Goal: Information Seeking & Learning: Learn about a topic

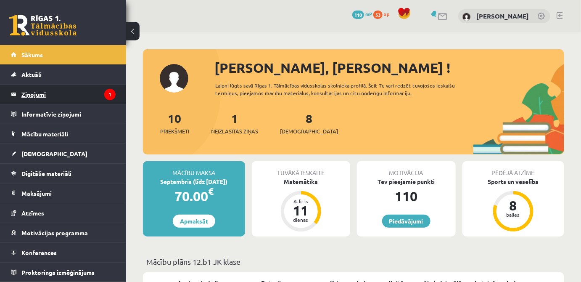
click at [60, 91] on legend "Ziņojumi 1" at bounding box center [68, 93] width 94 height 19
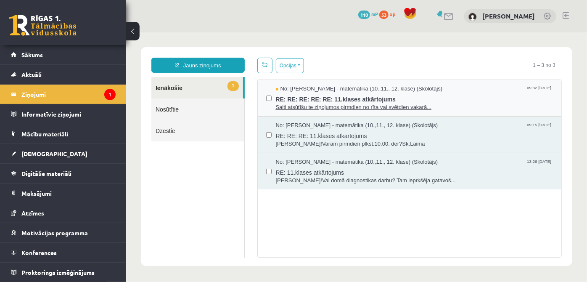
click at [287, 105] on span "Saiti atsūtīšu te ziņojumos pirmdien no rīta vai svētdien vakarā..." at bounding box center [413, 107] width 277 height 8
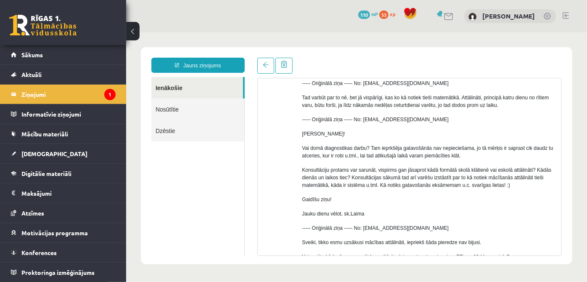
scroll to position [242, 0]
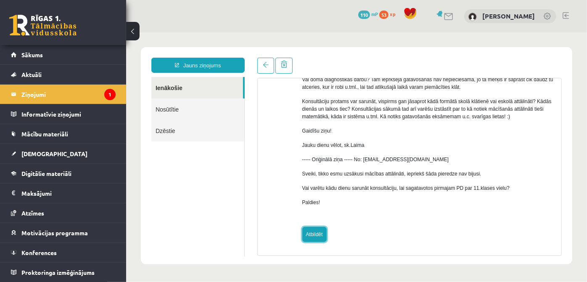
click at [313, 239] on link "Atbildēt" at bounding box center [314, 233] width 24 height 15
type input "**********"
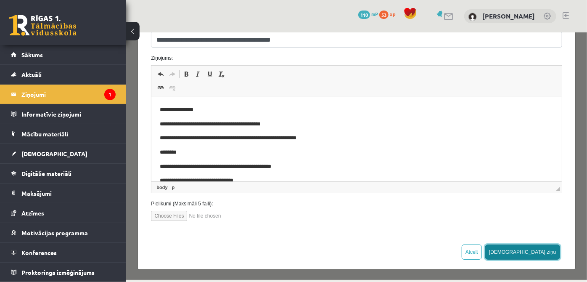
click at [548, 251] on button "Sūtīt ziņu" at bounding box center [522, 251] width 75 height 15
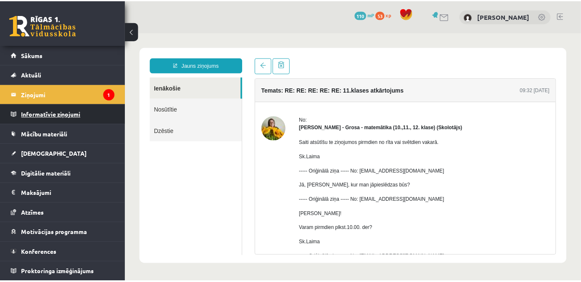
scroll to position [0, 0]
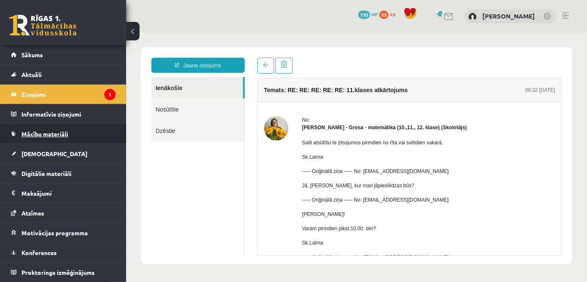
click at [61, 134] on span "Mācību materiāli" at bounding box center [44, 134] width 47 height 8
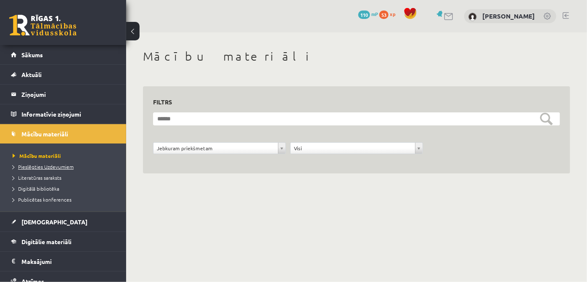
click at [69, 165] on span "Pieslēgties Uzdevumiem" at bounding box center [43, 166] width 61 height 7
click at [59, 200] on span "Publicētas konferences" at bounding box center [42, 199] width 59 height 7
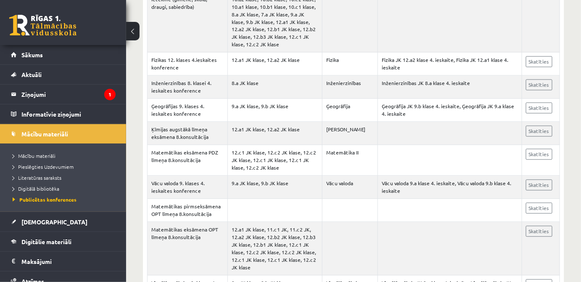
scroll to position [519, 0]
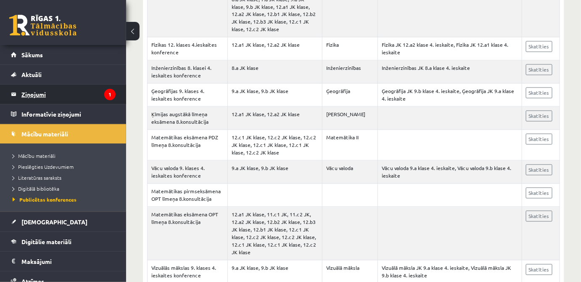
click at [92, 95] on legend "Ziņojumi 1" at bounding box center [68, 93] width 94 height 19
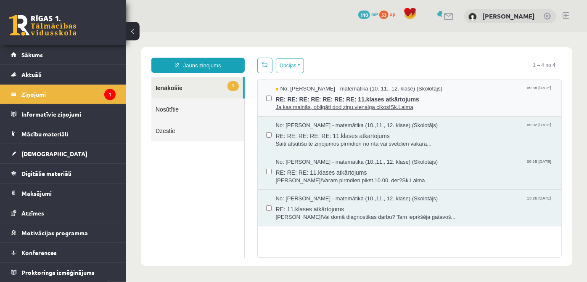
click at [411, 101] on span "RE: RE: RE: RE: RE: RE: RE: 11.klases atkārtojums" at bounding box center [413, 97] width 277 height 11
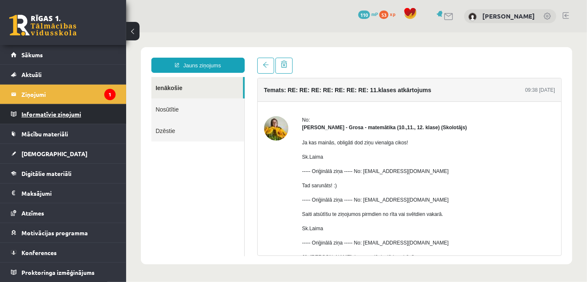
click at [71, 112] on legend "Informatīvie ziņojumi 0" at bounding box center [68, 113] width 94 height 19
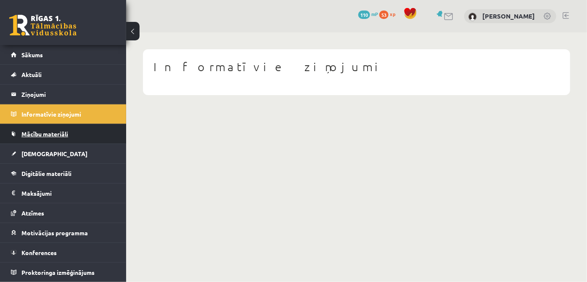
click at [47, 132] on span "Mācību materiāli" at bounding box center [44, 134] width 47 height 8
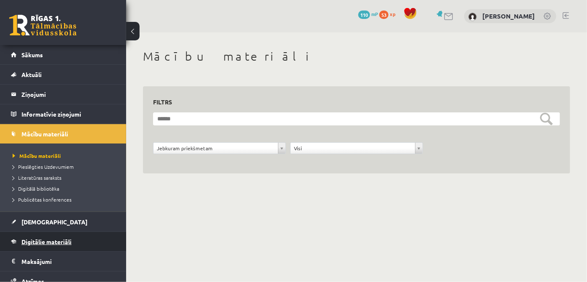
click at [64, 237] on span "Digitālie materiāli" at bounding box center [46, 241] width 50 height 8
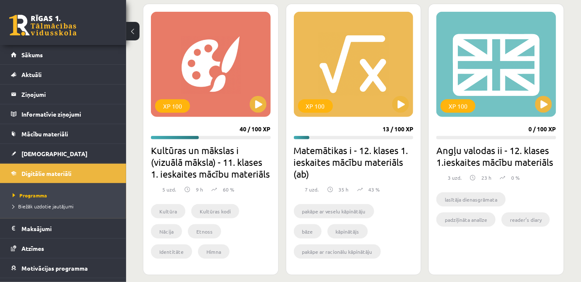
scroll to position [231, 0]
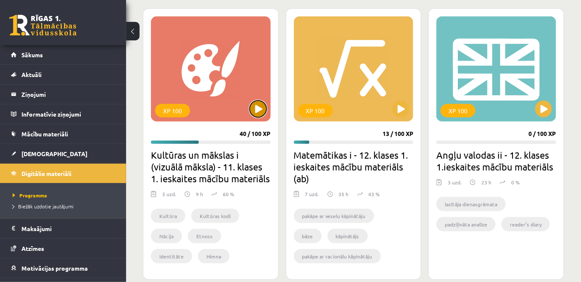
click at [255, 107] on button at bounding box center [258, 108] width 17 height 17
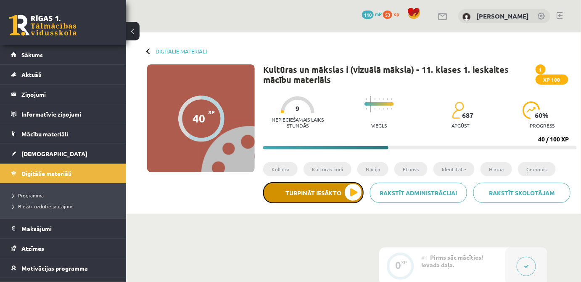
click at [337, 191] on button "Turpināt iesākto" at bounding box center [313, 192] width 100 height 21
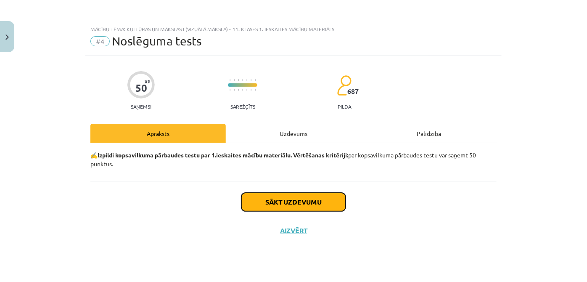
click at [327, 197] on button "Sākt uzdevumu" at bounding box center [293, 201] width 104 height 18
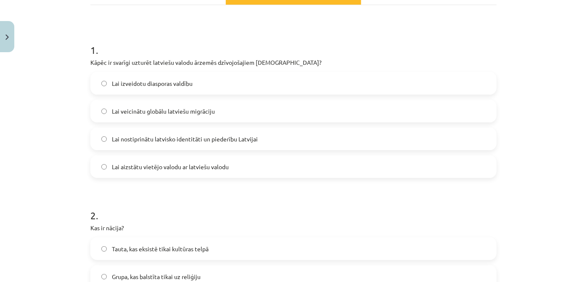
scroll to position [134, 0]
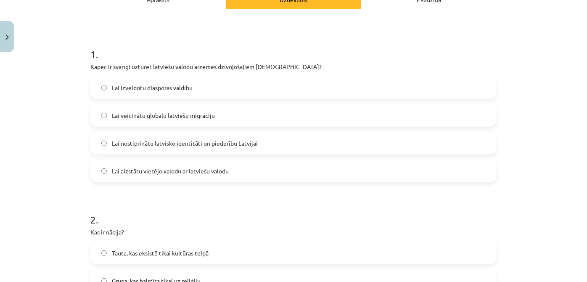
click at [264, 142] on label "Lai nostiprinātu latvisko identitāti un piederību Latvijai" at bounding box center [293, 142] width 404 height 21
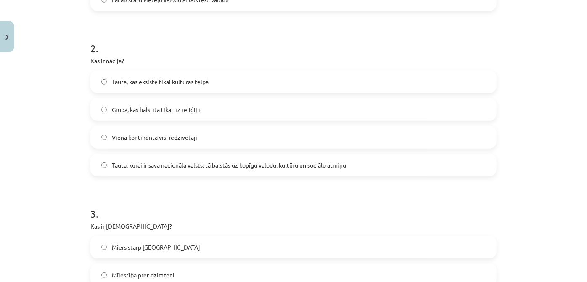
scroll to position [307, 0]
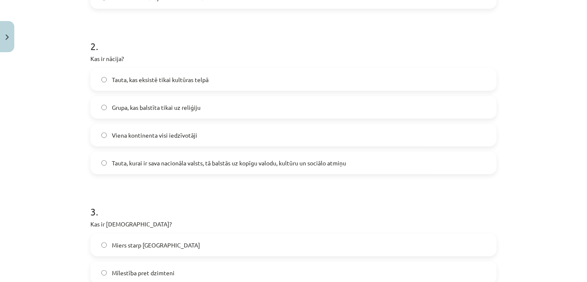
click at [358, 163] on label "Tauta, kurai ir sava nacionāla valsts, tā balstās uz kopīgu valodu, kultūru un …" at bounding box center [293, 162] width 404 height 21
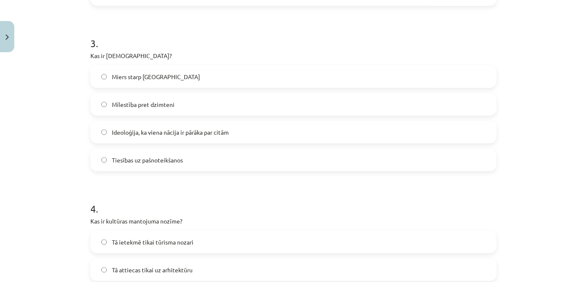
scroll to position [477, 0]
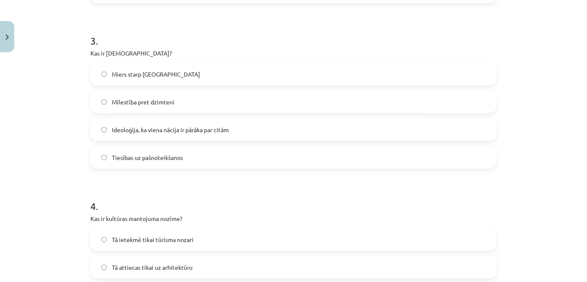
click at [187, 124] on label "Ideoloģija, ka viena nācija ir pārāka par citām" at bounding box center [293, 129] width 404 height 21
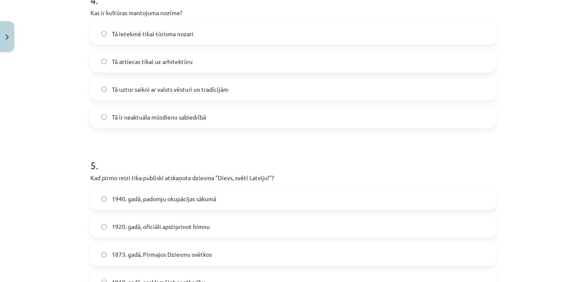
scroll to position [687, 0]
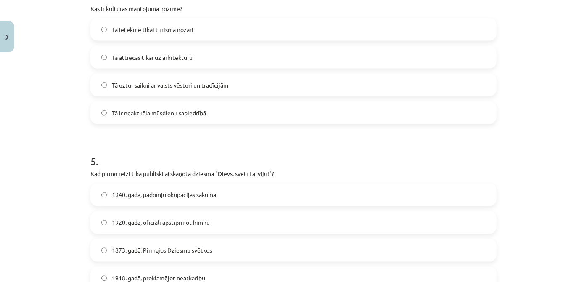
click at [242, 80] on label "Tā uztur saikni ar valsts vēsturi un tradīcijām" at bounding box center [293, 84] width 404 height 21
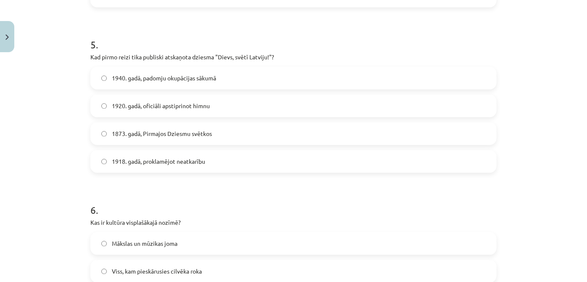
scroll to position [808, 0]
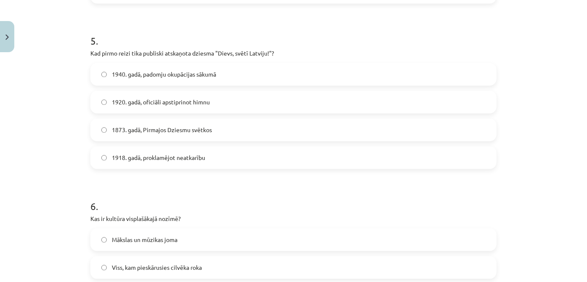
click at [218, 150] on label "1918. gadā, proklamējot neatkarību" at bounding box center [293, 157] width 404 height 21
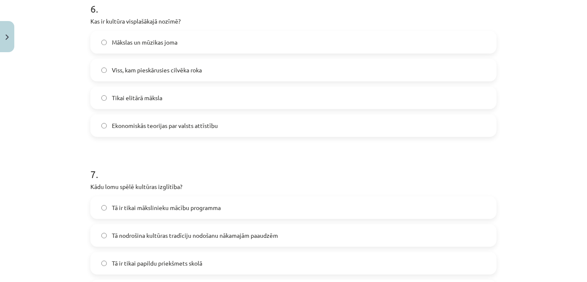
scroll to position [1007, 0]
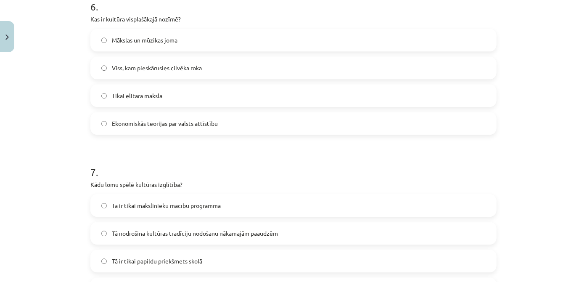
click at [196, 38] on label "Mākslas un mūzikas joma" at bounding box center [293, 39] width 404 height 21
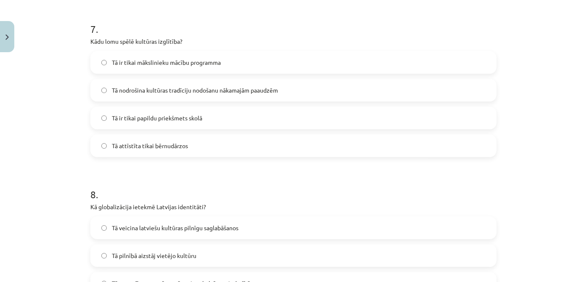
scroll to position [1165, 0]
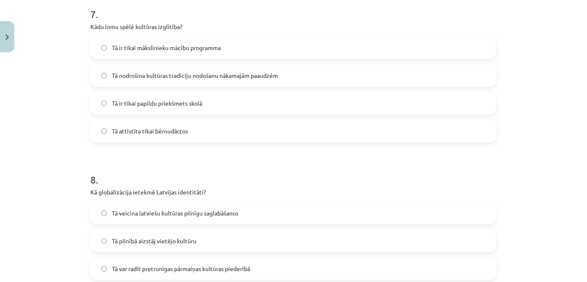
click at [263, 79] on label "Tā nodrošina kultūras tradīciju nodošanu nākamajām paaudzēm" at bounding box center [293, 75] width 404 height 21
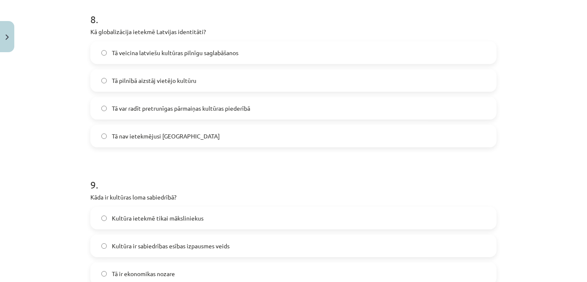
scroll to position [1329, 0]
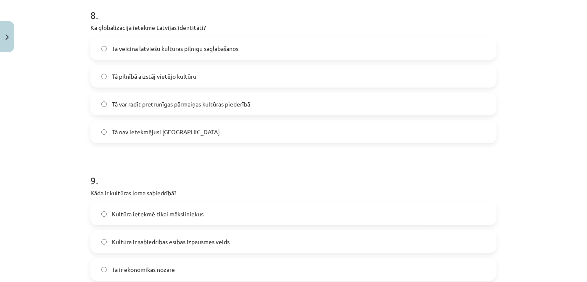
click at [187, 103] on span "Tā var radīt pretrunīgas pārmaiņas kultūras piederībā" at bounding box center [181, 104] width 138 height 9
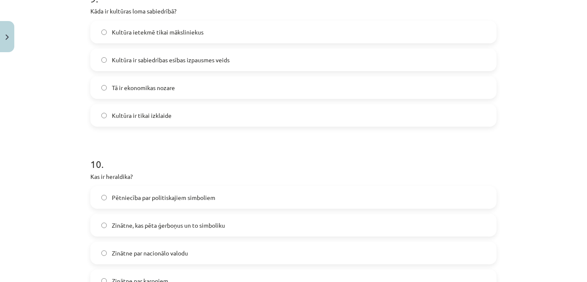
scroll to position [1513, 0]
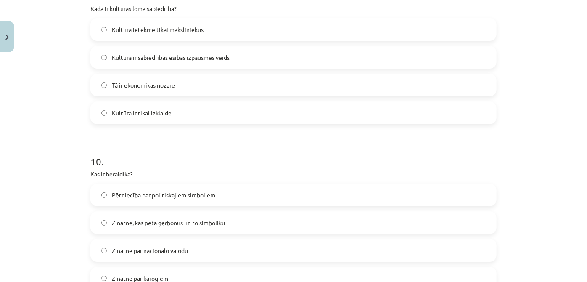
click at [177, 59] on span "Kultūra ir sabiedrības esības izpausmes veids" at bounding box center [171, 57] width 118 height 9
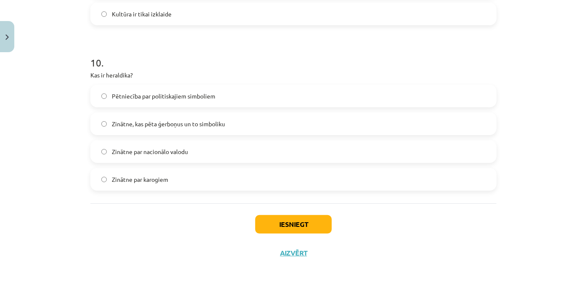
scroll to position [1617, 0]
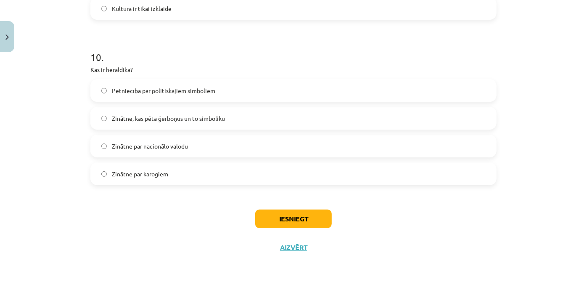
click at [223, 81] on label "Pētniecība par politiskajiem simboliem" at bounding box center [293, 90] width 404 height 21
click at [299, 220] on button "Iesniegt" at bounding box center [293, 218] width 76 height 18
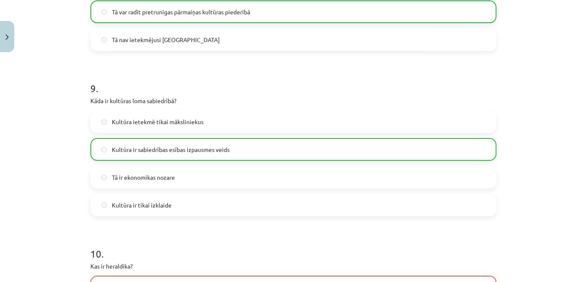
scroll to position [1644, 0]
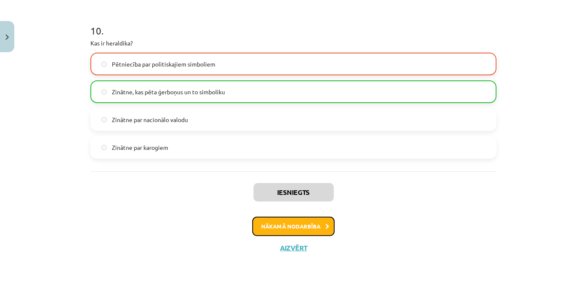
click at [278, 221] on button "Nākamā nodarbība" at bounding box center [293, 225] width 82 height 19
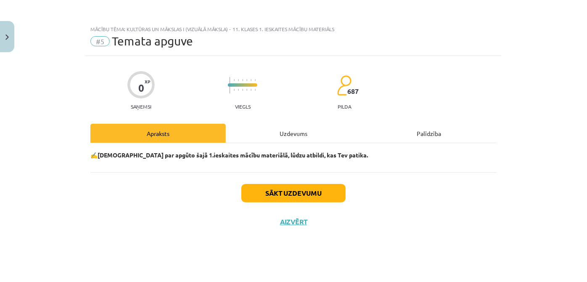
scroll to position [0, 0]
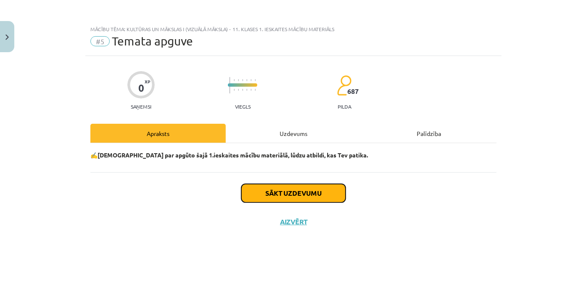
click at [293, 191] on button "Sākt uzdevumu" at bounding box center [293, 193] width 104 height 18
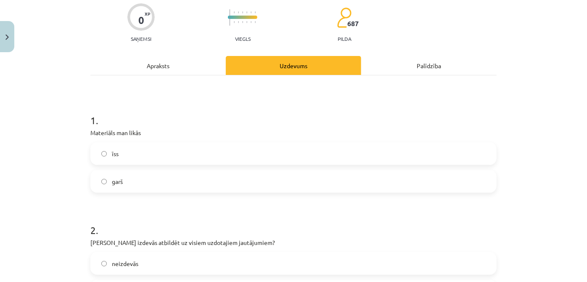
scroll to position [61, 0]
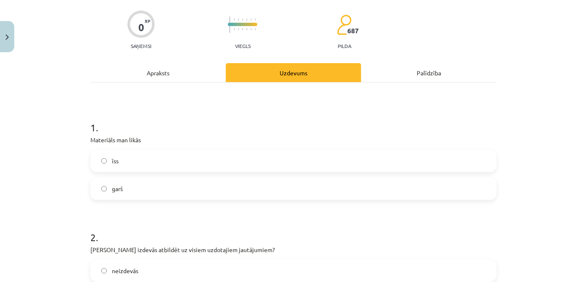
click at [95, 158] on label "īss" at bounding box center [293, 160] width 404 height 21
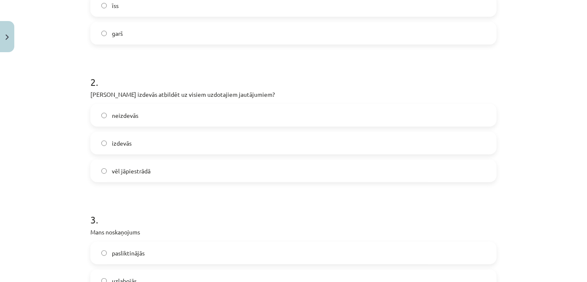
scroll to position [219, 0]
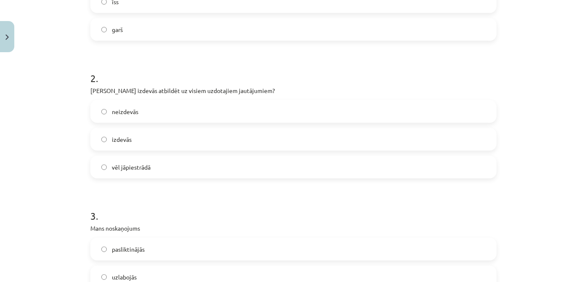
click at [172, 142] on label "izdevās" at bounding box center [293, 139] width 404 height 21
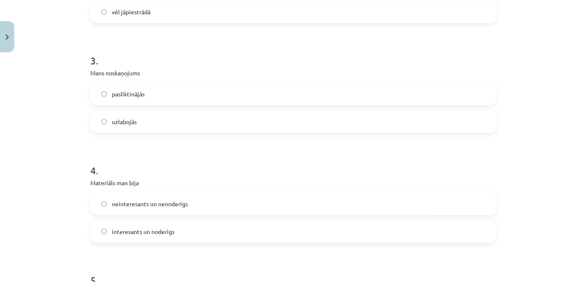
scroll to position [381, 0]
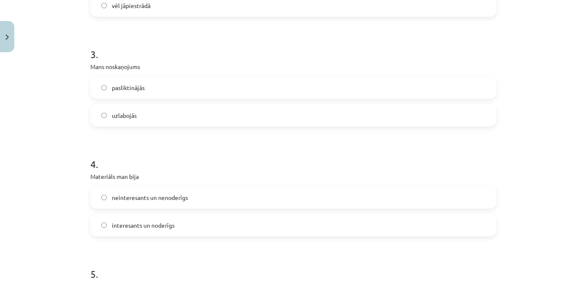
click at [190, 117] on label "uzlabojās" at bounding box center [293, 115] width 404 height 21
click at [199, 222] on label "interesants un noderīgs" at bounding box center [293, 224] width 404 height 21
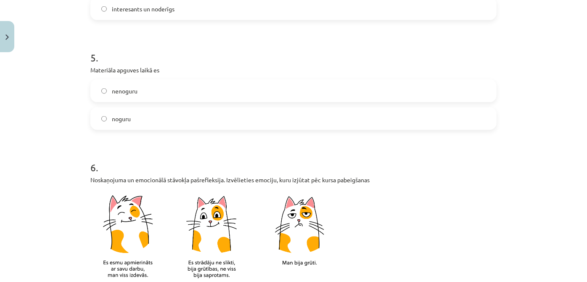
scroll to position [598, 0]
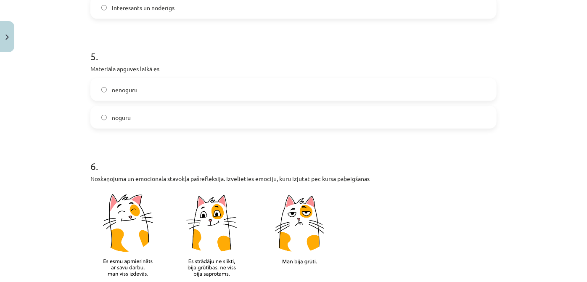
click at [166, 87] on label "nenoguru" at bounding box center [293, 89] width 404 height 21
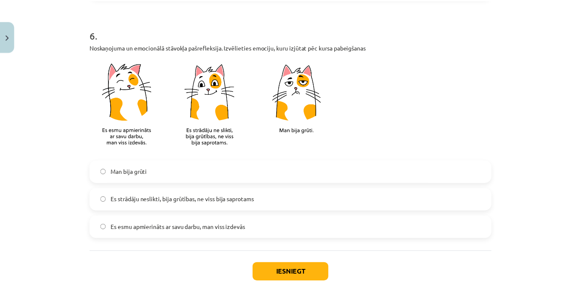
scroll to position [744, 0]
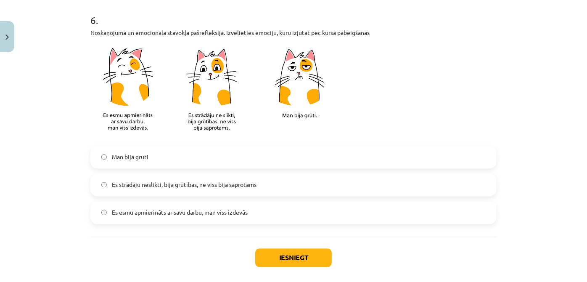
click at [215, 181] on span "Es strādāju neslikti, bija grūtības, ne viss bija saprotams" at bounding box center [184, 184] width 145 height 9
click at [278, 255] on button "Iesniegt" at bounding box center [293, 257] width 76 height 18
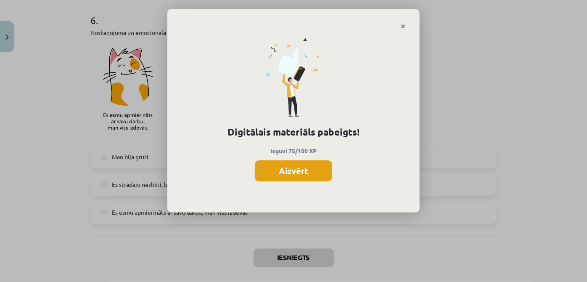
click at [281, 167] on button "Aizvērt" at bounding box center [293, 170] width 77 height 21
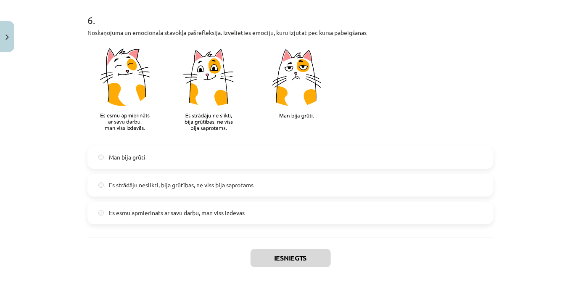
scroll to position [783, 0]
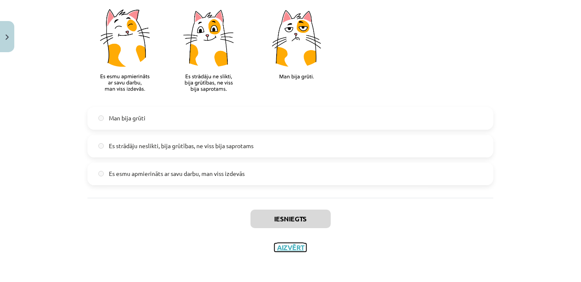
click at [283, 248] on button "Aizvērt" at bounding box center [290, 247] width 32 height 8
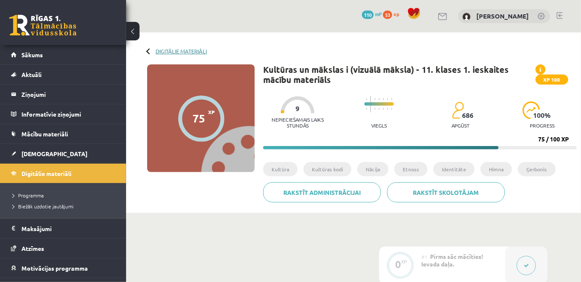
click at [157, 54] on link "Digitālie materiāli" at bounding box center [181, 51] width 51 height 6
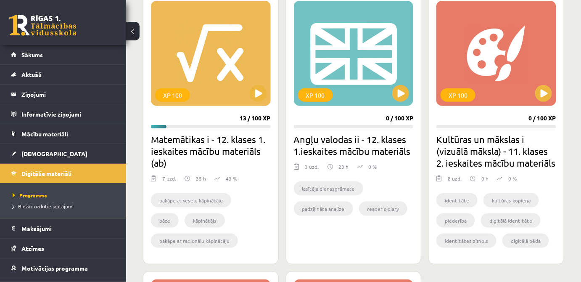
scroll to position [245, 0]
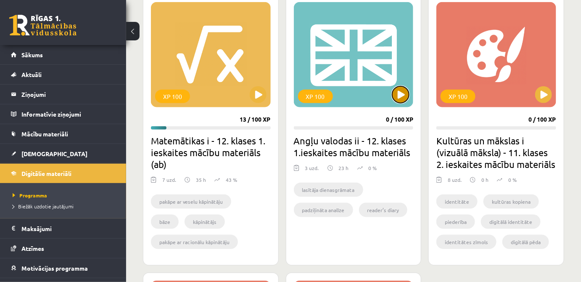
click at [397, 94] on button at bounding box center [400, 94] width 17 height 17
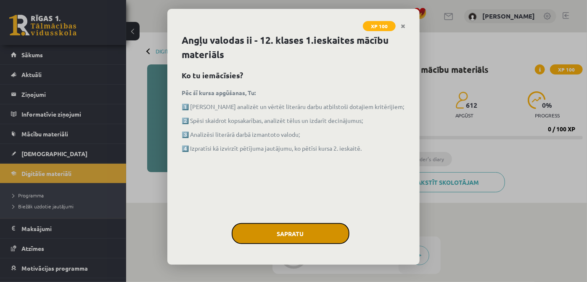
click at [321, 231] on button "Sapratu" at bounding box center [291, 233] width 118 height 21
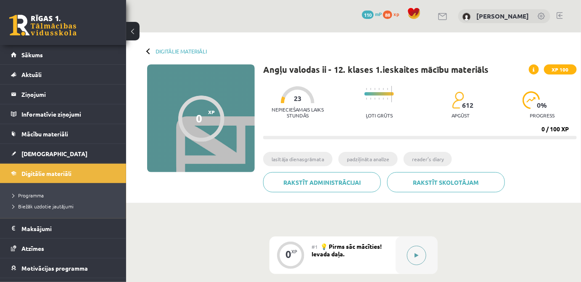
click at [420, 250] on button at bounding box center [416, 254] width 19 height 19
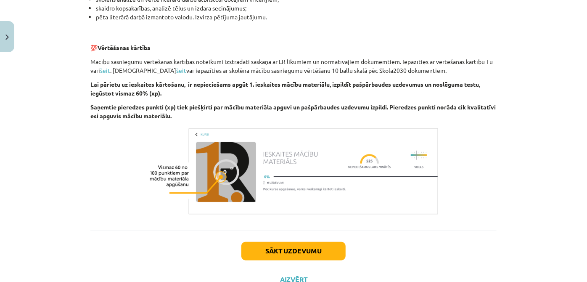
scroll to position [579, 0]
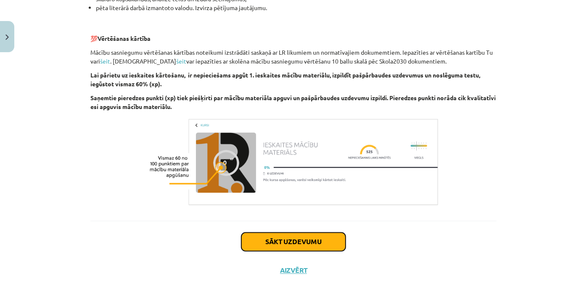
click at [314, 238] on button "Sākt uzdevumu" at bounding box center [293, 241] width 104 height 18
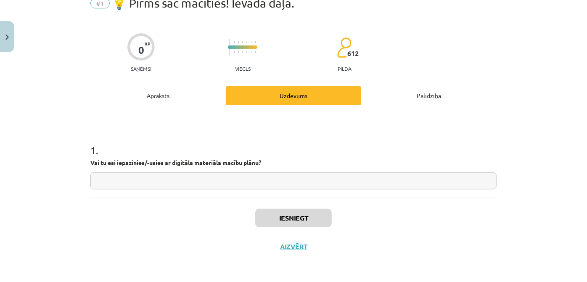
scroll to position [21, 0]
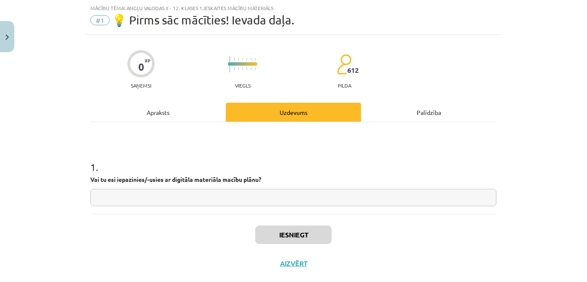
click at [274, 198] on input "text" at bounding box center [293, 197] width 406 height 17
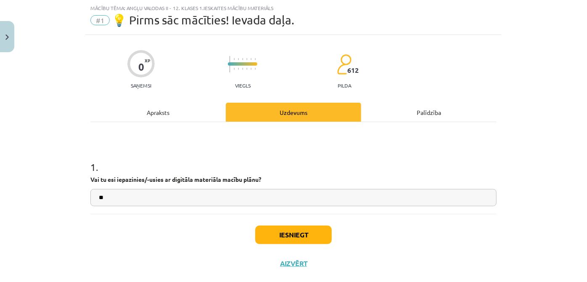
type input "**"
click at [295, 237] on button "Iesniegt" at bounding box center [293, 234] width 76 height 18
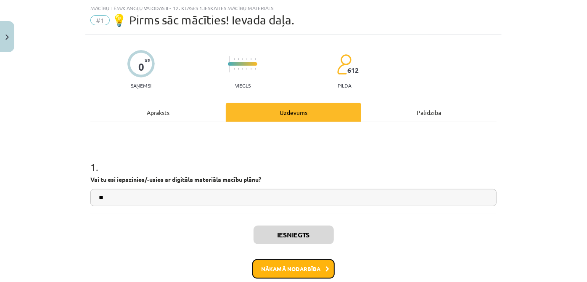
click at [299, 270] on button "Nākamā nodarbība" at bounding box center [293, 268] width 82 height 19
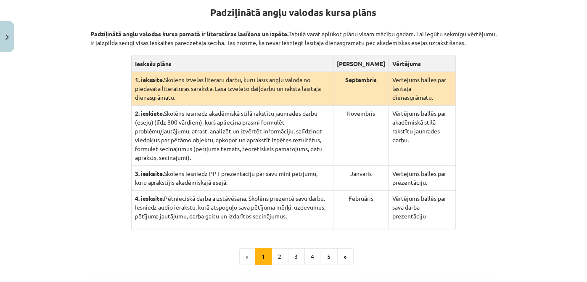
scroll to position [174, 0]
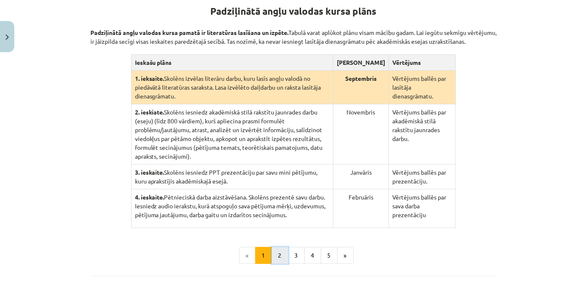
click at [278, 249] on button "2" at bounding box center [280, 255] width 17 height 17
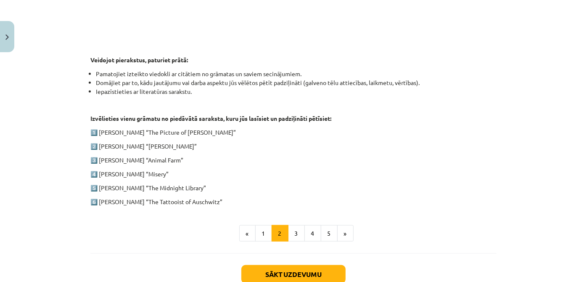
scroll to position [390, 0]
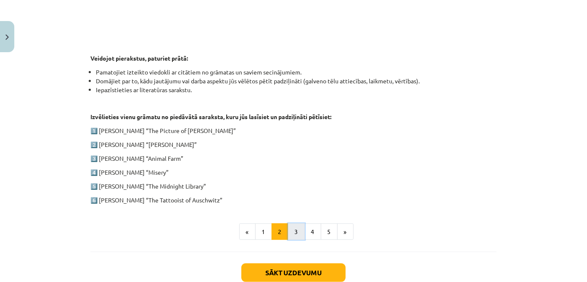
click at [290, 236] on button "3" at bounding box center [296, 231] width 17 height 17
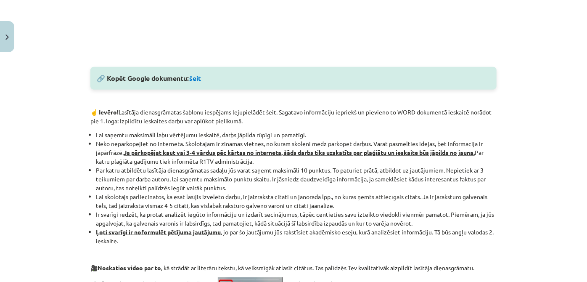
scroll to position [429, 0]
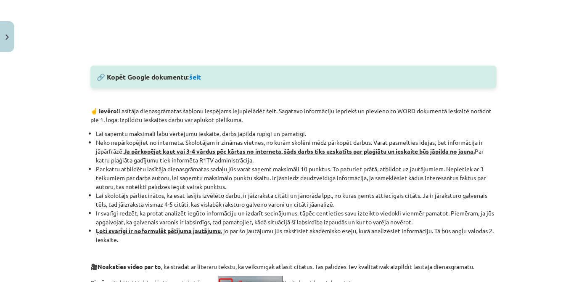
click at [192, 82] on div "🔗 Kopēt Google dokumentu: šeit" at bounding box center [293, 77] width 406 height 23
click at [195, 78] on link "šeit" at bounding box center [195, 76] width 12 height 9
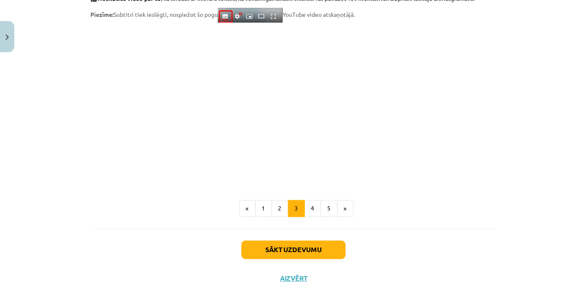
scroll to position [698, 0]
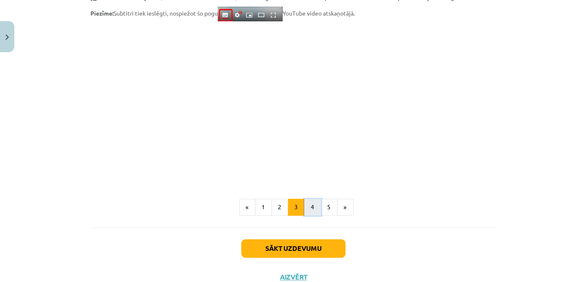
click at [311, 203] on button "4" at bounding box center [312, 207] width 17 height 17
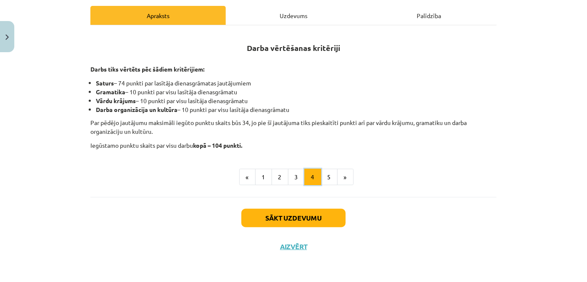
scroll to position [130, 0]
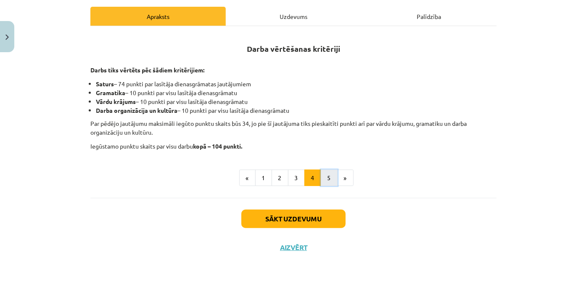
click at [325, 179] on button "5" at bounding box center [329, 177] width 17 height 17
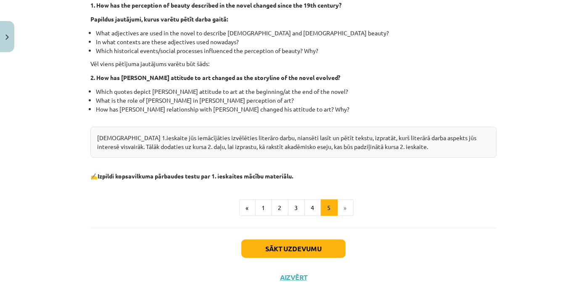
scroll to position [255, 0]
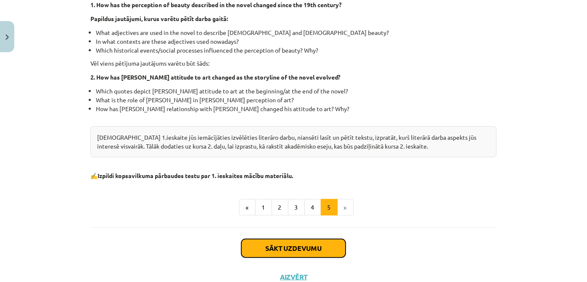
click at [320, 248] on button "Sākt uzdevumu" at bounding box center [293, 248] width 104 height 18
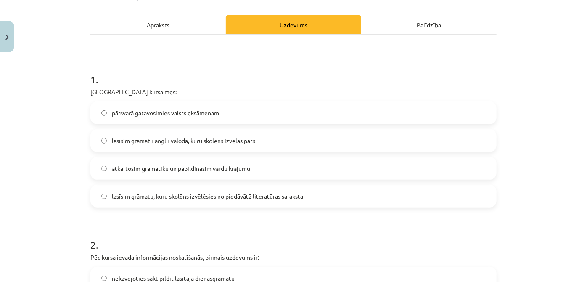
scroll to position [120, 0]
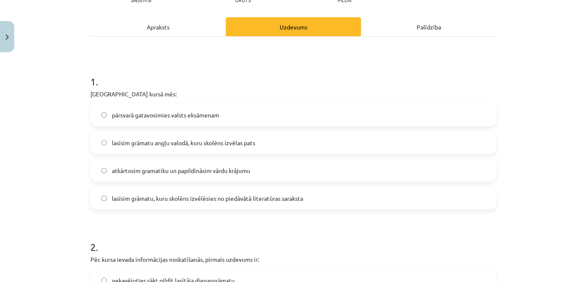
click at [298, 197] on span "lasīsim grāmatu, kuru skolēns izvēlēsies no piedāvātā literatūras saraksta" at bounding box center [207, 198] width 191 height 9
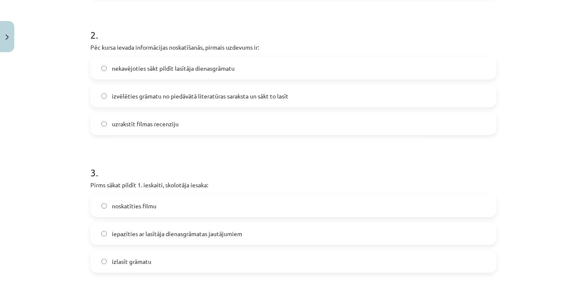
scroll to position [329, 0]
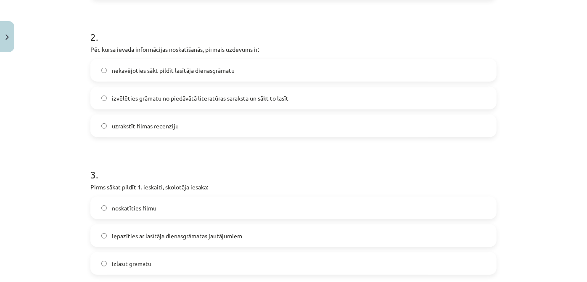
click at [282, 91] on label "izvēlēties grāmatu no piedāvātā literatūras saraksta un sākt to lasīt" at bounding box center [293, 97] width 404 height 21
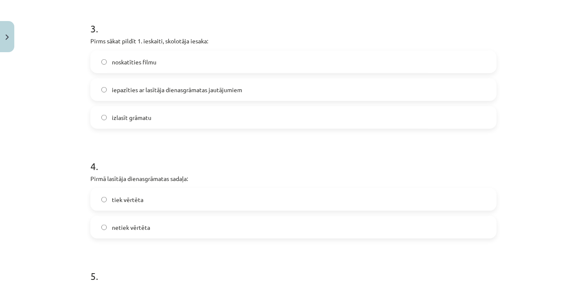
scroll to position [479, 0]
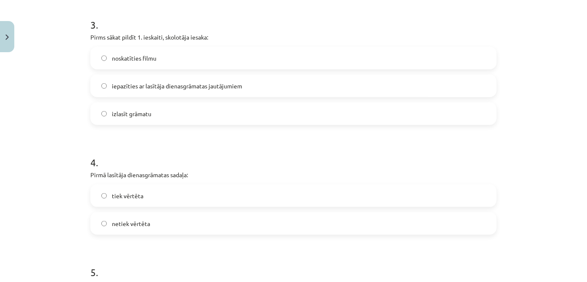
click at [290, 84] on label "iepazīties ar lasītāja dienasgrāmatas jautājumiem" at bounding box center [293, 85] width 404 height 21
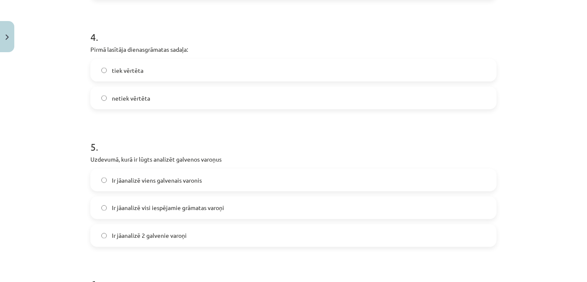
scroll to position [609, 0]
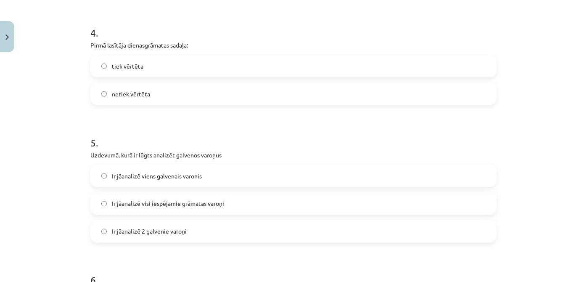
click at [258, 69] on label "tiek vērtēta" at bounding box center [293, 65] width 404 height 21
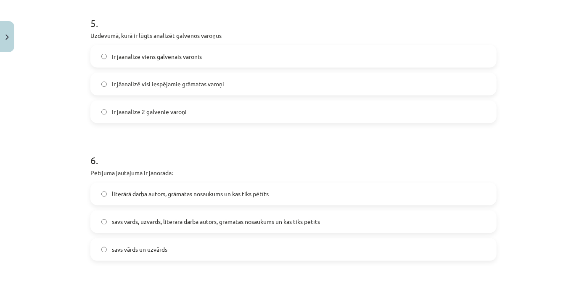
scroll to position [730, 0]
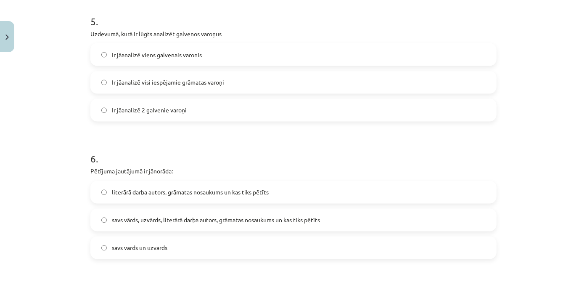
click at [212, 57] on label "Ir jāanalizē viens galvenais varonis" at bounding box center [293, 54] width 404 height 21
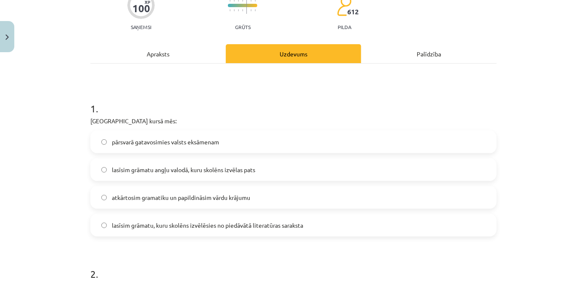
scroll to position [89, 0]
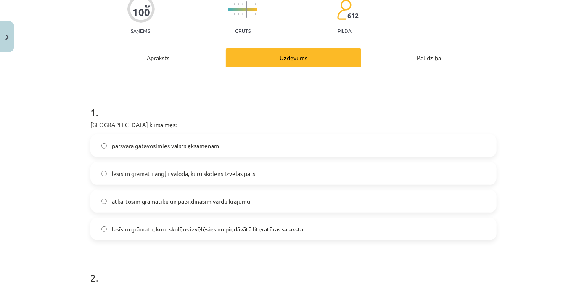
click at [143, 64] on div "Apraksts" at bounding box center [157, 57] width 135 height 19
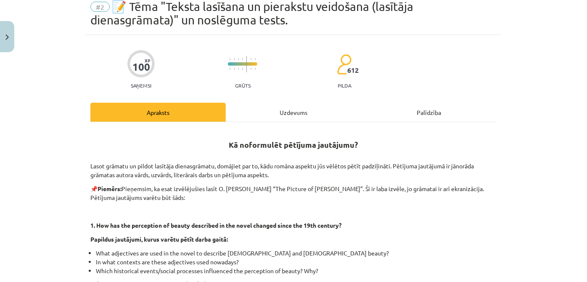
scroll to position [35, 0]
click at [284, 117] on div "Uzdevums" at bounding box center [293, 111] width 135 height 19
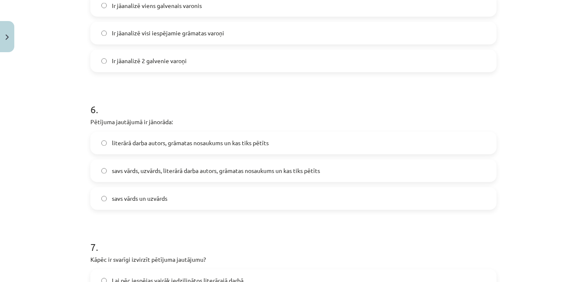
scroll to position [784, 0]
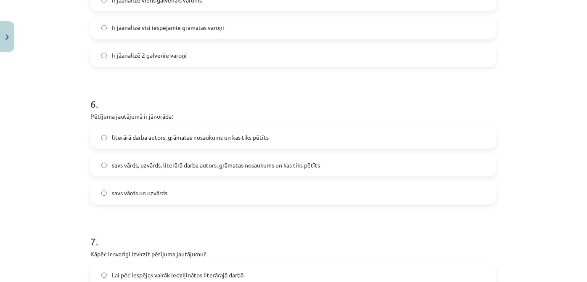
click at [318, 137] on label "literārā darba autors, grāmatas nosaukums un kas tiks pētīts" at bounding box center [293, 137] width 404 height 21
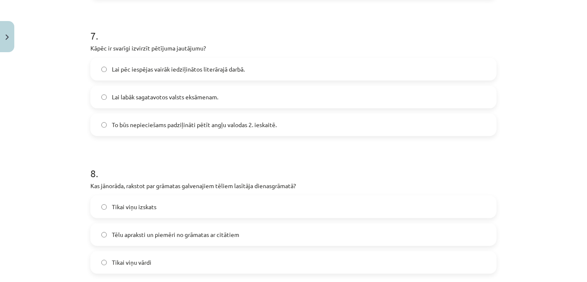
scroll to position [992, 0]
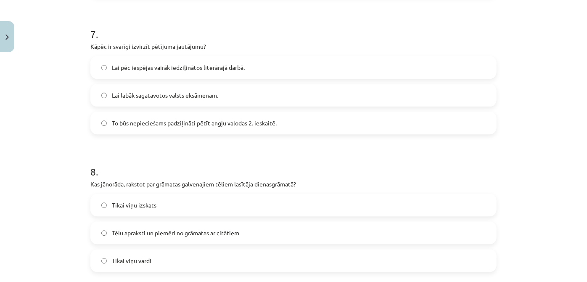
click at [267, 65] on label "Lai pēc iespējas vairāk iedziļinātos literārajā darbā." at bounding box center [293, 67] width 404 height 21
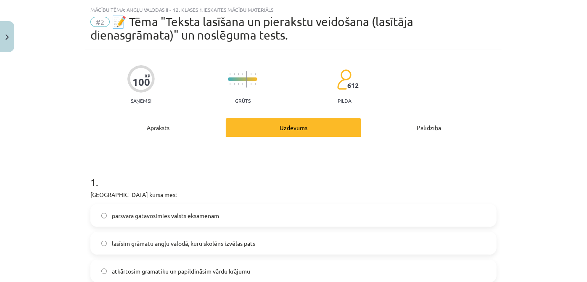
scroll to position [0, 0]
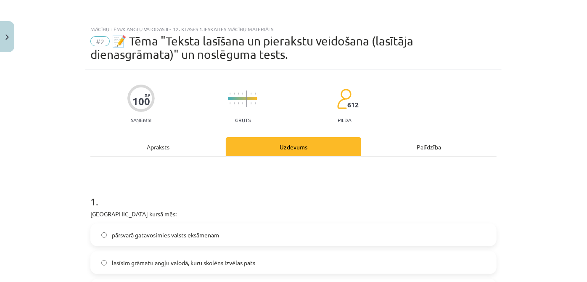
click at [147, 147] on div "Apraksts" at bounding box center [157, 146] width 135 height 19
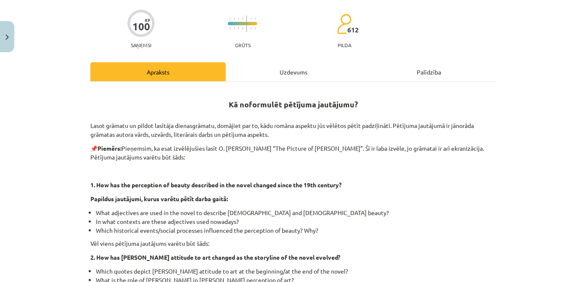
scroll to position [71, 0]
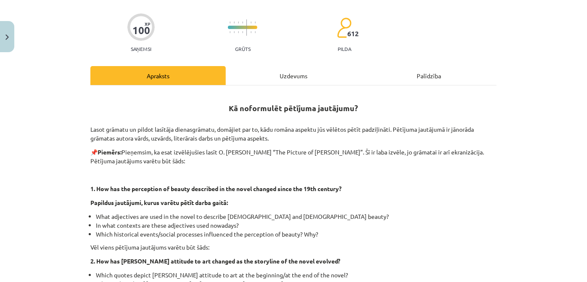
click at [296, 79] on div "Uzdevums" at bounding box center [293, 75] width 135 height 19
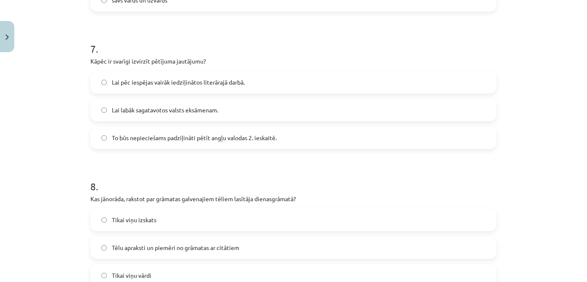
scroll to position [973, 0]
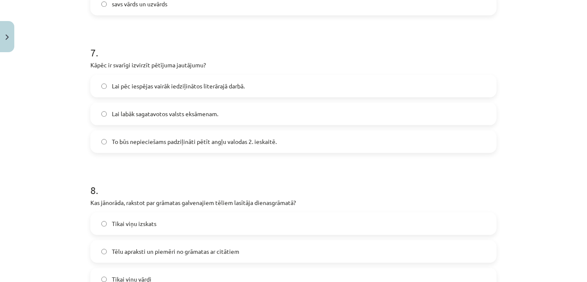
click at [308, 140] on label "To būs nepieciešams padziļināti pētīt angļu valodas 2. ieskaitē." at bounding box center [293, 141] width 404 height 21
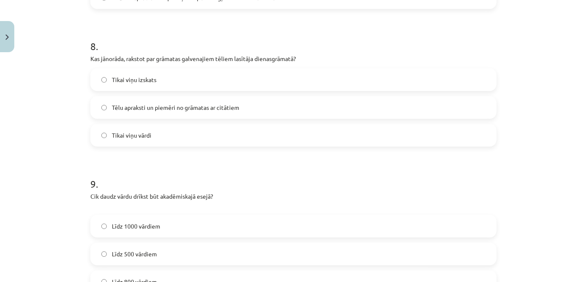
scroll to position [1119, 0]
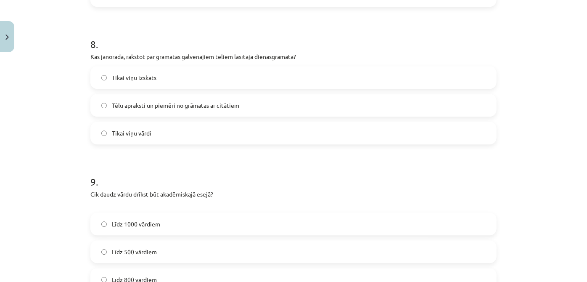
click at [344, 98] on label "Tēlu apraksti un piemēri no grāmatas ar citātiem" at bounding box center [293, 105] width 404 height 21
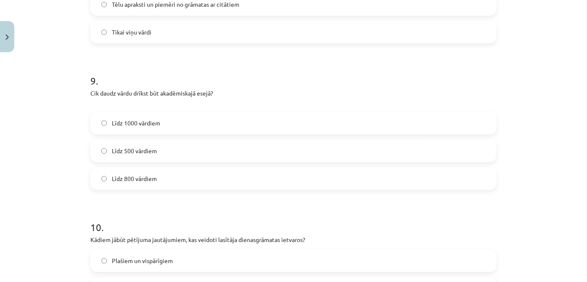
scroll to position [1222, 0]
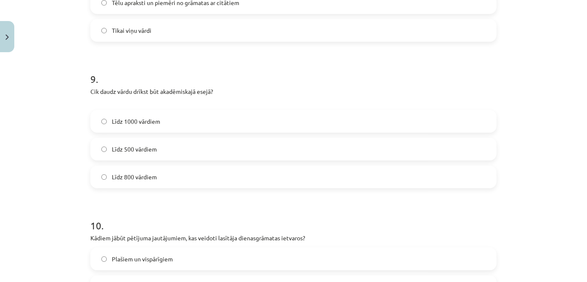
click at [293, 180] on label "Līdz 800 vārdiem" at bounding box center [293, 176] width 404 height 21
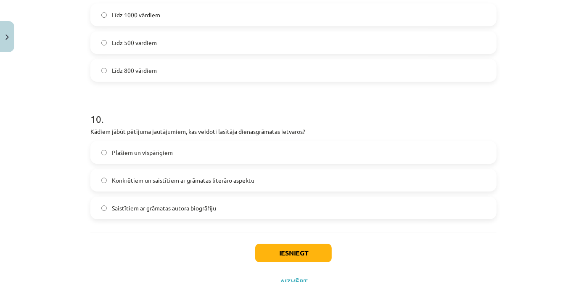
scroll to position [1330, 0]
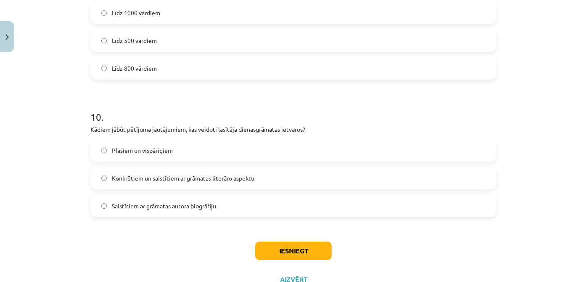
click at [310, 155] on label "Plašiem un vispārīgiem" at bounding box center [293, 150] width 404 height 21
click at [288, 174] on label "Konkrētiem un saistītiem ar grāmatas literāro aspektu" at bounding box center [293, 177] width 404 height 21
click at [279, 245] on button "Iesniegt" at bounding box center [293, 250] width 76 height 18
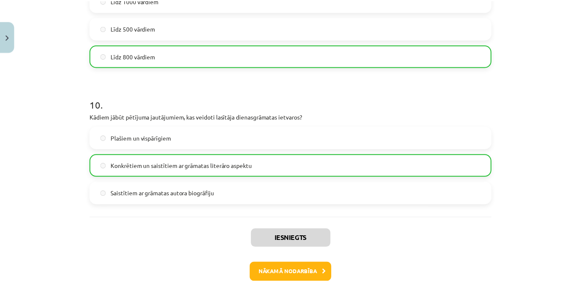
scroll to position [1389, 0]
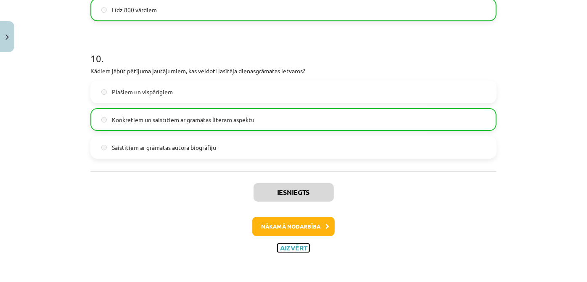
click at [292, 243] on button "Aizvērt" at bounding box center [293, 247] width 32 height 8
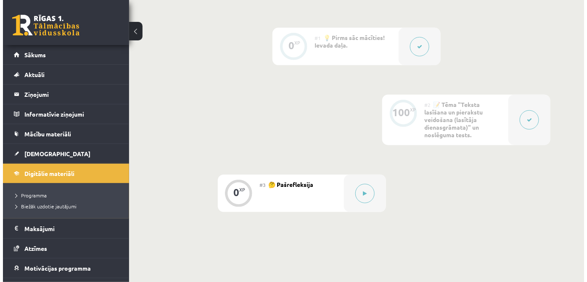
scroll to position [208, 0]
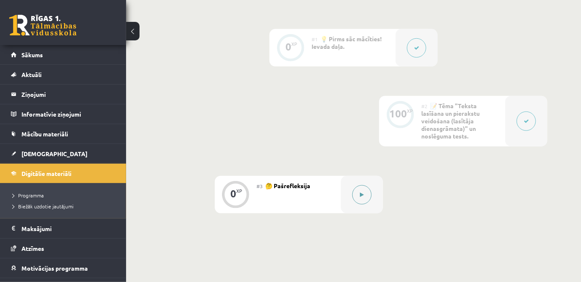
click at [363, 196] on icon at bounding box center [362, 194] width 4 height 5
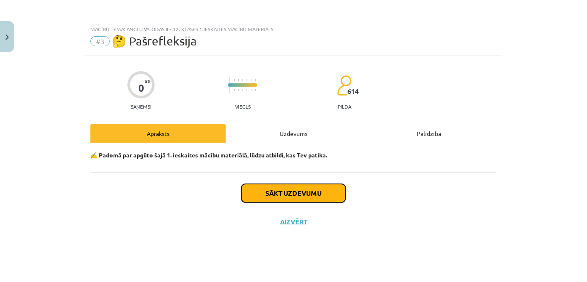
click at [310, 193] on button "Sākt uzdevumu" at bounding box center [293, 193] width 104 height 18
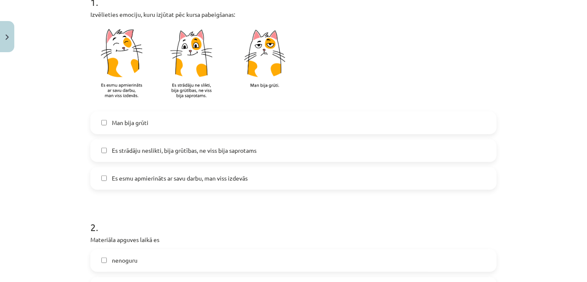
scroll to position [188, 0]
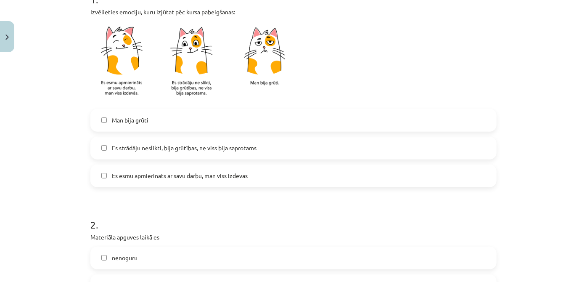
click at [258, 170] on label "Es esmu apmierināts ar savu darbu, man viss izdevās" at bounding box center [293, 175] width 404 height 21
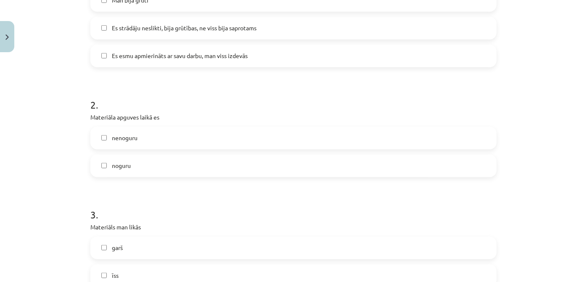
scroll to position [358, 0]
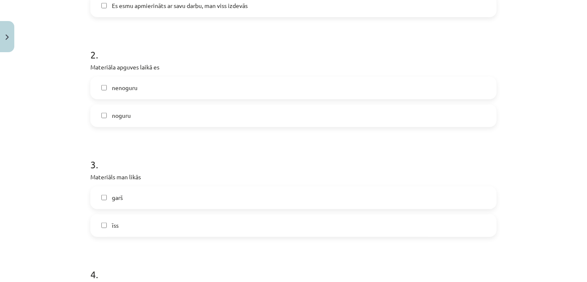
click at [233, 90] on label "nenoguru" at bounding box center [293, 87] width 404 height 21
click at [166, 220] on label "īss" at bounding box center [293, 225] width 404 height 21
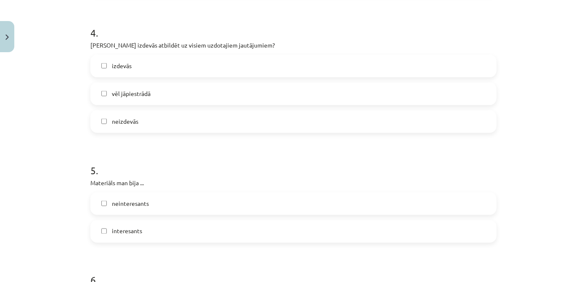
scroll to position [601, 0]
click at [239, 69] on label "izdevās" at bounding box center [293, 64] width 404 height 21
click at [169, 222] on label "interesants" at bounding box center [293, 229] width 404 height 21
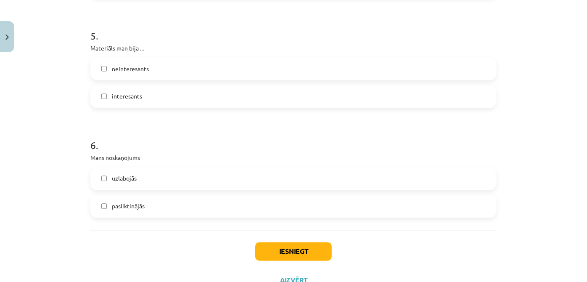
scroll to position [767, 0]
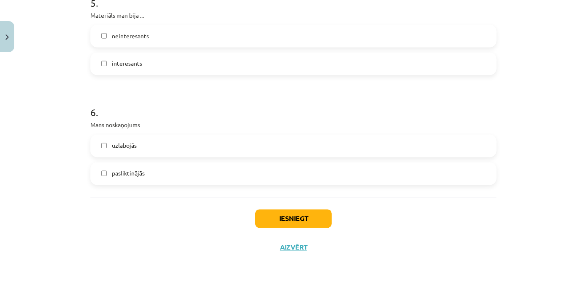
click at [271, 141] on label "uzlabojās" at bounding box center [293, 145] width 404 height 21
click at [293, 209] on button "Iesniegt" at bounding box center [293, 218] width 76 height 18
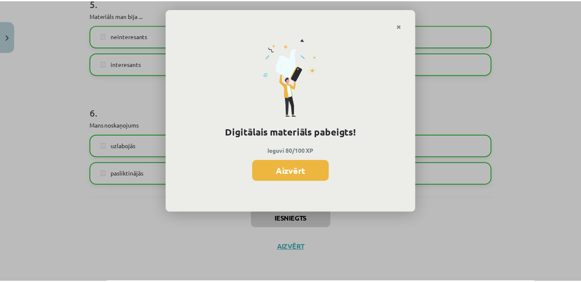
scroll to position [207, 0]
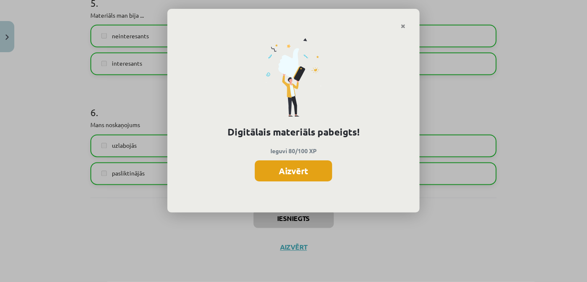
click at [296, 171] on button "Aizvērt" at bounding box center [293, 170] width 77 height 21
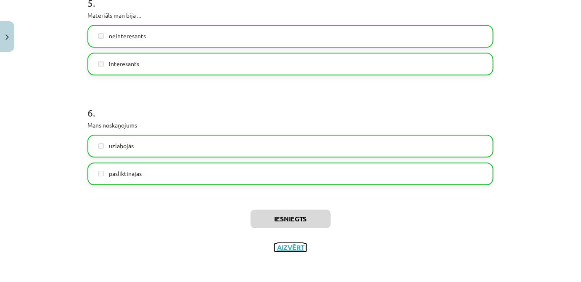
click at [289, 247] on button "Aizvērt" at bounding box center [290, 247] width 32 height 8
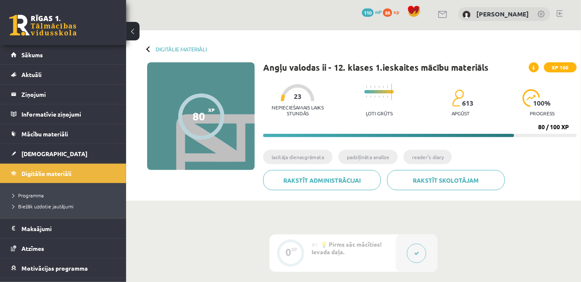
scroll to position [0, 0]
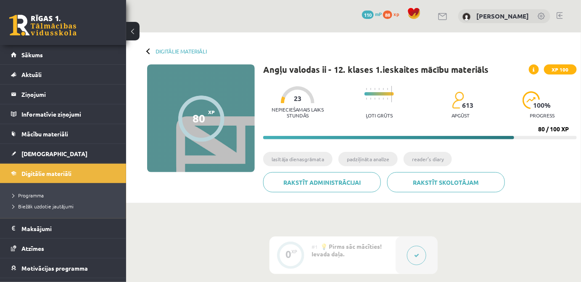
click at [153, 46] on div "Digitālie materiāli 80 XP XP 100 80 / 100 XP Angļu valodas ii - 12. klases 1.ie…" at bounding box center [353, 117] width 455 height 170
click at [166, 50] on link "Digitālie materiāli" at bounding box center [181, 51] width 51 height 6
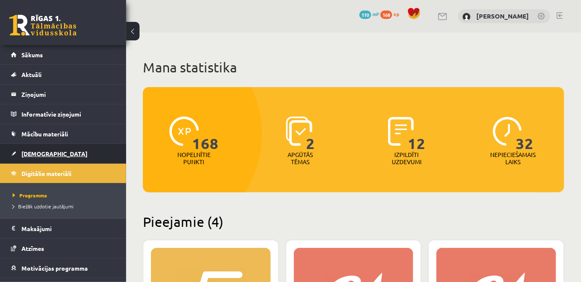
click at [79, 161] on link "[DEMOGRAPHIC_DATA]" at bounding box center [63, 153] width 105 height 19
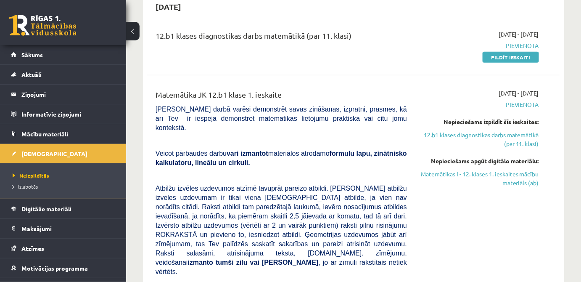
scroll to position [84, 0]
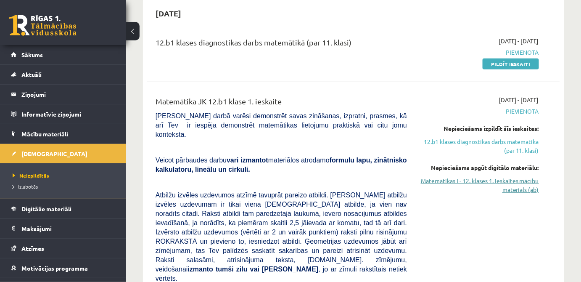
click at [512, 188] on link "Matemātikas I - 12. klases 1. ieskaites mācību materiāls (ab)" at bounding box center [478, 185] width 119 height 18
click at [511, 186] on link "Matemātikas I - 12. klases 1. ieskaites mācību materiāls (ab)" at bounding box center [478, 185] width 119 height 18
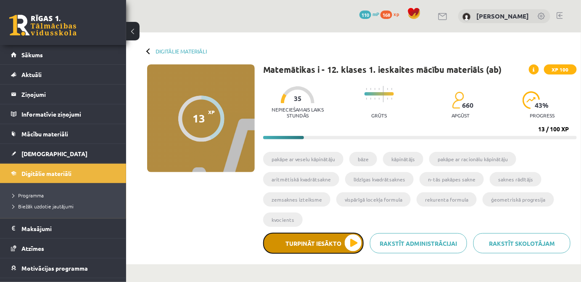
click at [329, 240] on button "Turpināt iesākto" at bounding box center [313, 242] width 100 height 21
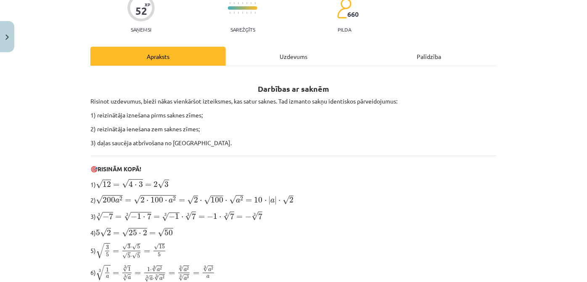
scroll to position [90, 0]
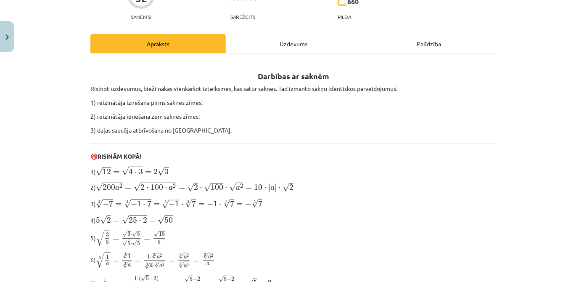
click at [292, 47] on div "Uzdevums" at bounding box center [293, 43] width 135 height 19
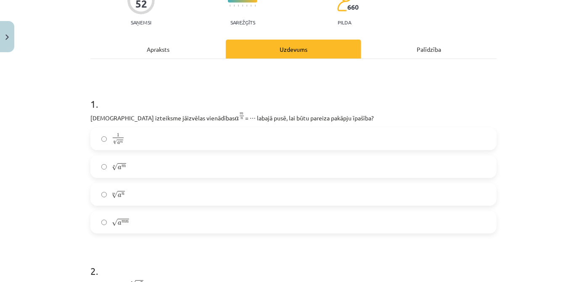
scroll to position [87, 0]
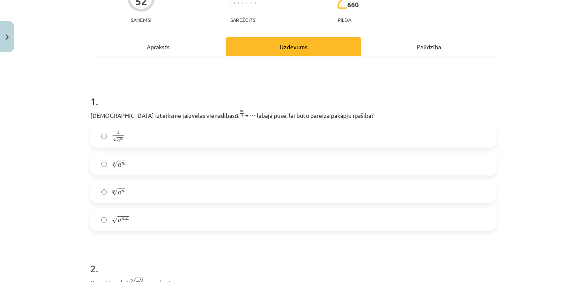
click at [147, 190] on label "m √ a n a n m" at bounding box center [293, 191] width 404 height 21
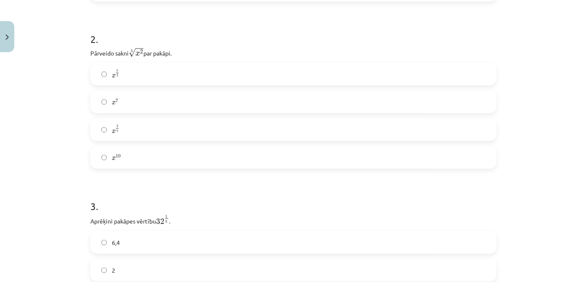
scroll to position [313, 0]
click at [191, 81] on label "x 5 2 x 5 2" at bounding box center [293, 76] width 404 height 21
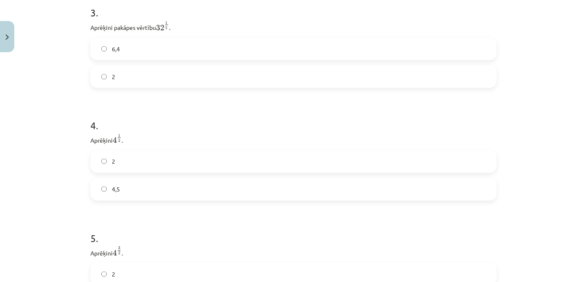
scroll to position [511, 0]
click at [190, 44] on label "6,4" at bounding box center [293, 46] width 404 height 21
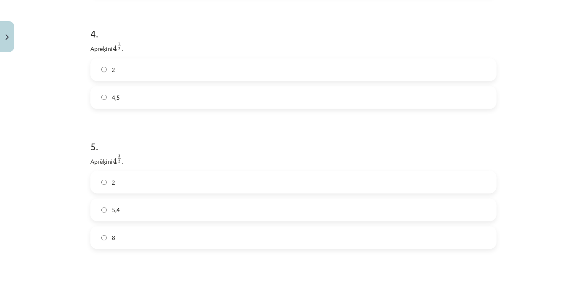
scroll to position [609, 0]
click at [150, 95] on label "4,5" at bounding box center [293, 89] width 404 height 21
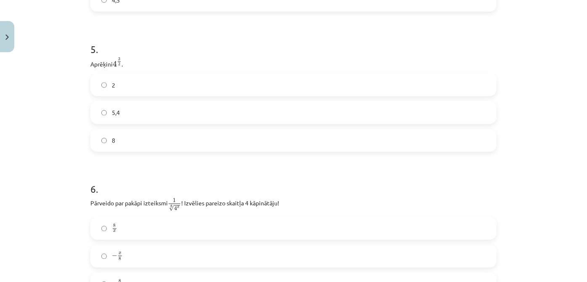
scroll to position [695, 0]
click at [240, 116] on label "5,4" at bounding box center [293, 115] width 404 height 21
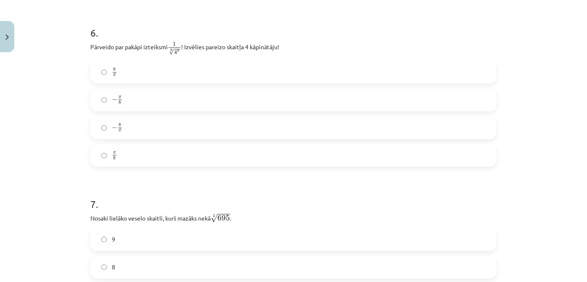
scroll to position [857, 0]
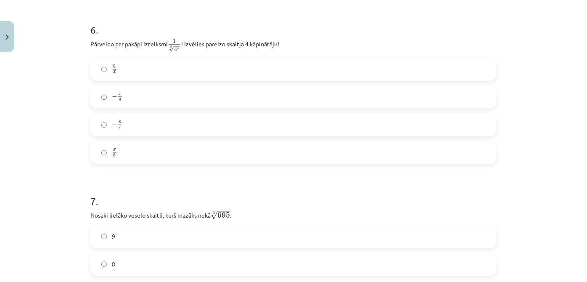
click at [128, 131] on label "− 8 x − 8 x" at bounding box center [293, 124] width 404 height 21
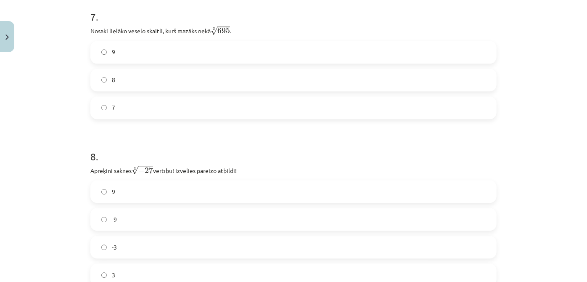
scroll to position [1043, 0]
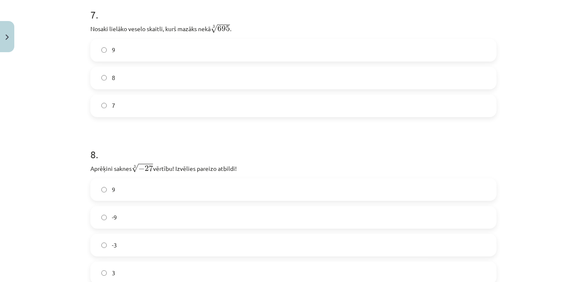
click at [246, 48] on label "9" at bounding box center [293, 50] width 404 height 21
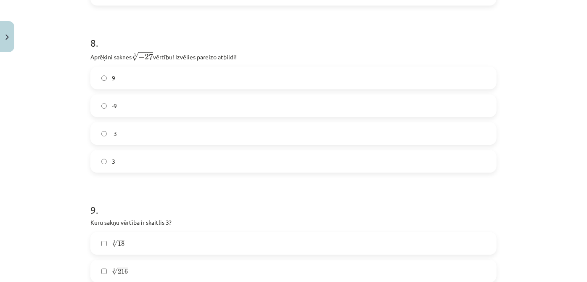
scroll to position [1149, 0]
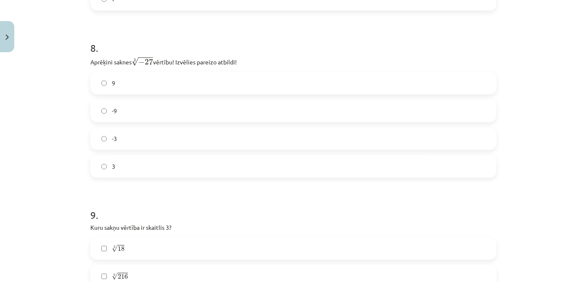
click at [243, 134] on label "-3" at bounding box center [293, 138] width 404 height 21
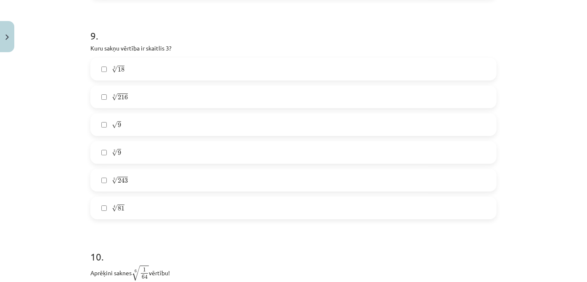
scroll to position [1323, 0]
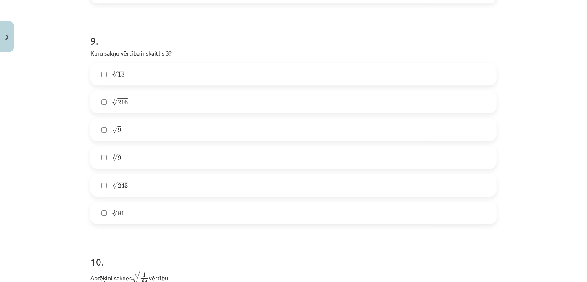
click at [222, 131] on label "√ 9 9" at bounding box center [293, 129] width 404 height 21
click at [184, 214] on label "4 √ 81 81 4" at bounding box center [293, 212] width 404 height 21
click at [186, 74] on label "3 √ 18 18 3" at bounding box center [293, 73] width 404 height 21
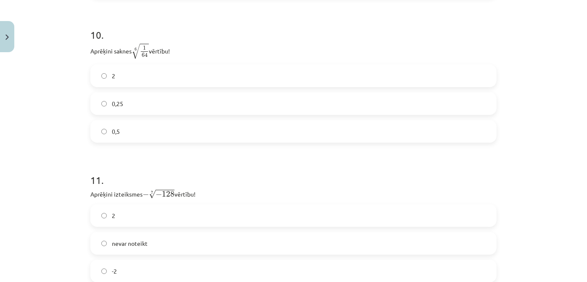
scroll to position [1547, 0]
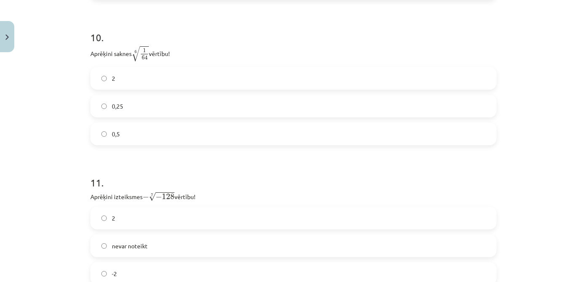
click at [241, 110] on label "0,25" at bounding box center [293, 105] width 404 height 21
click at [280, 82] on label "2" at bounding box center [293, 78] width 404 height 21
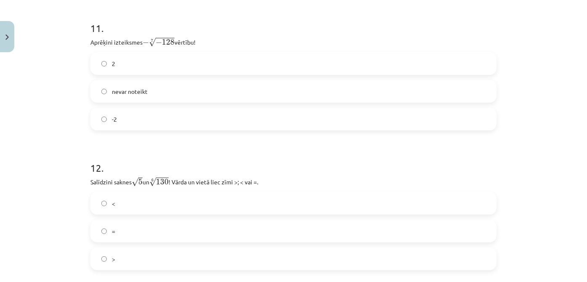
scroll to position [1705, 0]
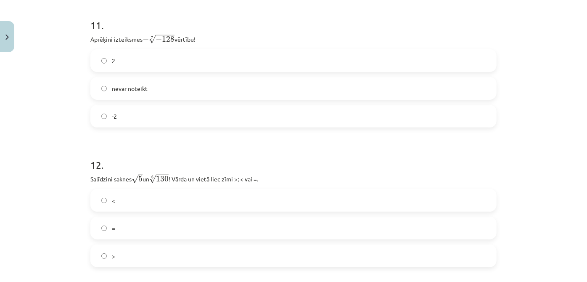
click at [305, 93] on label "nevar noteikt" at bounding box center [293, 88] width 404 height 21
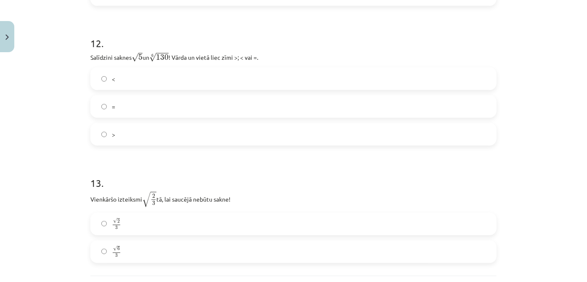
scroll to position [1824, 0]
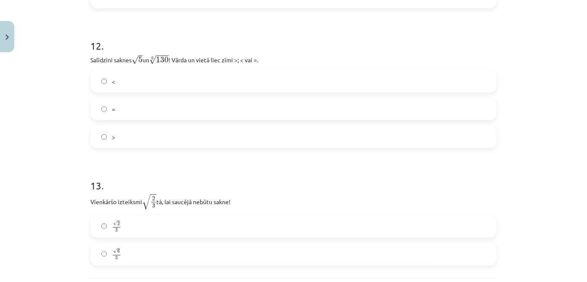
click at [406, 105] on label "=" at bounding box center [293, 108] width 404 height 21
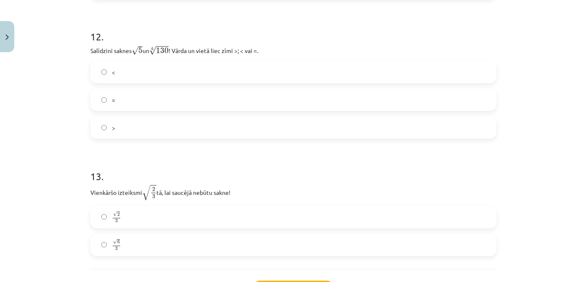
scroll to position [1905, 0]
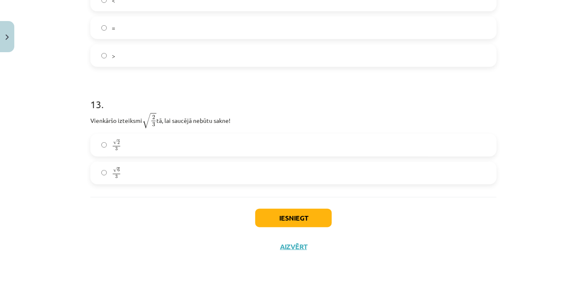
click at [194, 168] on label "√ 6 3 6 3" at bounding box center [293, 172] width 404 height 21
click at [285, 220] on button "Iesniegt" at bounding box center [293, 217] width 76 height 18
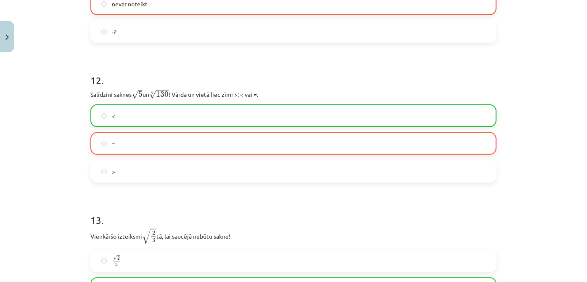
scroll to position [1931, 0]
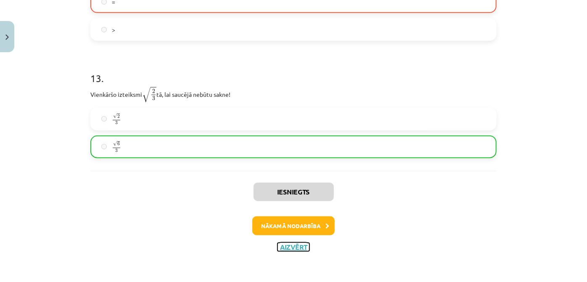
click at [296, 244] on button "Aizvērt" at bounding box center [293, 247] width 32 height 8
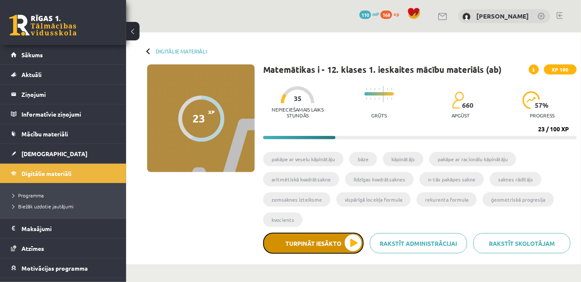
click at [338, 242] on button "Turpināt iesākto" at bounding box center [313, 242] width 100 height 21
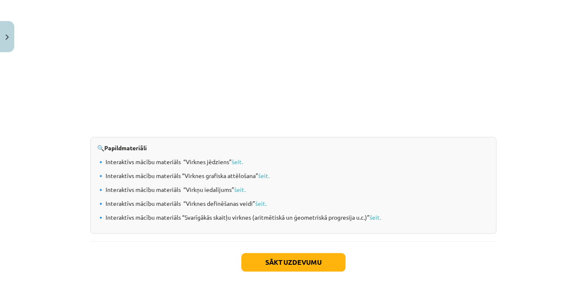
scroll to position [895, 0]
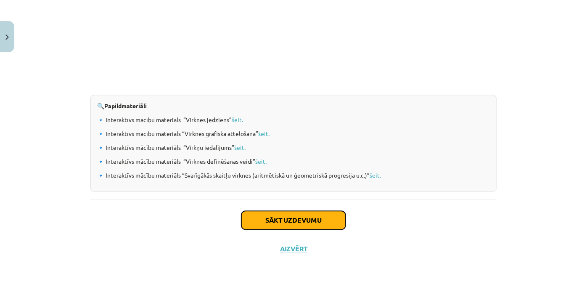
click at [340, 218] on button "Sākt uzdevumu" at bounding box center [293, 220] width 104 height 18
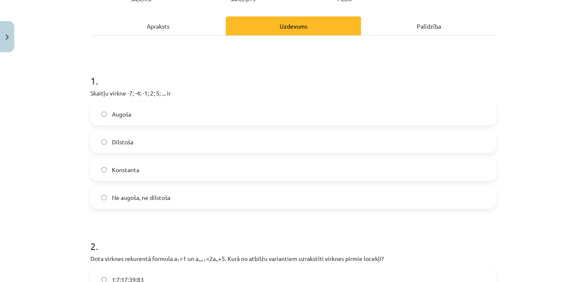
scroll to position [110, 0]
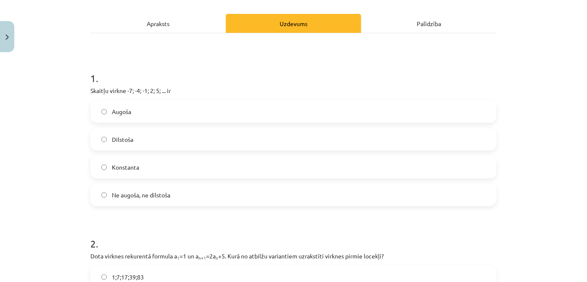
click at [144, 136] on label "Dilstoša" at bounding box center [293, 139] width 404 height 21
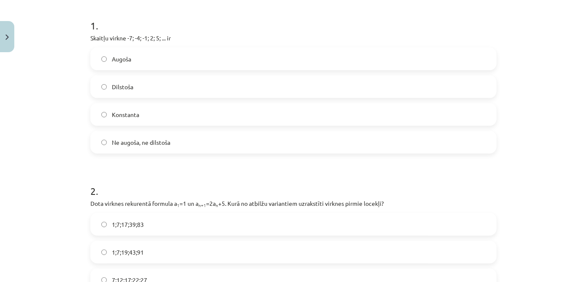
scroll to position [166, 0]
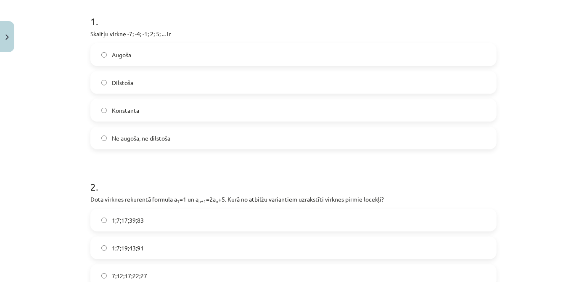
click at [392, 131] on label "Ne augoša, ne dilstoša" at bounding box center [293, 137] width 404 height 21
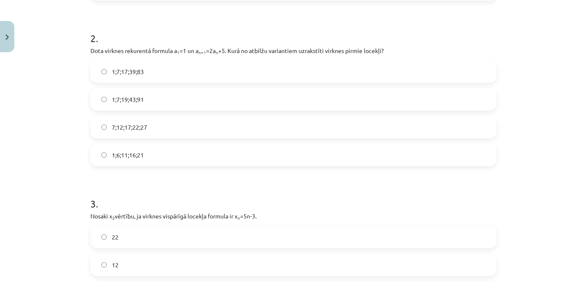
scroll to position [316, 0]
click at [161, 132] on label "7;12;17;22;27" at bounding box center [293, 125] width 404 height 21
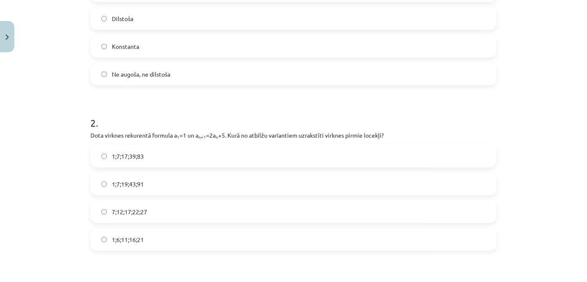
scroll to position [0, 0]
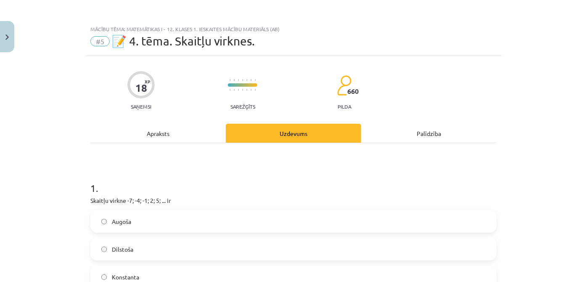
click at [152, 131] on div "Apraksts" at bounding box center [157, 133] width 135 height 19
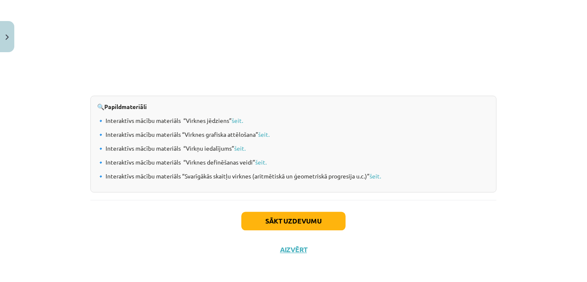
scroll to position [895, 0]
click at [253, 216] on button "Sākt uzdevumu" at bounding box center [293, 220] width 104 height 18
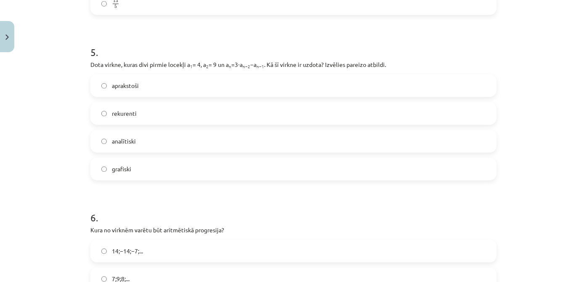
scroll to position [960, 0]
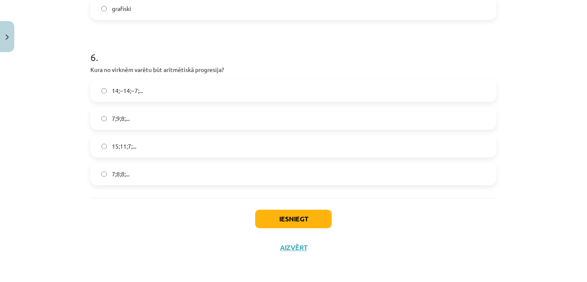
click at [298, 251] on div "Iesniegt Aizvērt" at bounding box center [293, 227] width 406 height 59
click at [290, 240] on div "Iesniegt Aizvērt" at bounding box center [293, 227] width 406 height 59
click at [298, 249] on button "Aizvērt" at bounding box center [293, 247] width 32 height 8
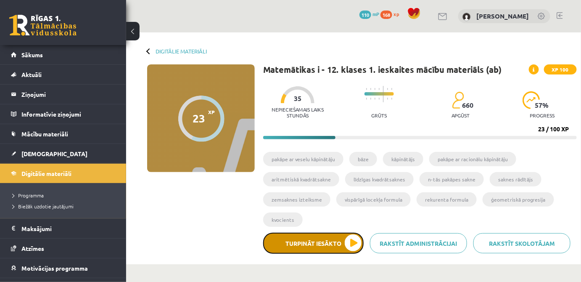
click at [315, 243] on button "Turpināt iesākto" at bounding box center [313, 242] width 100 height 21
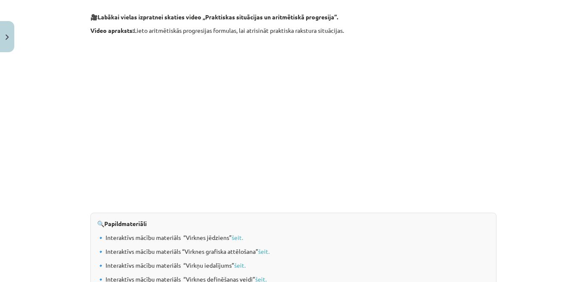
scroll to position [895, 0]
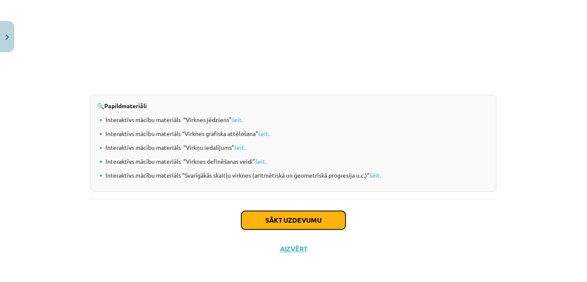
click at [316, 215] on button "Sākt uzdevumu" at bounding box center [293, 220] width 104 height 18
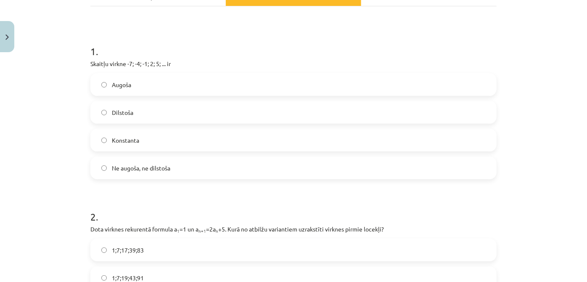
scroll to position [144, 0]
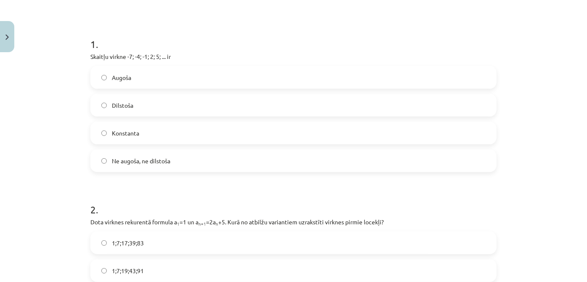
click at [189, 103] on label "Dilstoša" at bounding box center [293, 105] width 404 height 21
click at [196, 81] on label "Augoša" at bounding box center [293, 77] width 404 height 21
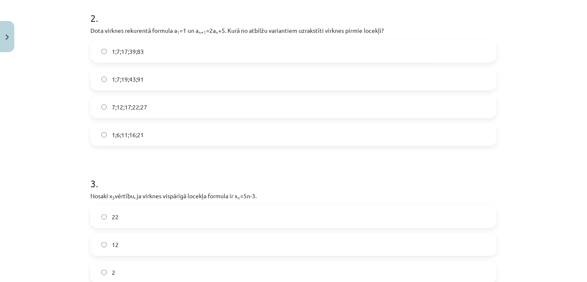
scroll to position [336, 0]
click at [188, 102] on label "7;12;17;22;27" at bounding box center [293, 105] width 404 height 21
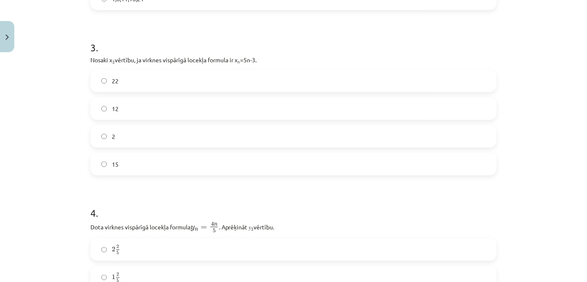
scroll to position [474, 0]
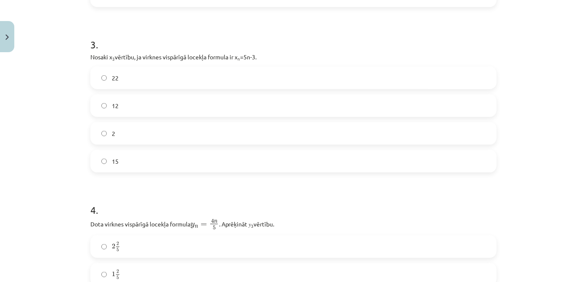
click at [148, 139] on label "2" at bounding box center [293, 133] width 404 height 21
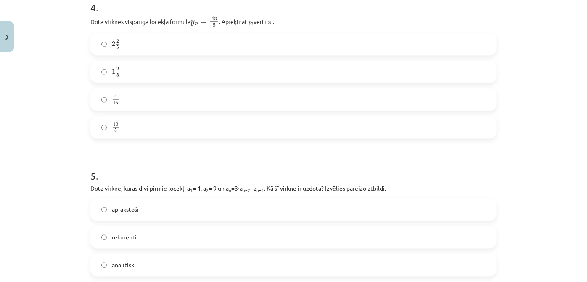
scroll to position [677, 0]
click at [187, 36] on label "2 2 5 2 2 5" at bounding box center [293, 42] width 404 height 21
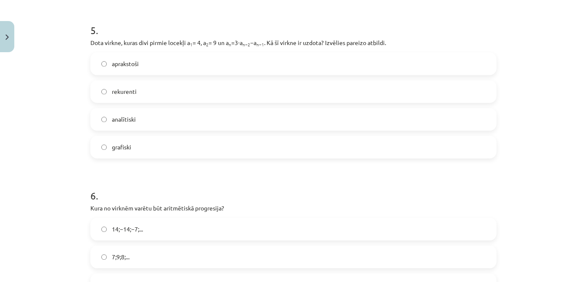
scroll to position [823, 0]
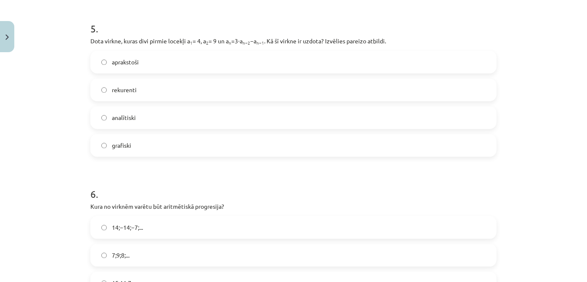
click at [368, 144] on label "grafiski" at bounding box center [293, 144] width 404 height 21
click at [342, 91] on label "rekurenti" at bounding box center [293, 89] width 404 height 21
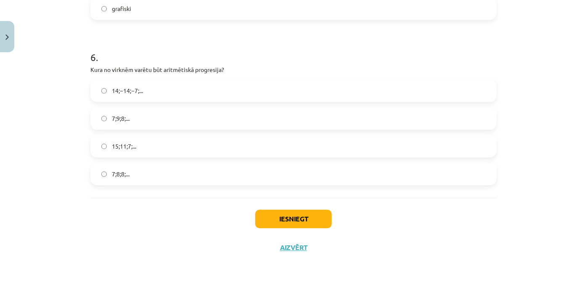
click at [242, 117] on label "7;9;8;..." at bounding box center [293, 118] width 404 height 21
click at [291, 217] on button "Iesniegt" at bounding box center [293, 218] width 76 height 18
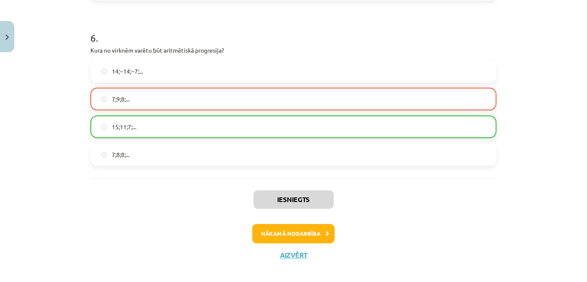
scroll to position [985, 0]
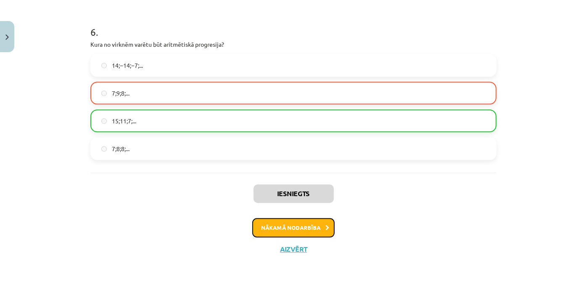
click at [322, 225] on button "Nākamā nodarbība" at bounding box center [293, 227] width 82 height 19
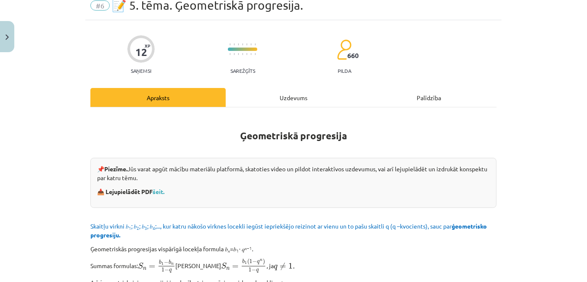
scroll to position [21, 0]
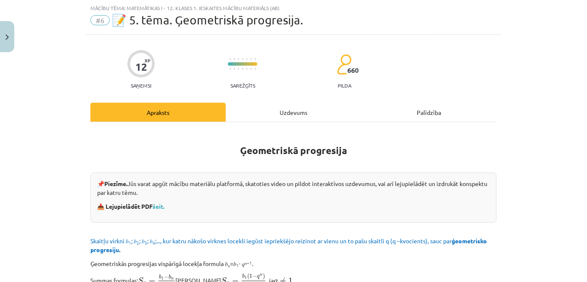
click at [429, 105] on div "Palīdzība" at bounding box center [428, 112] width 135 height 19
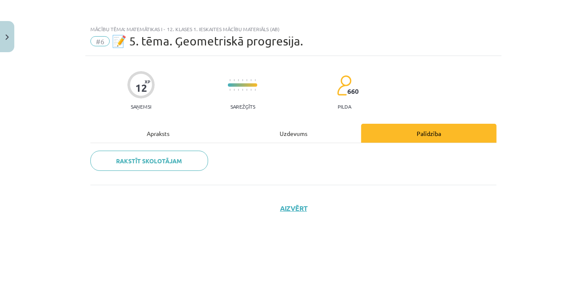
scroll to position [0, 0]
click at [162, 129] on div "Apraksts" at bounding box center [157, 133] width 135 height 19
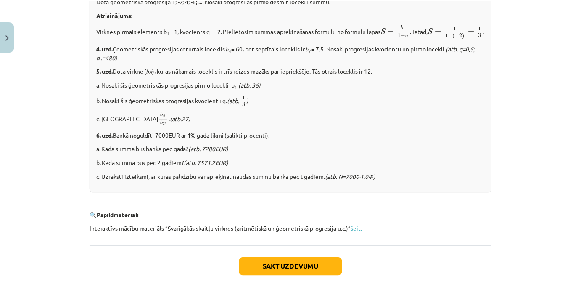
scroll to position [1080, 0]
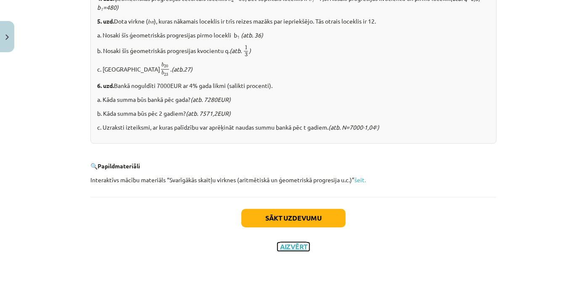
click at [289, 250] on button "Aizvērt" at bounding box center [293, 246] width 32 height 8
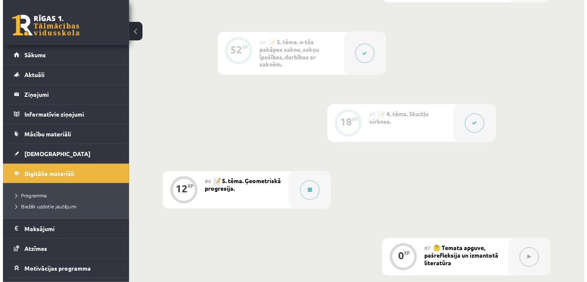
scroll to position [474, 0]
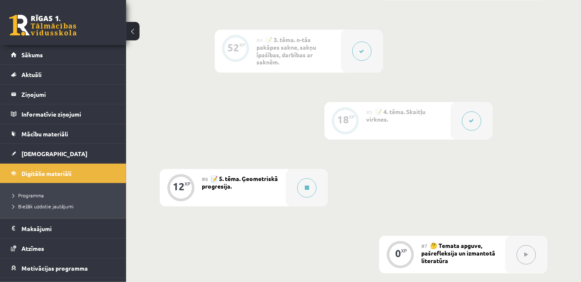
click at [446, 184] on div "0 XP #1 💡 Pirms sāc mācīties! Ievada daļa. 12 XP #2 📝 1. tēma. Skaitļa jēdziena…" at bounding box center [353, 48] width 387 height 449
click at [308, 190] on icon at bounding box center [307, 187] width 4 height 5
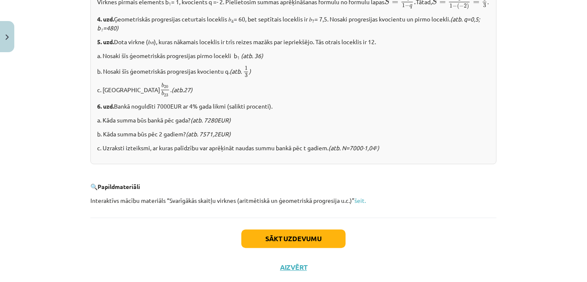
scroll to position [1080, 0]
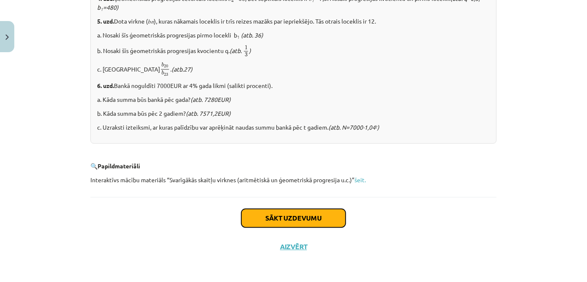
click at [280, 214] on button "Sākt uzdevumu" at bounding box center [293, 217] width 104 height 18
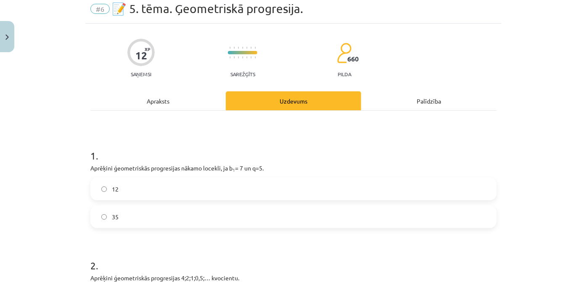
scroll to position [21, 0]
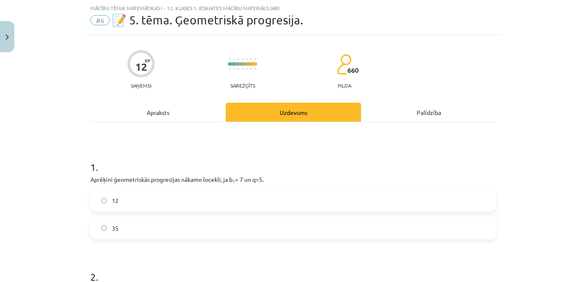
click at [186, 234] on label "35" at bounding box center [293, 227] width 404 height 21
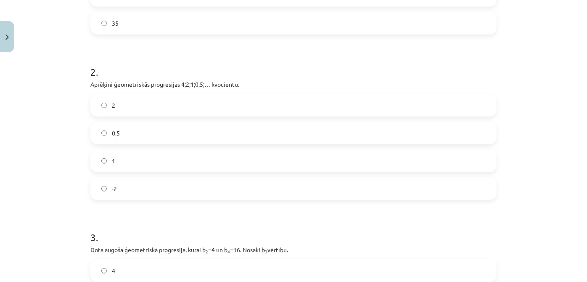
scroll to position [227, 0]
click at [149, 126] on label "0,5" at bounding box center [293, 131] width 404 height 21
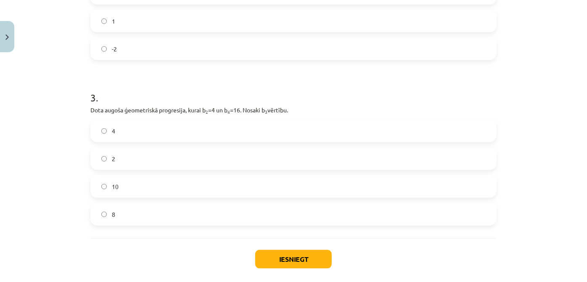
scroll to position [366, 0]
click at [199, 156] on label "2" at bounding box center [293, 157] width 404 height 21
click at [287, 261] on button "Iesniegt" at bounding box center [293, 258] width 76 height 18
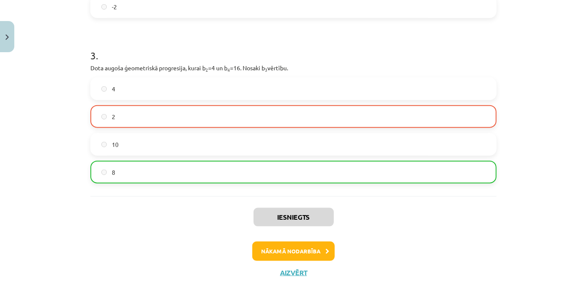
scroll to position [432, 0]
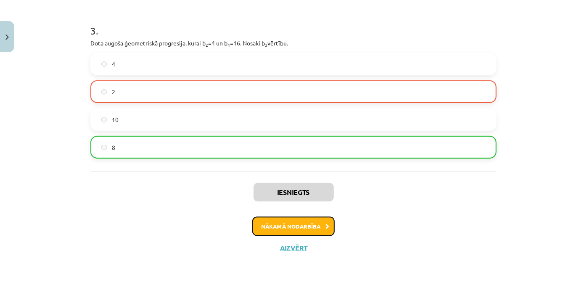
click at [298, 224] on button "Nākamā nodarbība" at bounding box center [293, 225] width 82 height 19
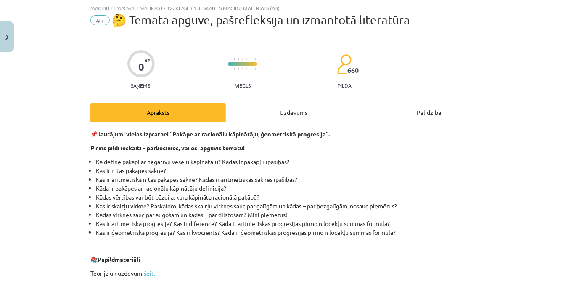
scroll to position [21, 0]
click at [276, 106] on div "Uzdevums" at bounding box center [293, 112] width 135 height 19
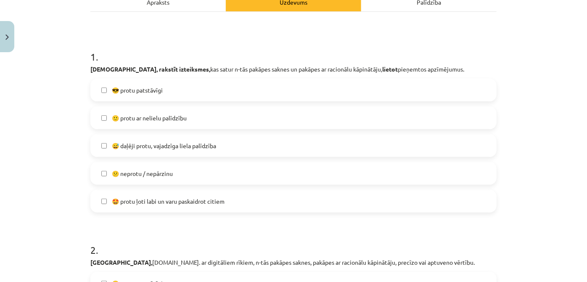
scroll to position [134, 0]
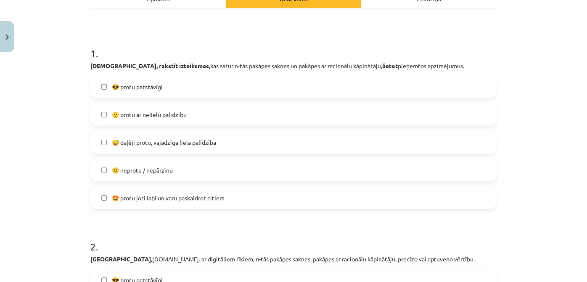
click at [272, 176] on label "😕 neprotu / nepārzinu" at bounding box center [293, 169] width 404 height 21
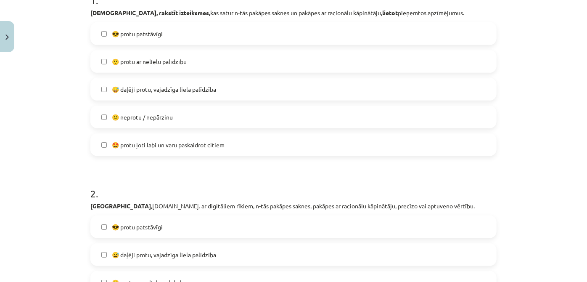
scroll to position [189, 0]
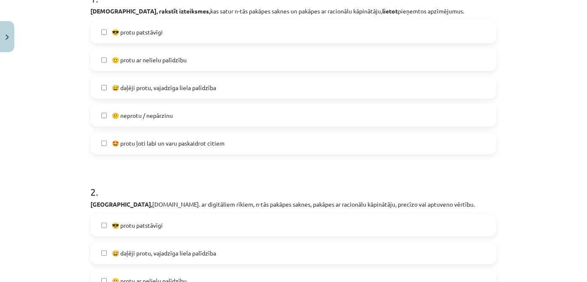
click at [280, 84] on label "😅 daļēji protu, vajadzīga liela palīdzība" at bounding box center [293, 87] width 404 height 21
click at [274, 111] on label "😕 neprotu / nepārzinu" at bounding box center [293, 115] width 404 height 21
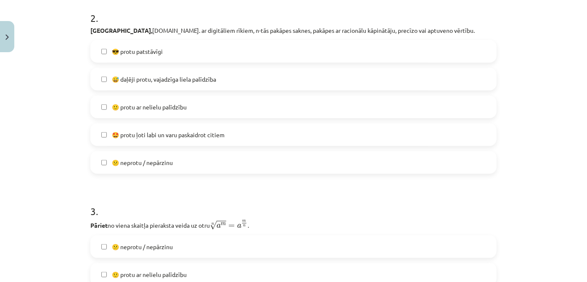
scroll to position [361, 0]
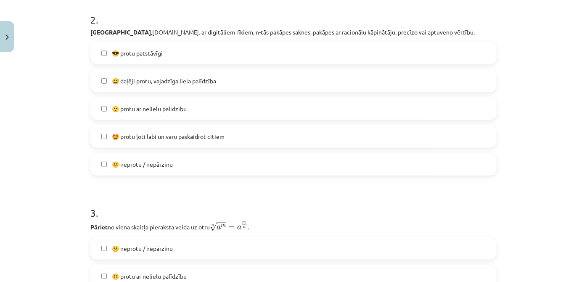
click at [226, 158] on label "😕 neprotu / nepārzinu" at bounding box center [293, 163] width 404 height 21
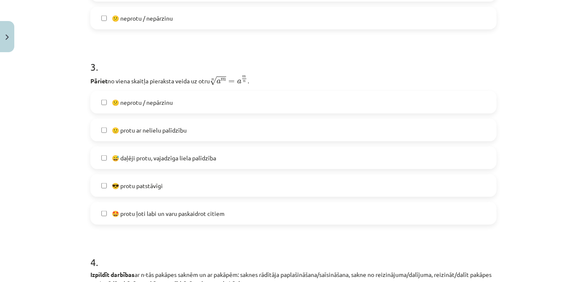
scroll to position [509, 0]
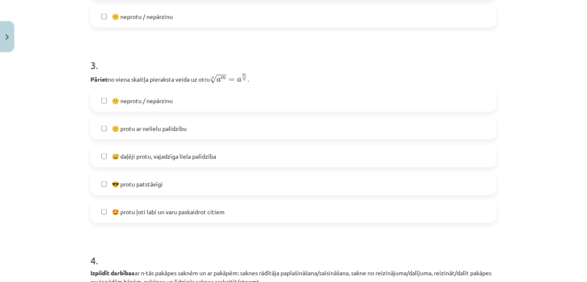
click at [253, 162] on label "😅 daļēji protu, vajadzīga liela palīdzība" at bounding box center [293, 155] width 404 height 21
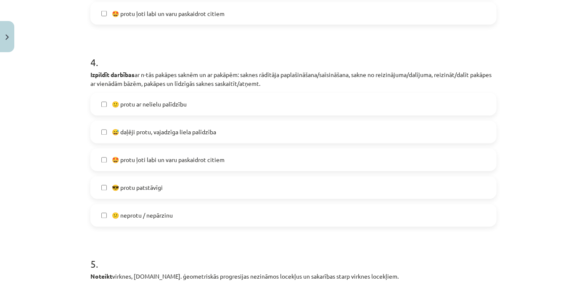
scroll to position [708, 0]
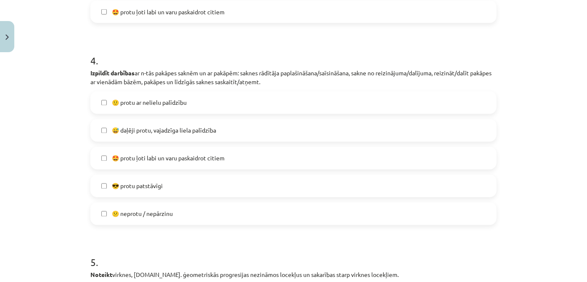
click at [241, 107] on label "🙂 protu ar nelielu palīdzību" at bounding box center [293, 102] width 404 height 21
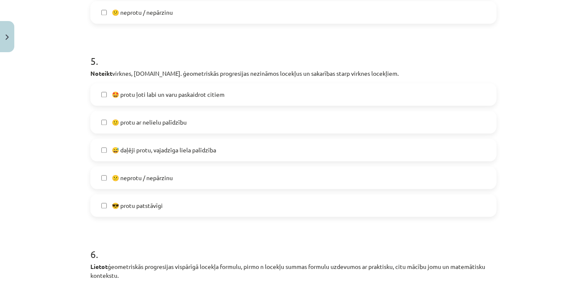
scroll to position [908, 0]
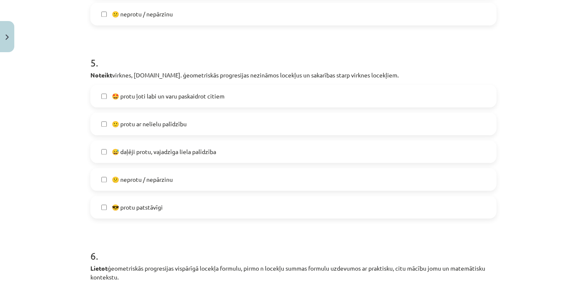
click at [287, 122] on label "🙂 protu ar nelielu palīdzību" at bounding box center [293, 123] width 404 height 21
click at [355, 149] on label "😅 daļēji protu, vajadzīga liela palīdzība" at bounding box center [293, 151] width 404 height 21
click at [348, 129] on label "🙂 protu ar nelielu palīdzību" at bounding box center [293, 123] width 404 height 21
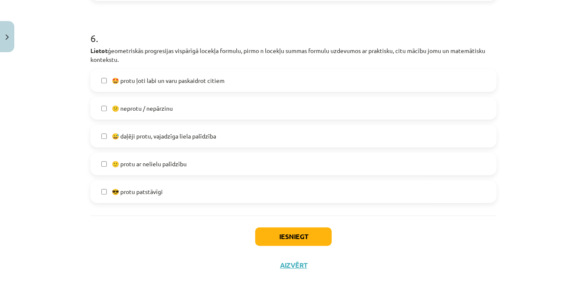
scroll to position [1123, 0]
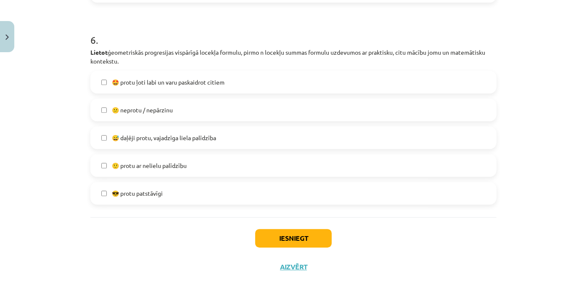
click at [412, 140] on label "😅 daļēji protu, vajadzīga liela palīdzība" at bounding box center [293, 137] width 404 height 21
click at [311, 234] on button "Iesniegt" at bounding box center [293, 238] width 76 height 18
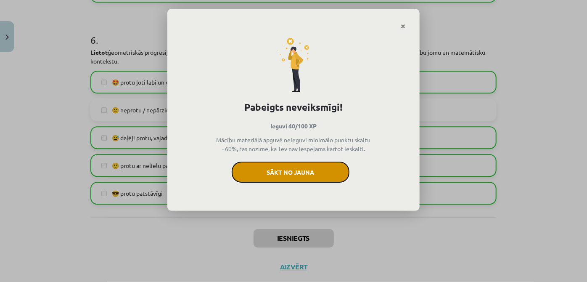
click at [328, 175] on button "Sākt no jauna" at bounding box center [291, 171] width 118 height 21
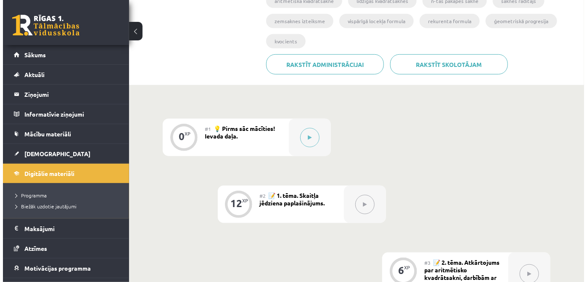
scroll to position [192, 0]
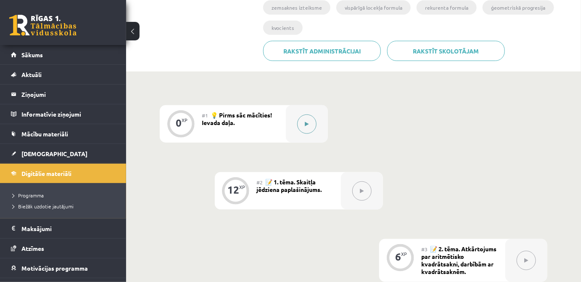
click at [310, 117] on button at bounding box center [306, 123] width 19 height 19
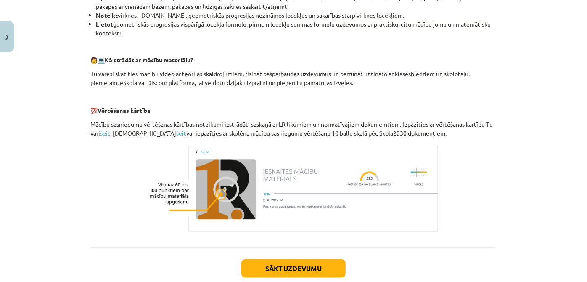
scroll to position [393, 0]
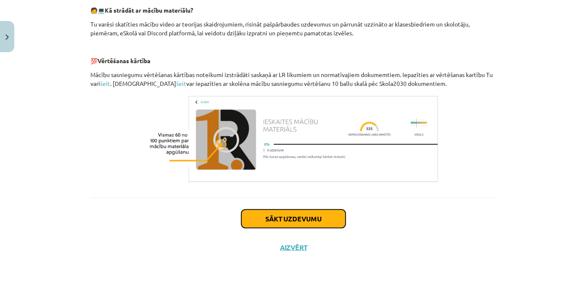
click at [273, 212] on button "Sākt uzdevumu" at bounding box center [293, 218] width 104 height 18
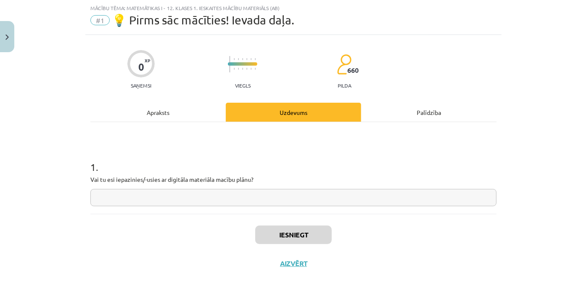
scroll to position [21, 0]
click at [266, 198] on input "text" at bounding box center [293, 197] width 406 height 17
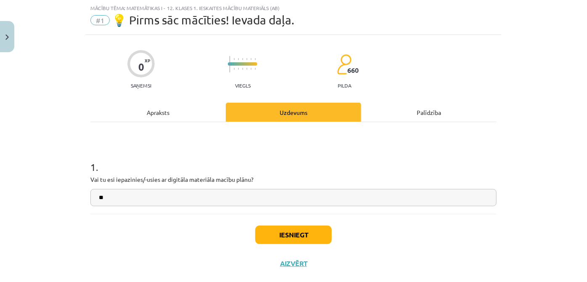
type input "**"
click at [275, 238] on button "Iesniegt" at bounding box center [293, 234] width 76 height 18
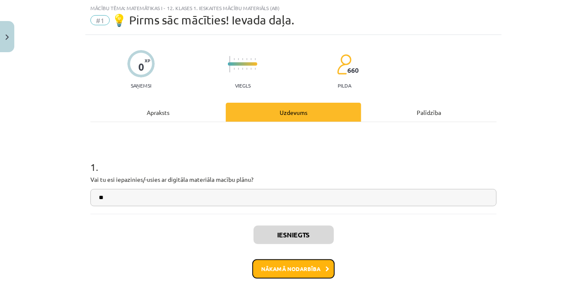
click at [279, 272] on button "Nākamā nodarbība" at bounding box center [293, 268] width 82 height 19
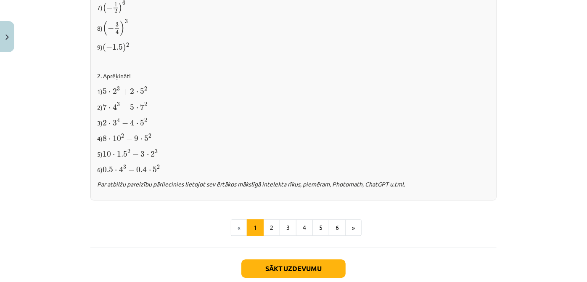
scroll to position [865, 0]
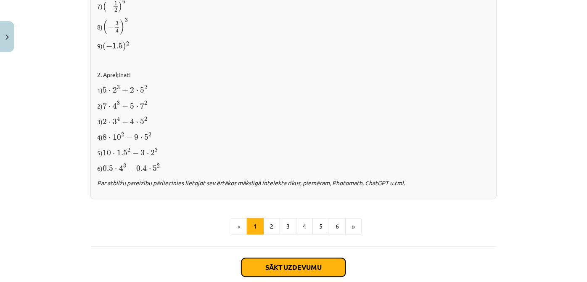
click at [250, 258] on button "Sākt uzdevumu" at bounding box center [293, 267] width 104 height 18
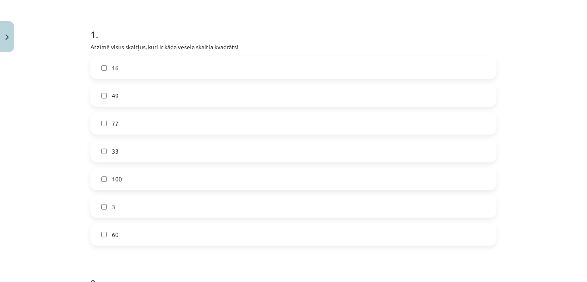
scroll to position [157, 0]
click at [128, 87] on label "49" at bounding box center [293, 92] width 404 height 21
click at [130, 61] on label "16" at bounding box center [293, 64] width 404 height 21
click at [117, 176] on span "100" at bounding box center [117, 175] width 10 height 9
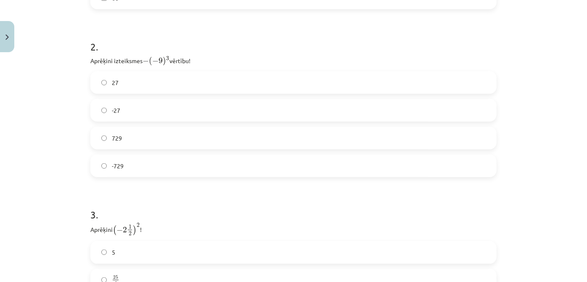
scroll to position [394, 0]
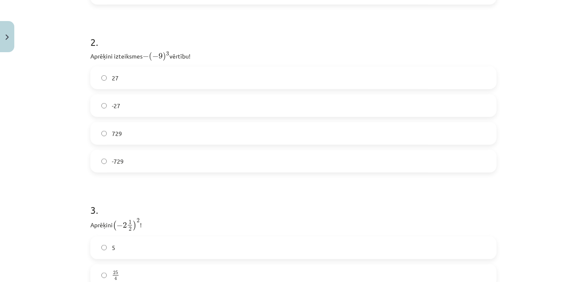
click at [145, 124] on label "729" at bounding box center [293, 133] width 404 height 21
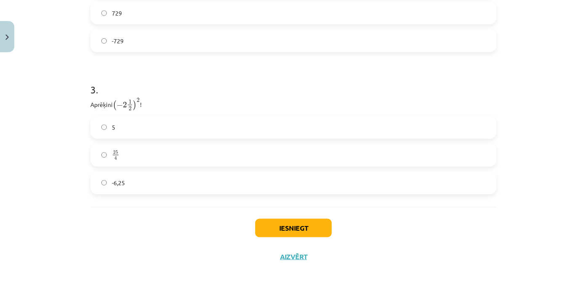
scroll to position [518, 0]
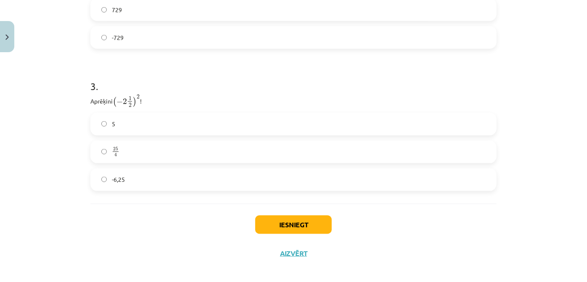
click at [238, 151] on label "25 4 25 4" at bounding box center [293, 151] width 404 height 21
click at [300, 235] on div "Iesniegt Aizvērt" at bounding box center [293, 232] width 406 height 59
click at [299, 224] on button "Iesniegt" at bounding box center [293, 224] width 76 height 18
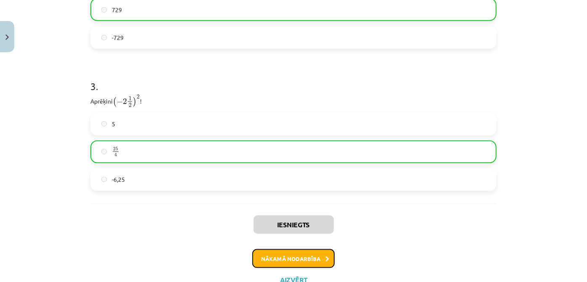
click at [298, 262] on button "Nākamā nodarbība" at bounding box center [293, 258] width 82 height 19
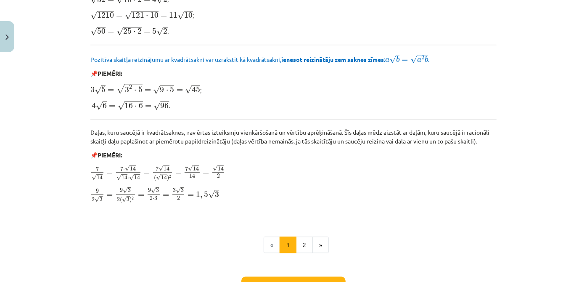
scroll to position [1034, 0]
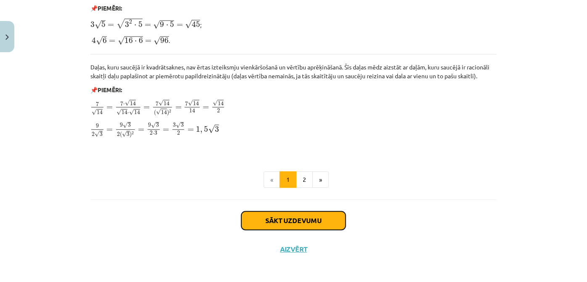
click at [266, 225] on button "Sākt uzdevumu" at bounding box center [293, 220] width 104 height 18
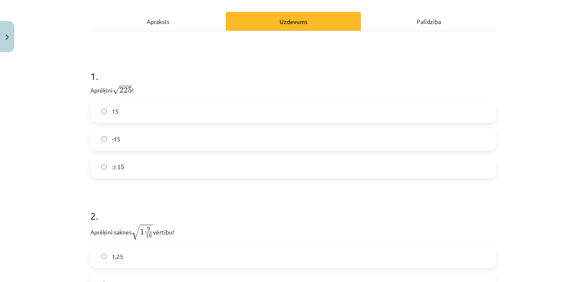
scroll to position [127, 0]
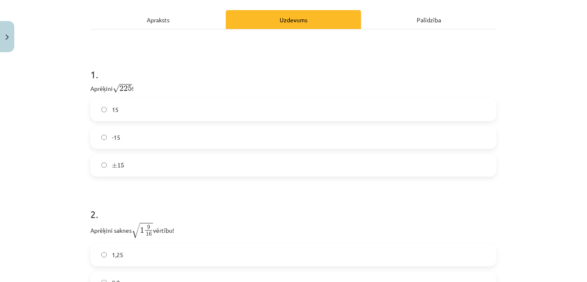
click at [143, 108] on label "15" at bounding box center [293, 109] width 404 height 21
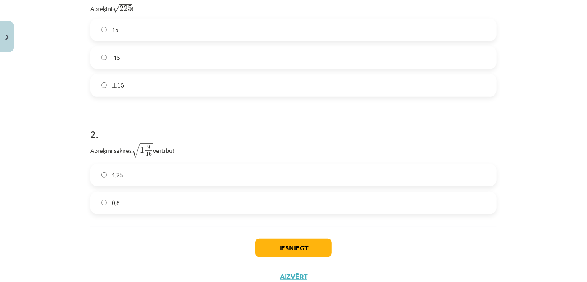
scroll to position [207, 0]
click at [230, 171] on label "1,25" at bounding box center [293, 174] width 404 height 21
click at [269, 246] on button "Iesniegt" at bounding box center [293, 247] width 76 height 18
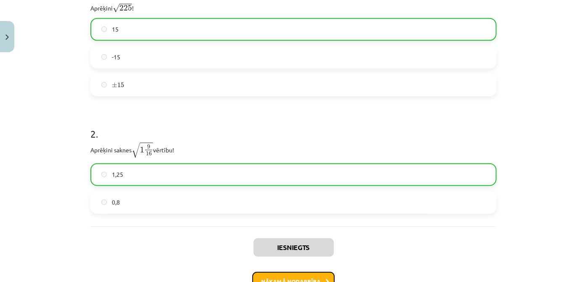
click at [275, 277] on button "Nākamā nodarbība" at bounding box center [293, 281] width 82 height 19
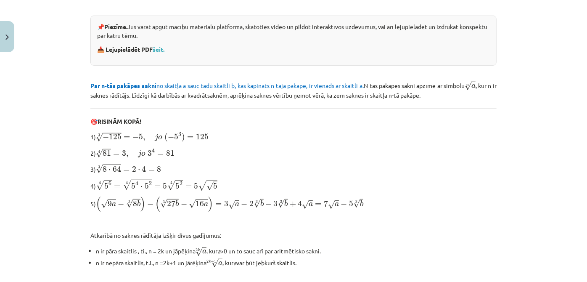
scroll to position [293, 0]
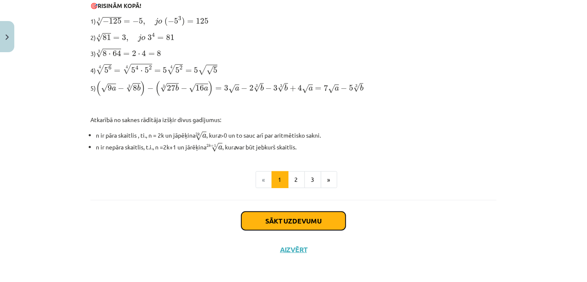
click at [333, 217] on button "Sākt uzdevumu" at bounding box center [293, 220] width 104 height 18
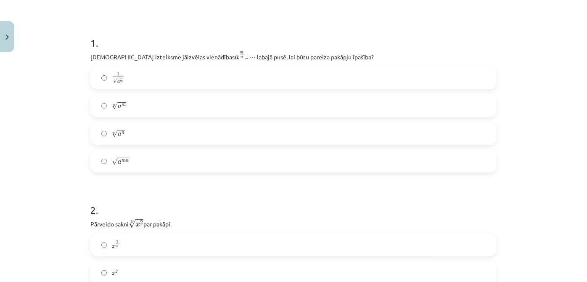
scroll to position [148, 0]
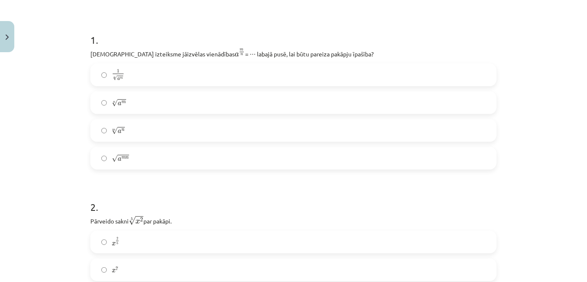
click at [158, 133] on label "m √ a n a n m" at bounding box center [293, 130] width 404 height 21
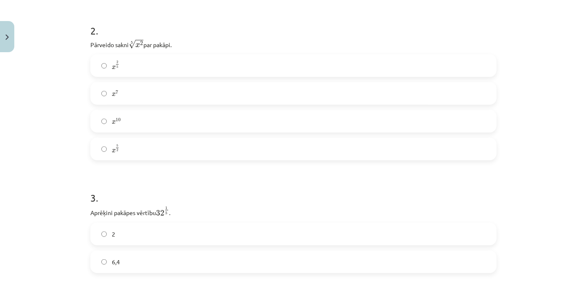
scroll to position [322, 0]
click at [261, 61] on label "x 2 5 x 2 5" at bounding box center [293, 68] width 404 height 21
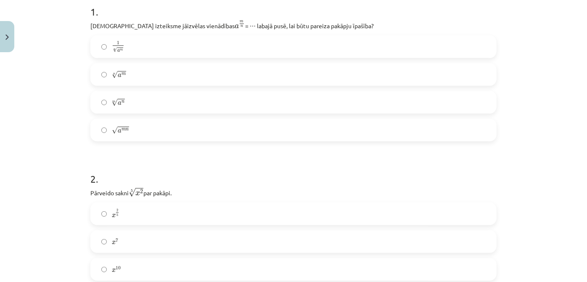
scroll to position [179, 0]
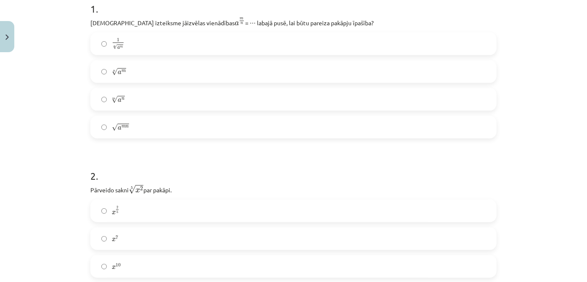
click at [142, 73] on label "n √ a m a m n" at bounding box center [293, 71] width 404 height 21
click at [410, 92] on label "m √ a n a n m" at bounding box center [293, 99] width 404 height 21
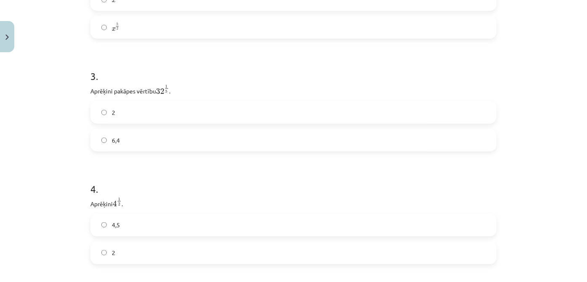
scroll to position [451, 0]
click at [355, 110] on label "2" at bounding box center [293, 107] width 404 height 21
click at [270, 119] on label "4,5" at bounding box center [293, 110] width 404 height 21
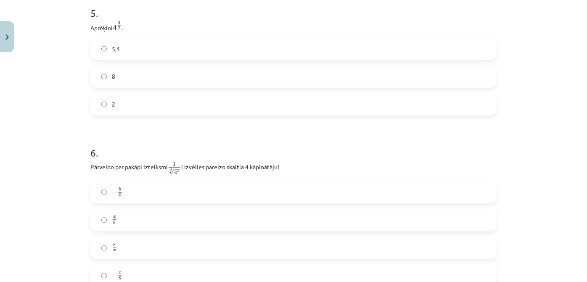
scroll to position [729, 0]
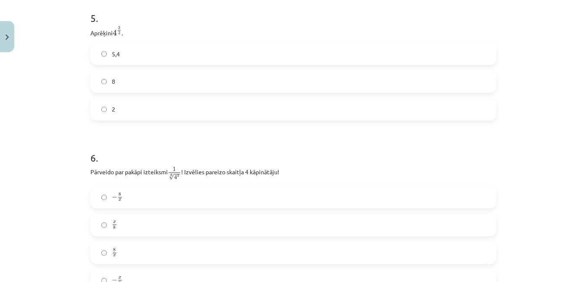
click at [358, 63] on label "5,4" at bounding box center [293, 53] width 404 height 21
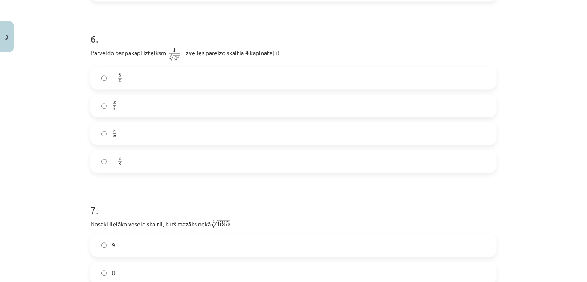
scroll to position [851, 0]
click at [174, 161] on label "− x 8 − x 8" at bounding box center [293, 158] width 404 height 21
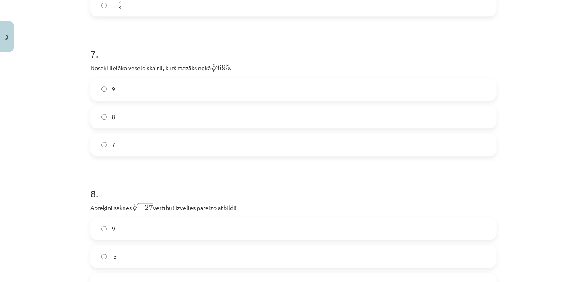
scroll to position [1006, 0]
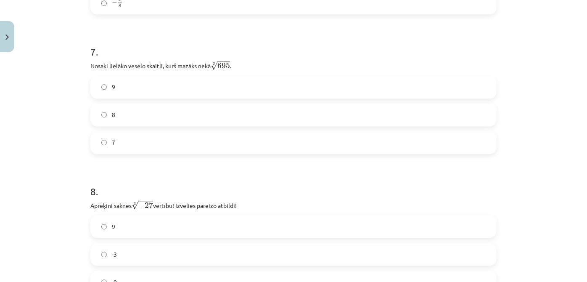
click at [135, 96] on label "9" at bounding box center [293, 86] width 404 height 21
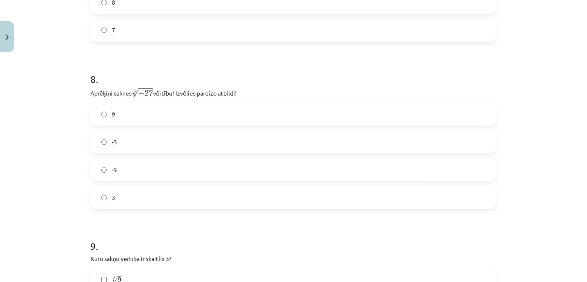
scroll to position [1120, 0]
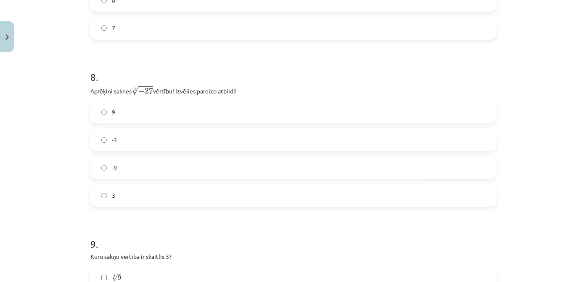
click at [199, 136] on label "-3" at bounding box center [293, 139] width 404 height 21
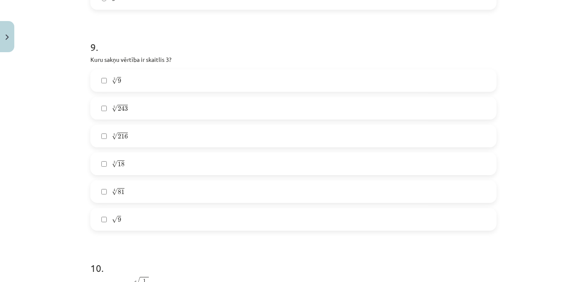
scroll to position [1322, 0]
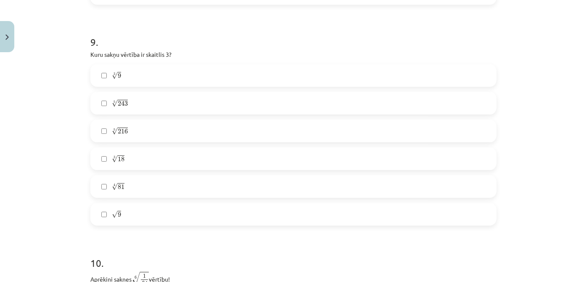
click at [162, 183] on label "4 √ 81 81 4" at bounding box center [293, 186] width 404 height 21
click at [151, 219] on label "√ 9 9" at bounding box center [293, 213] width 404 height 21
click at [142, 130] on label "5 √ 216 216 5" at bounding box center [293, 130] width 404 height 21
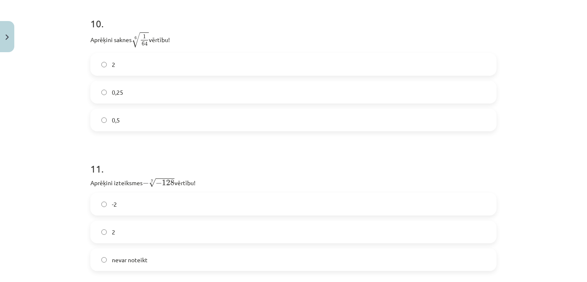
scroll to position [1564, 0]
click at [157, 111] on label "0,5" at bounding box center [293, 117] width 404 height 21
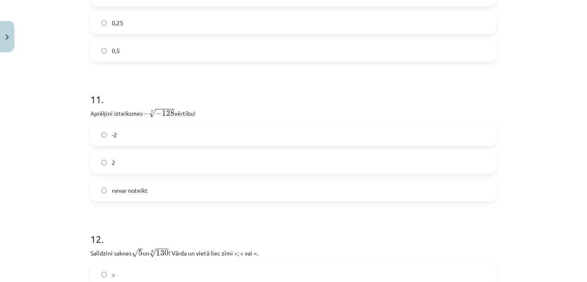
scroll to position [1635, 0]
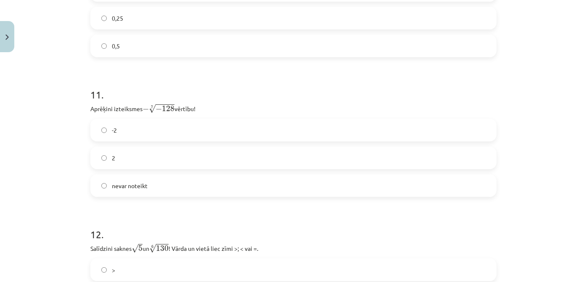
click at [316, 183] on label "nevar noteikt" at bounding box center [293, 185] width 404 height 21
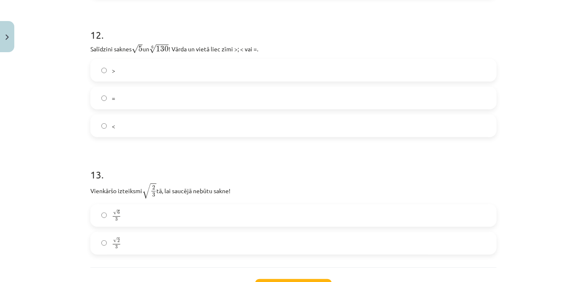
scroll to position [1822, 0]
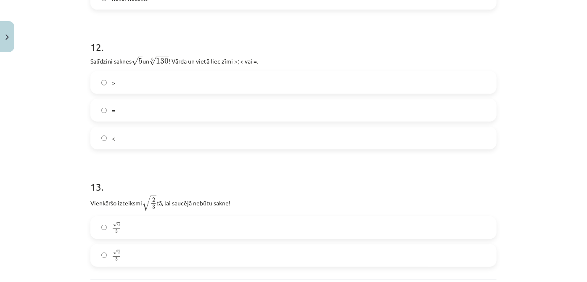
click at [177, 138] on label "<" at bounding box center [293, 137] width 404 height 21
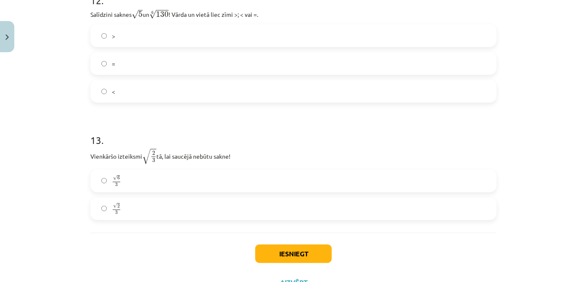
scroll to position [1866, 0]
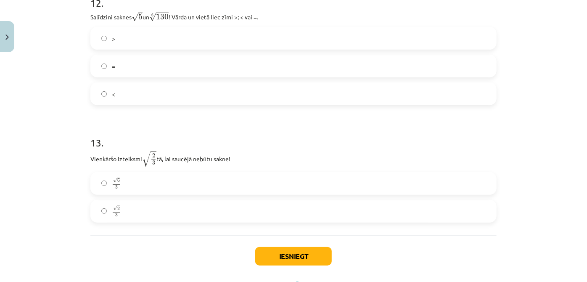
click at [272, 30] on label ">" at bounding box center [293, 38] width 404 height 21
click at [146, 206] on label "√ 2 3 2 3" at bounding box center [293, 210] width 404 height 21
click at [263, 257] on button "Iesniegt" at bounding box center [293, 256] width 76 height 18
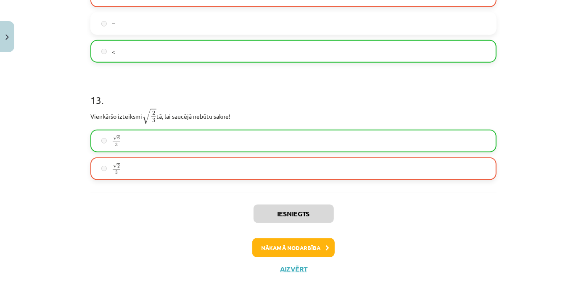
scroll to position [1931, 0]
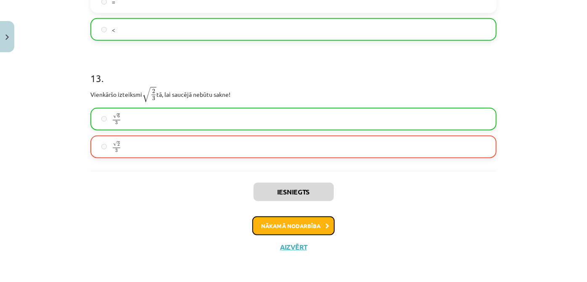
click at [285, 223] on button "Nākamā nodarbība" at bounding box center [293, 225] width 82 height 19
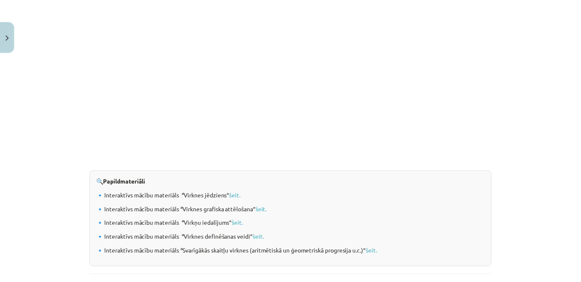
scroll to position [895, 0]
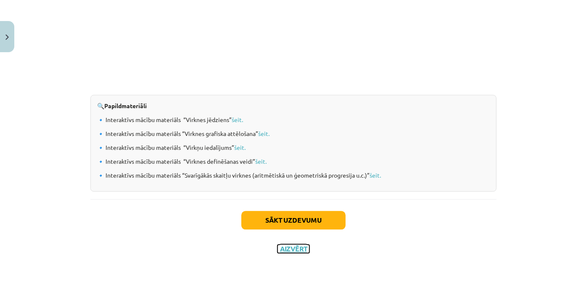
click at [291, 247] on button "Aizvērt" at bounding box center [293, 248] width 32 height 8
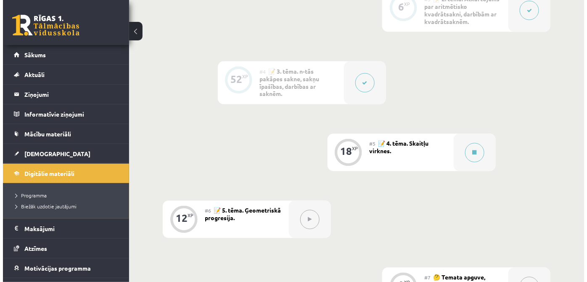
scroll to position [454, 0]
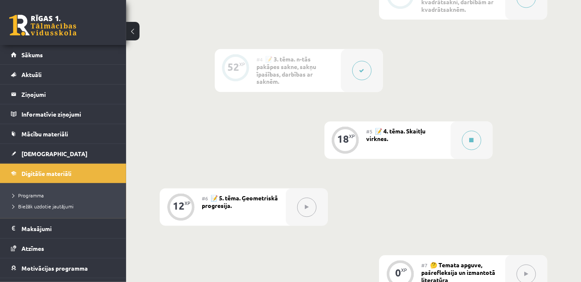
click at [436, 136] on div "#5 📝 4. tēma. Skaitļu virknes." at bounding box center [408, 139] width 84 height 37
click at [465, 144] on button at bounding box center [471, 140] width 19 height 19
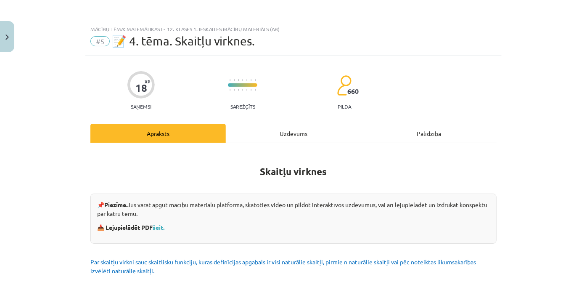
click at [306, 137] on div "Uzdevums" at bounding box center [293, 133] width 135 height 19
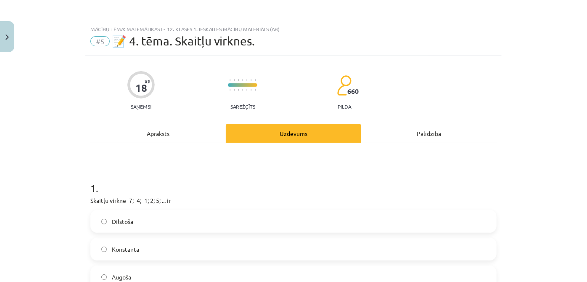
scroll to position [21, 0]
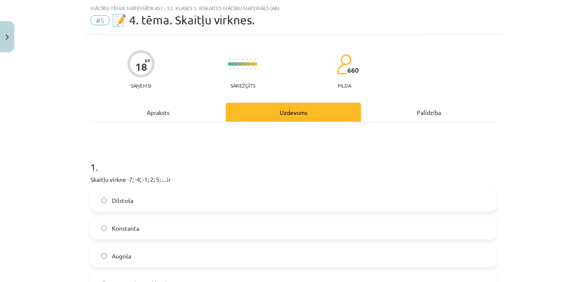
click at [157, 255] on label "Augoša" at bounding box center [293, 255] width 404 height 21
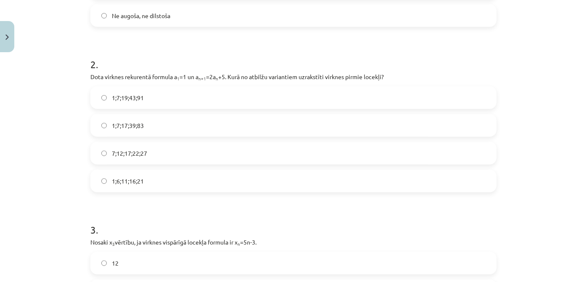
scroll to position [291, 0]
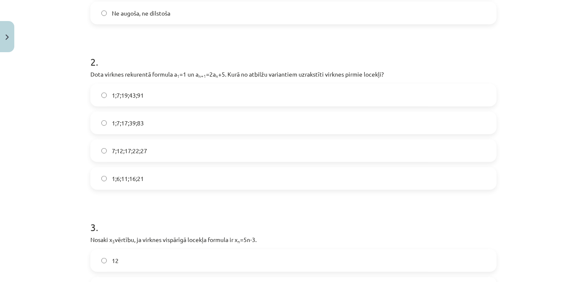
click at [126, 123] on span "1;7;17;39;83" at bounding box center [128, 123] width 32 height 9
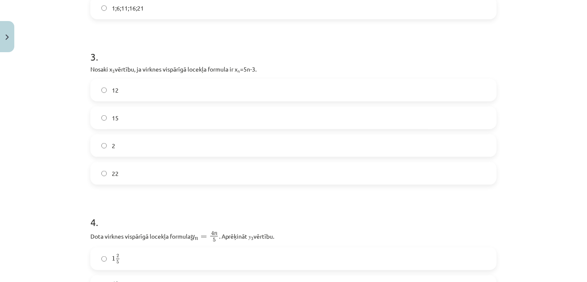
scroll to position [466, 0]
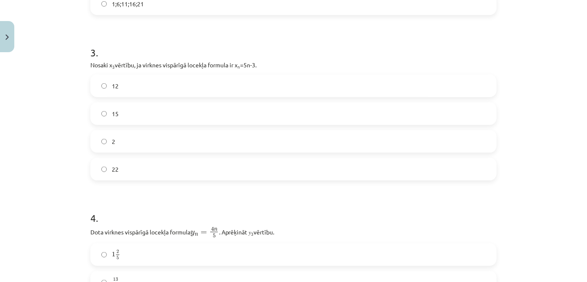
click at [201, 119] on label "15" at bounding box center [293, 113] width 404 height 21
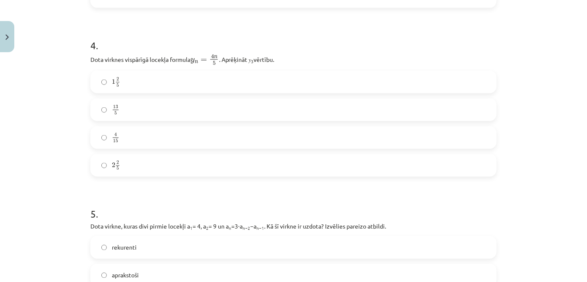
scroll to position [640, 0]
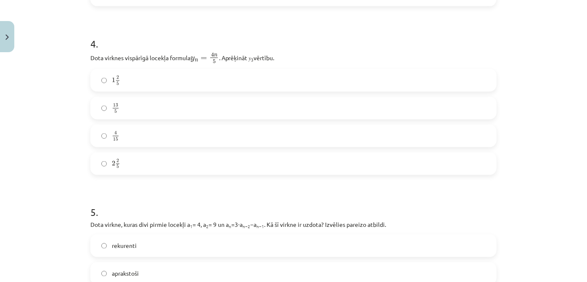
click at [284, 87] on label "1 2 5 1 2 5" at bounding box center [293, 80] width 404 height 21
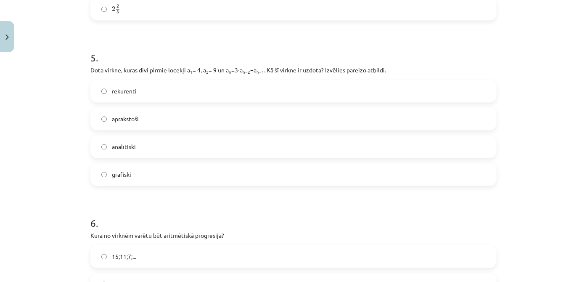
scroll to position [804, 0]
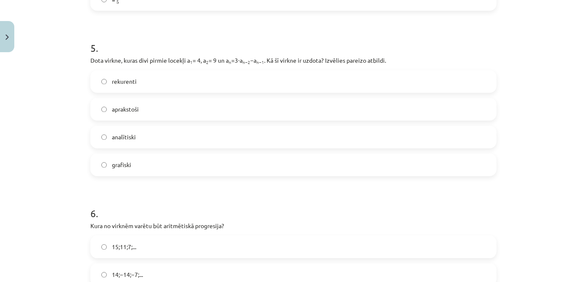
click at [202, 137] on label "analītiski" at bounding box center [293, 137] width 404 height 21
click at [221, 116] on label "aprakstoši" at bounding box center [293, 109] width 404 height 21
click at [260, 75] on label "rekurenti" at bounding box center [293, 81] width 404 height 21
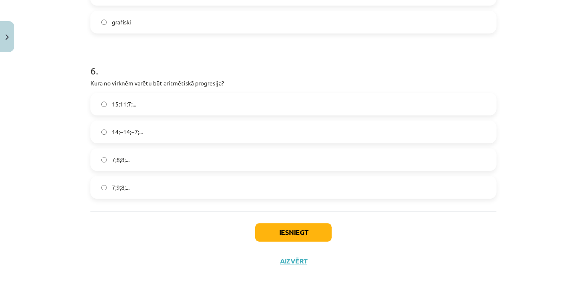
scroll to position [960, 0]
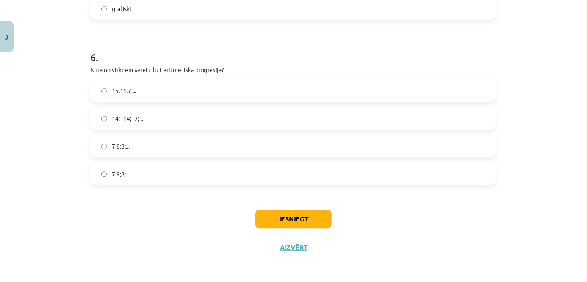
click at [185, 169] on label "7;9;8;..." at bounding box center [293, 173] width 404 height 21
click at [308, 220] on button "Iesniegt" at bounding box center [293, 218] width 76 height 18
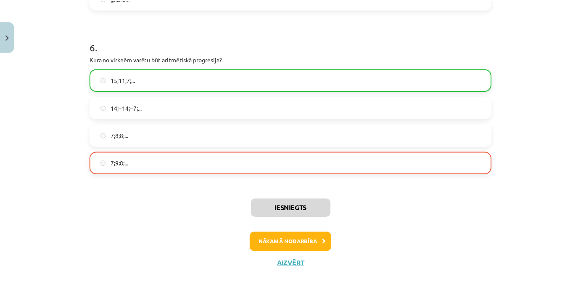
scroll to position [986, 0]
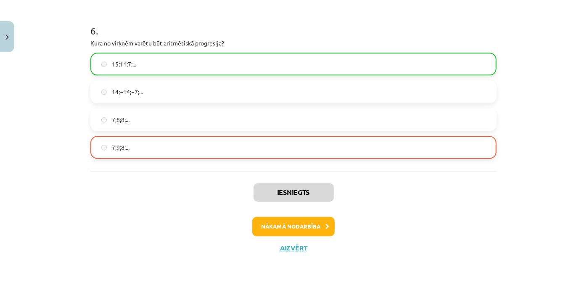
click at [291, 252] on div "Iesniegts Nākamā nodarbība Aizvērt" at bounding box center [293, 214] width 406 height 86
click at [290, 248] on button "Aizvērt" at bounding box center [293, 247] width 32 height 8
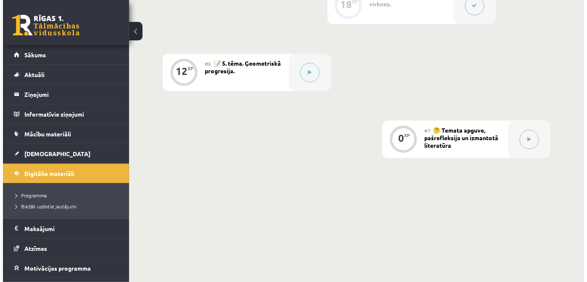
scroll to position [592, 0]
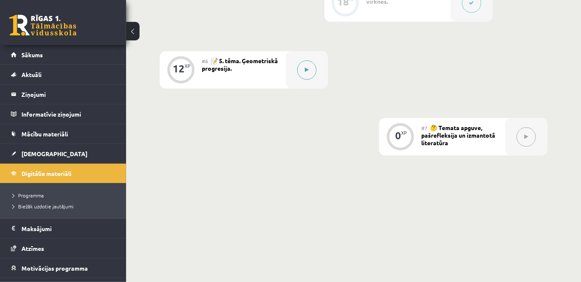
click at [308, 68] on icon at bounding box center [307, 69] width 4 height 5
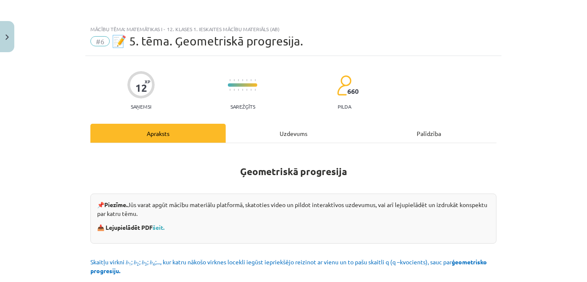
click at [300, 131] on div "Uzdevums" at bounding box center [293, 133] width 135 height 19
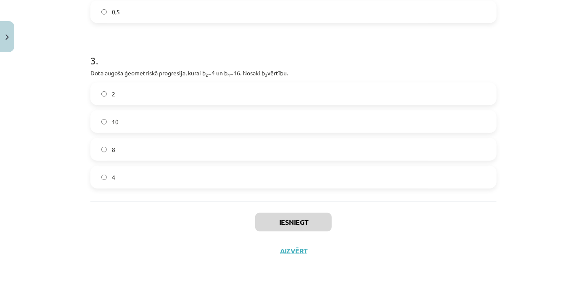
scroll to position [403, 0]
drag, startPoint x: 287, startPoint y: 247, endPoint x: 277, endPoint y: 252, distance: 11.5
click at [277, 252] on button "Aizvērt" at bounding box center [293, 249] width 32 height 8
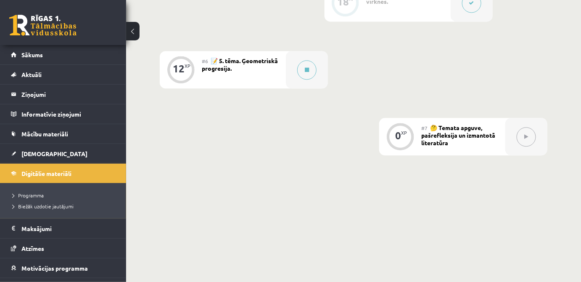
click at [402, 5] on div "#5 📝 4. tēma. Skaitļu virknes." at bounding box center [408, 2] width 84 height 37
click at [476, 9] on button at bounding box center [471, 2] width 19 height 19
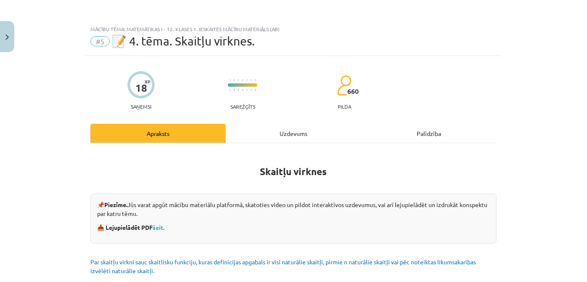
click at [291, 134] on div "Uzdevums" at bounding box center [293, 133] width 135 height 19
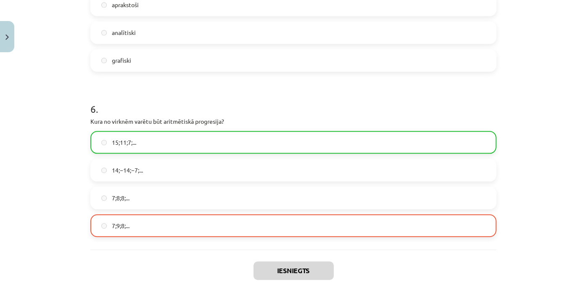
scroll to position [986, 0]
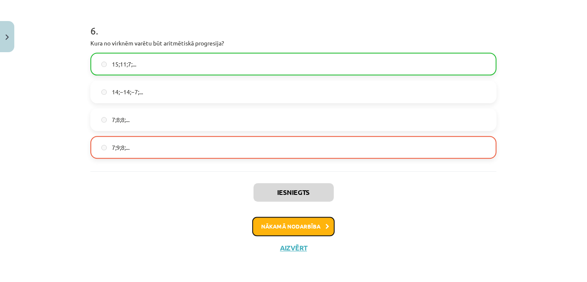
click at [283, 226] on button "Nākamā nodarbība" at bounding box center [293, 225] width 82 height 19
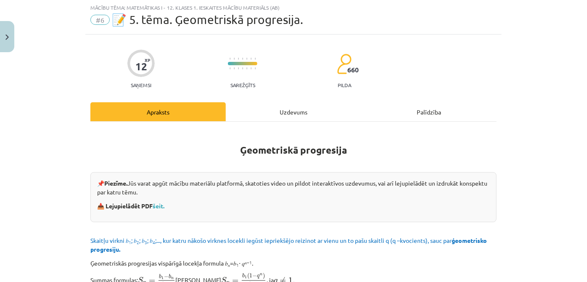
scroll to position [21, 0]
click at [278, 110] on div "Uzdevums" at bounding box center [293, 112] width 135 height 19
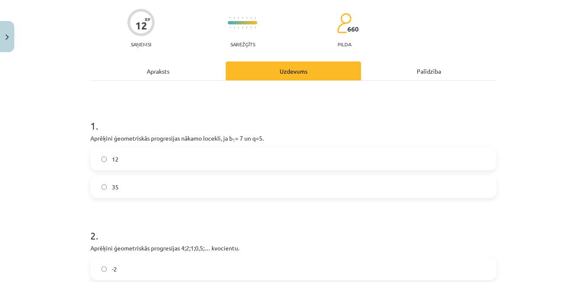
scroll to position [63, 0]
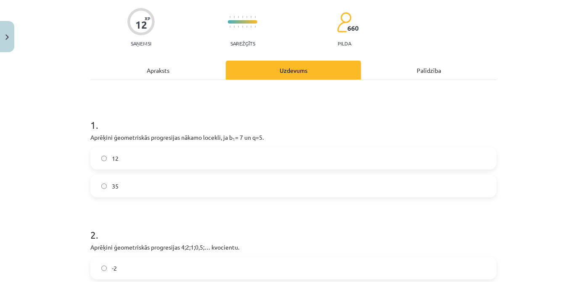
click at [316, 185] on label "35" at bounding box center [293, 185] width 404 height 21
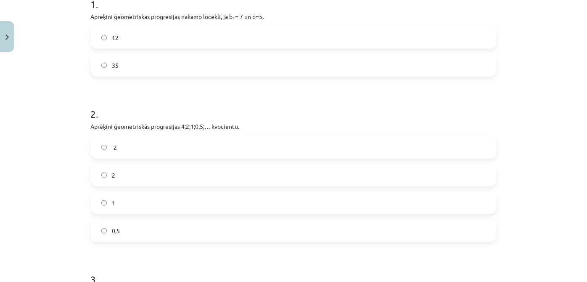
scroll to position [186, 0]
click at [185, 173] on label "2" at bounding box center [293, 172] width 404 height 21
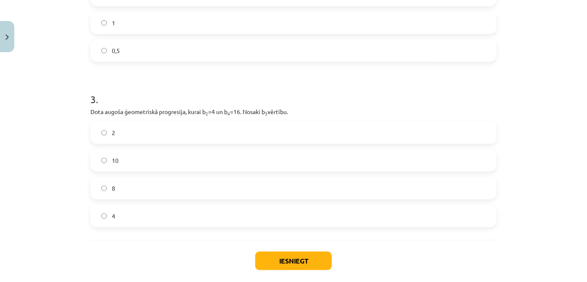
scroll to position [368, 0]
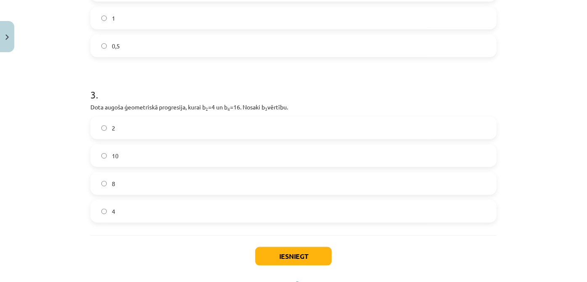
click at [129, 179] on label "8" at bounding box center [293, 183] width 404 height 21
click at [305, 249] on button "Iesniegt" at bounding box center [293, 256] width 76 height 18
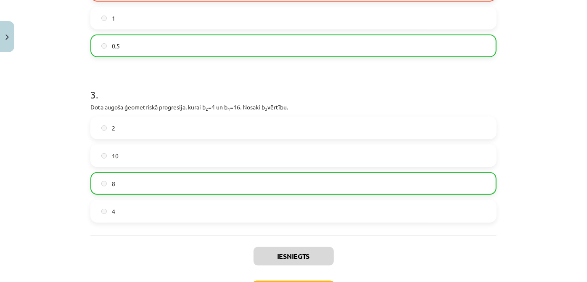
scroll to position [432, 0]
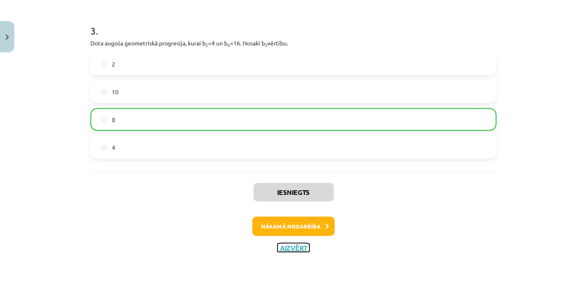
click at [303, 248] on button "Aizvērt" at bounding box center [293, 247] width 32 height 8
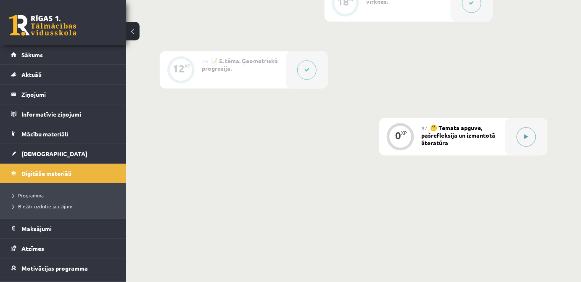
click at [526, 137] on icon at bounding box center [527, 136] width 4 height 5
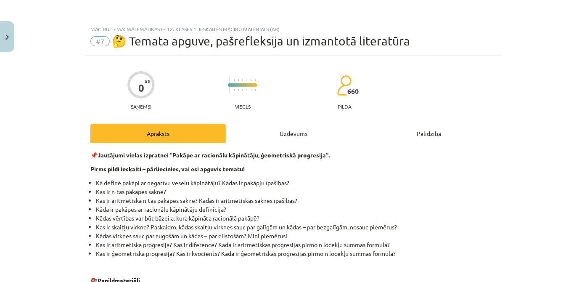
click at [316, 131] on div "Uzdevums" at bounding box center [293, 133] width 135 height 19
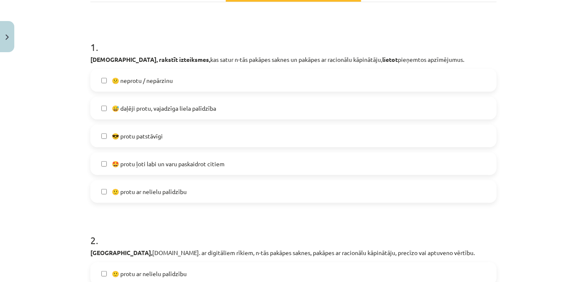
scroll to position [144, 0]
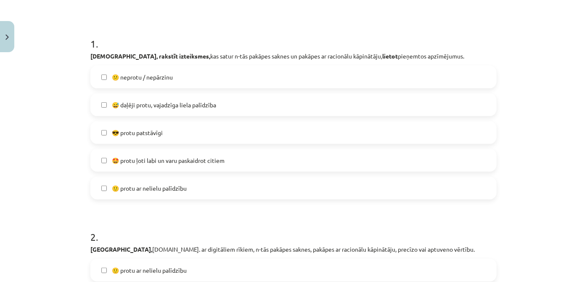
click at [382, 79] on label "😕 neprotu / nepārzinu" at bounding box center [293, 76] width 404 height 21
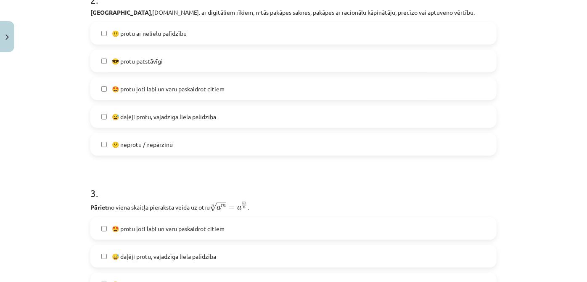
scroll to position [380, 0]
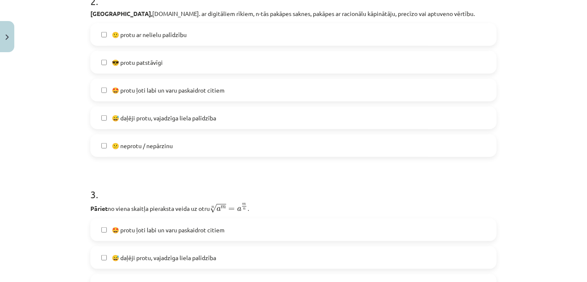
click at [217, 153] on label "😕 neprotu / nepārzinu" at bounding box center [293, 145] width 404 height 21
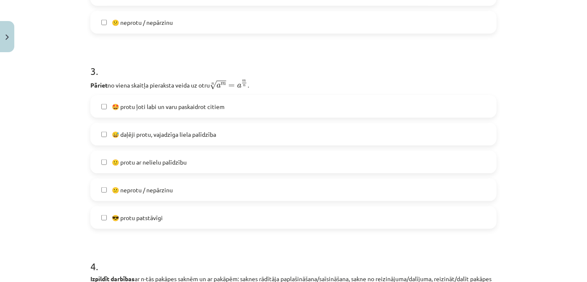
scroll to position [506, 0]
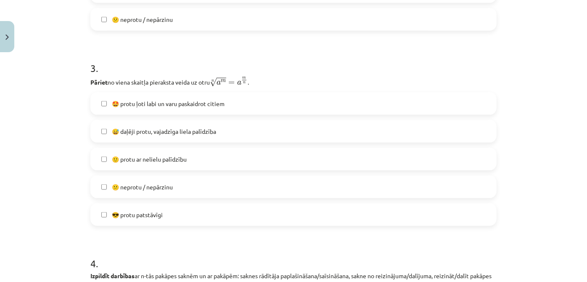
click at [392, 163] on label "🙂 protu ar nelielu palīdzību" at bounding box center [293, 158] width 404 height 21
click at [394, 188] on label "😕 neprotu / nepārzinu" at bounding box center [293, 186] width 404 height 21
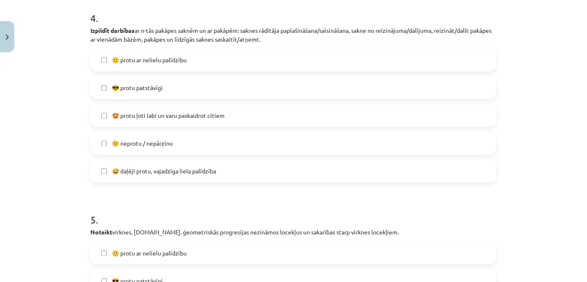
scroll to position [767, 0]
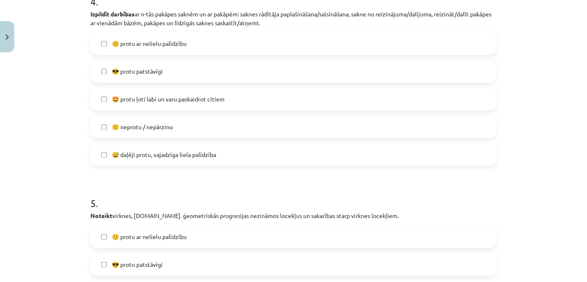
click at [477, 119] on label "😕 neprotu / nepārzinu" at bounding box center [293, 126] width 404 height 21
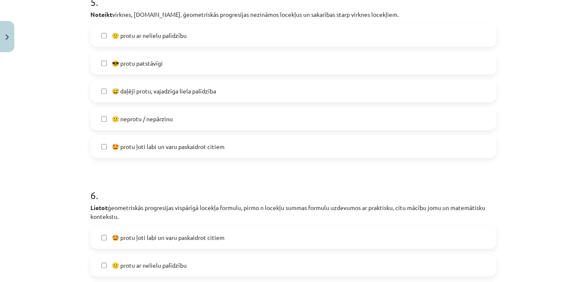
scroll to position [975, 0]
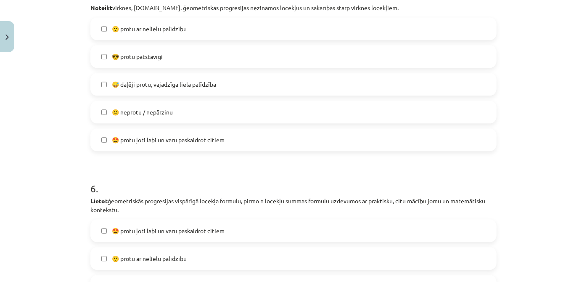
click at [329, 108] on label "😕 neprotu / nepārzinu" at bounding box center [293, 111] width 404 height 21
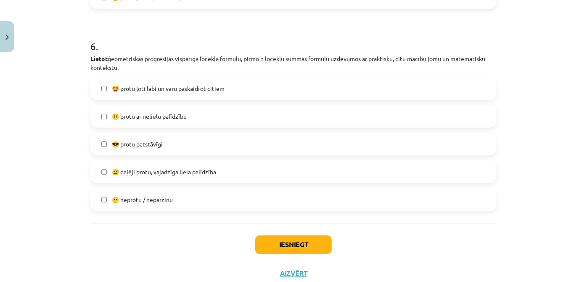
scroll to position [1119, 0]
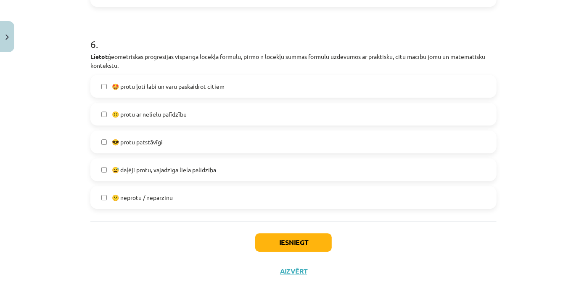
click at [362, 159] on label "😅 daļēji protu, vajadzīga liela palīdzība" at bounding box center [293, 169] width 404 height 21
click at [303, 234] on button "Iesniegt" at bounding box center [293, 242] width 76 height 18
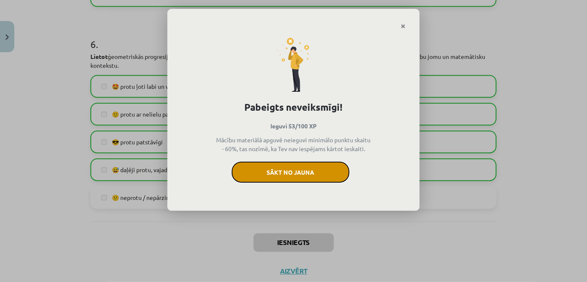
click at [297, 179] on button "Sākt no jauna" at bounding box center [291, 171] width 118 height 21
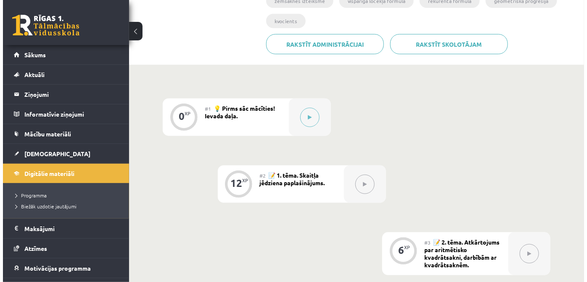
scroll to position [173, 0]
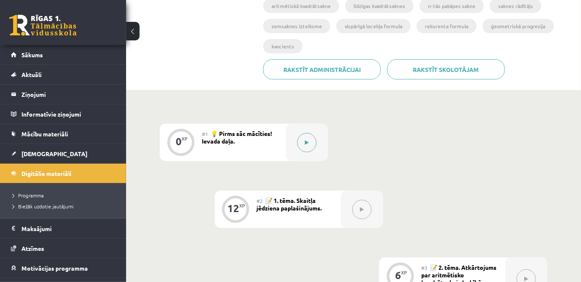
click at [314, 139] on button at bounding box center [306, 142] width 19 height 19
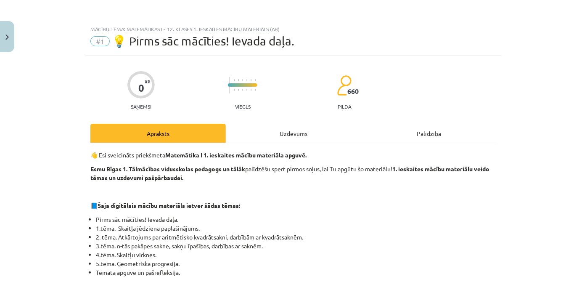
click at [317, 140] on div "Uzdevums" at bounding box center [293, 133] width 135 height 19
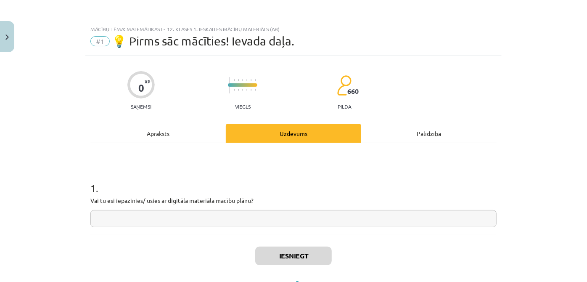
scroll to position [21, 0]
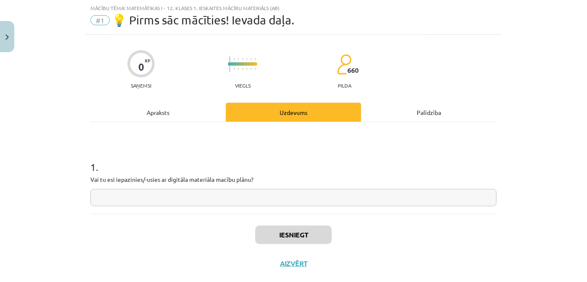
click at [257, 194] on input "text" at bounding box center [293, 197] width 406 height 17
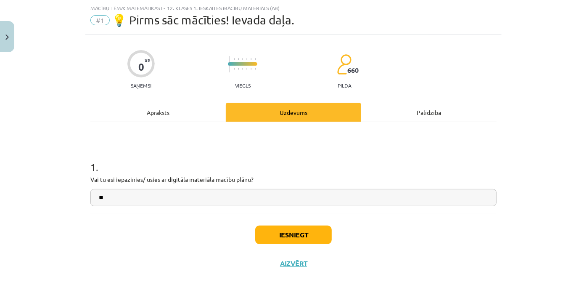
type input "**"
click at [268, 236] on button "Iesniegt" at bounding box center [293, 234] width 76 height 18
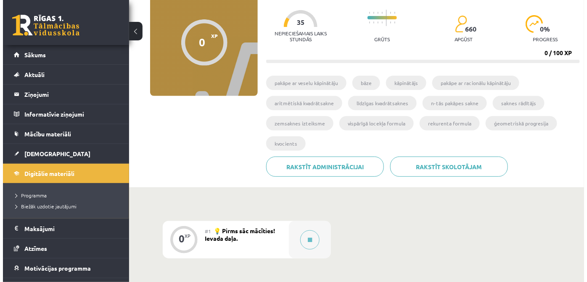
scroll to position [246, 0]
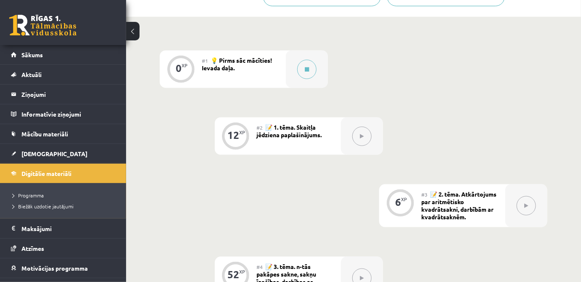
click at [362, 142] on button at bounding box center [361, 136] width 19 height 19
click at [309, 71] on button at bounding box center [306, 69] width 19 height 19
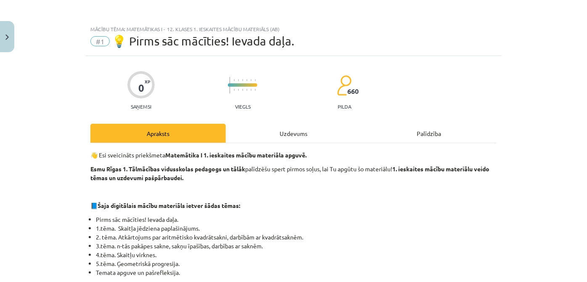
click at [304, 132] on div "Uzdevums" at bounding box center [293, 133] width 135 height 19
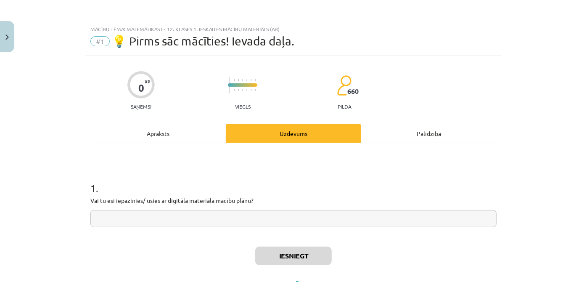
scroll to position [21, 0]
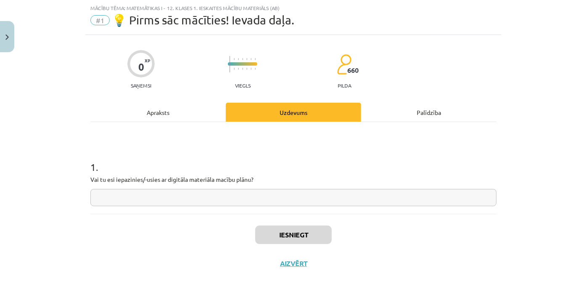
click at [289, 198] on input "text" at bounding box center [293, 197] width 406 height 17
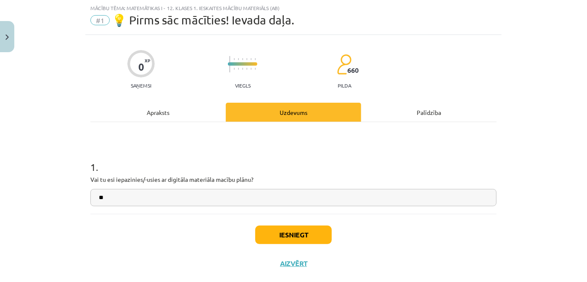
type input "**"
click at [293, 236] on button "Iesniegt" at bounding box center [293, 234] width 76 height 18
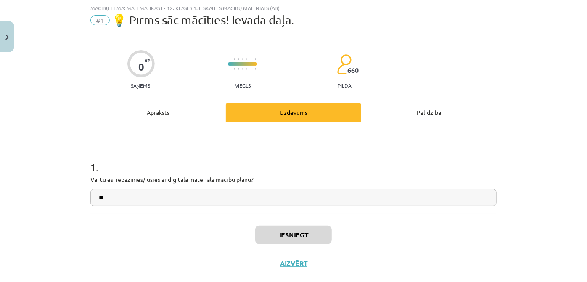
scroll to position [246, 0]
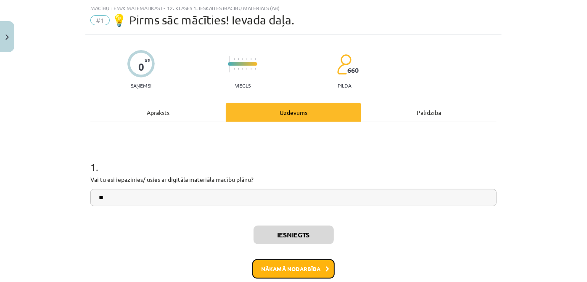
click at [295, 268] on button "Nākamā nodarbība" at bounding box center [293, 268] width 82 height 19
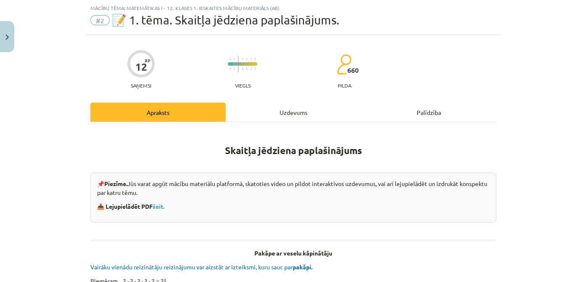
click at [300, 107] on div "Uzdevums" at bounding box center [293, 112] width 135 height 19
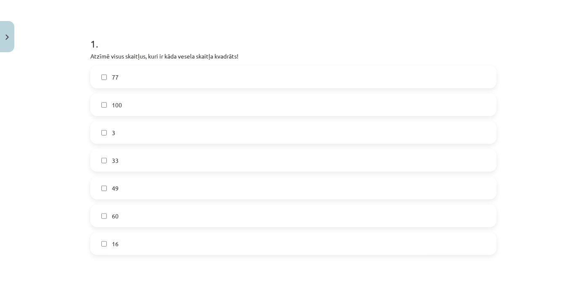
scroll to position [152, 0]
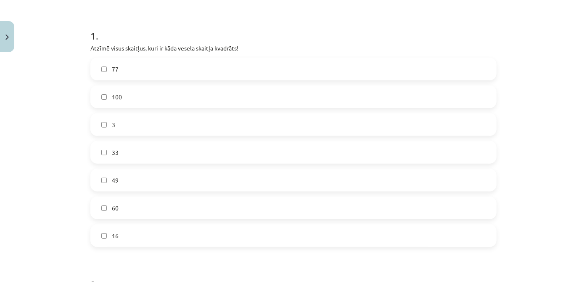
click at [171, 173] on label "49" at bounding box center [293, 179] width 404 height 21
click at [161, 241] on label "16" at bounding box center [293, 235] width 404 height 21
click at [152, 97] on label "100" at bounding box center [293, 96] width 404 height 21
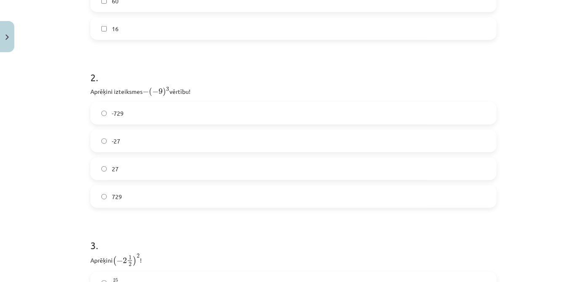
scroll to position [361, 0]
click at [271, 187] on label "729" at bounding box center [293, 194] width 404 height 21
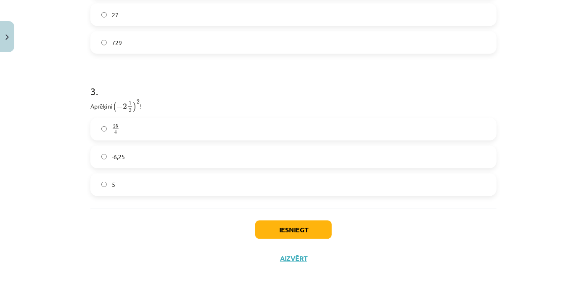
scroll to position [517, 0]
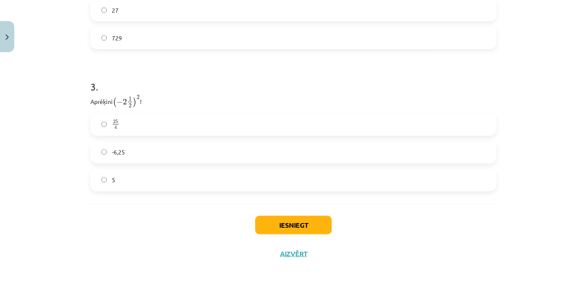
click at [122, 128] on label "25 4 25 4" at bounding box center [293, 124] width 404 height 21
click at [310, 231] on button "Iesniegt" at bounding box center [293, 225] width 76 height 18
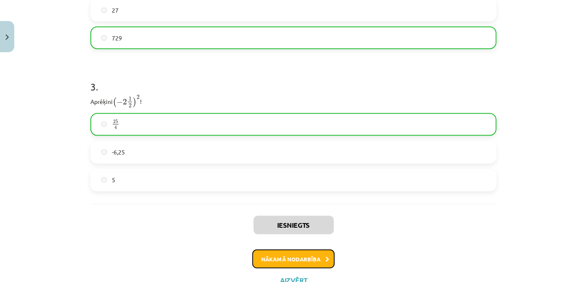
click at [294, 264] on button "Nākamā nodarbība" at bounding box center [293, 258] width 82 height 19
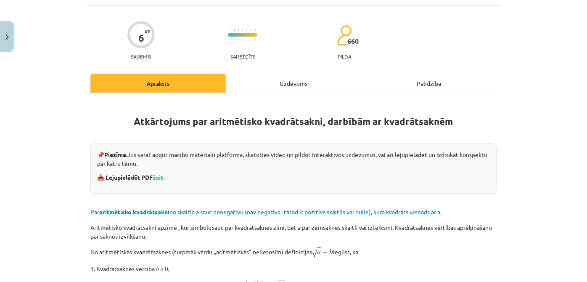
scroll to position [21, 0]
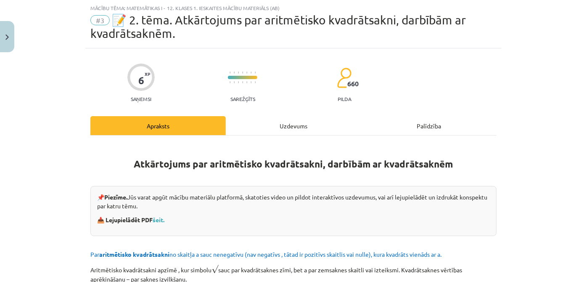
click at [262, 127] on div "Uzdevums" at bounding box center [293, 125] width 135 height 19
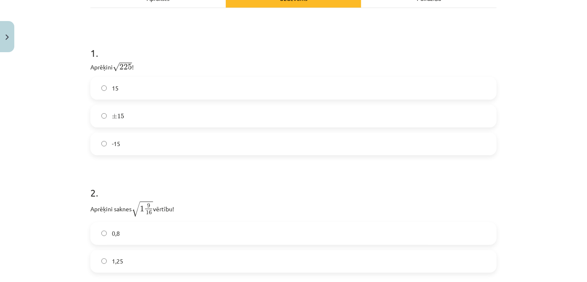
scroll to position [149, 0]
click at [183, 83] on label "15" at bounding box center [293, 87] width 404 height 21
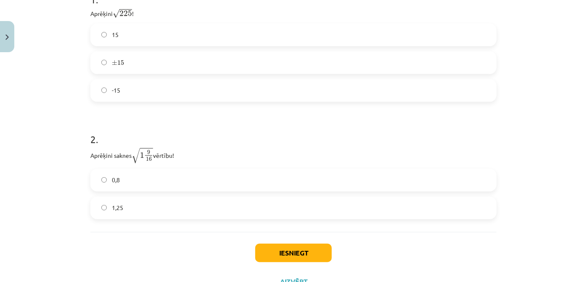
scroll to position [211, 0]
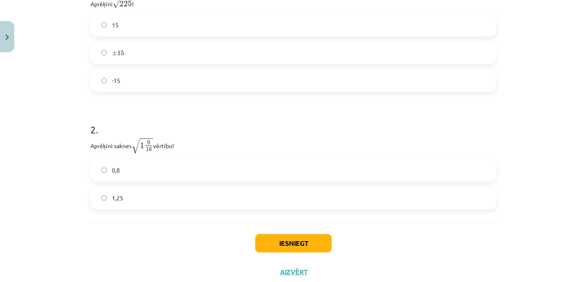
click at [128, 208] on div "0,8 1,25" at bounding box center [293, 184] width 406 height 50
click at [128, 195] on label "1,25" at bounding box center [293, 197] width 404 height 21
click at [305, 245] on button "Iesniegt" at bounding box center [293, 243] width 76 height 18
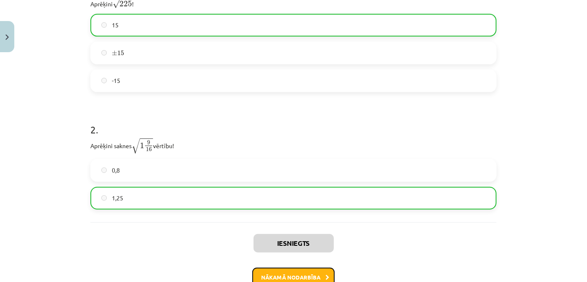
click at [307, 273] on button "Nākamā nodarbība" at bounding box center [293, 276] width 82 height 19
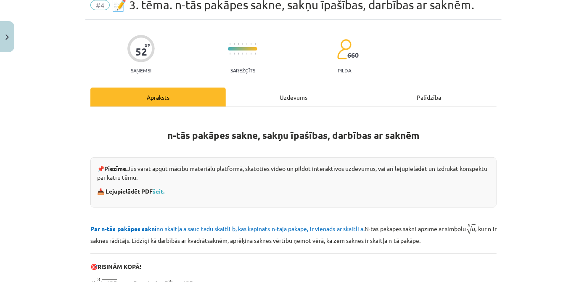
scroll to position [21, 0]
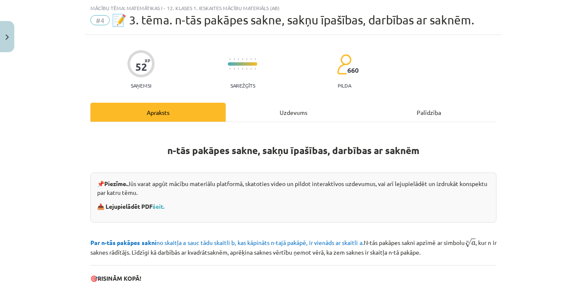
click at [283, 113] on div "Uzdevums" at bounding box center [293, 112] width 135 height 19
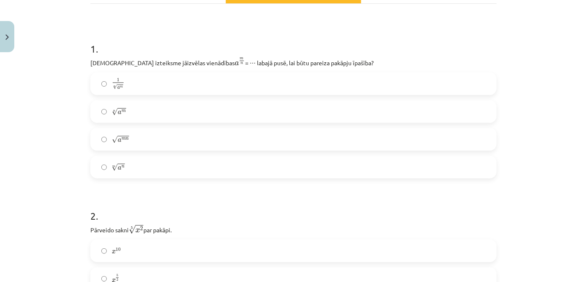
scroll to position [137, 0]
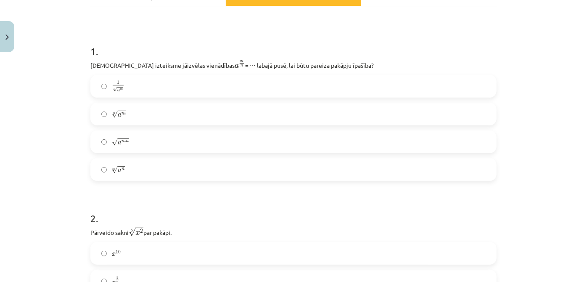
click at [226, 110] on label "n √ a m a m n" at bounding box center [293, 113] width 404 height 21
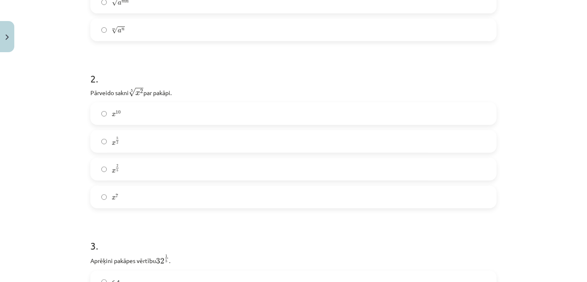
scroll to position [288, 0]
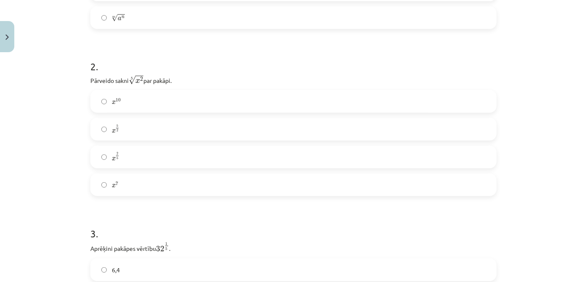
click at [188, 162] on label "x 2 5 x 2 5" at bounding box center [293, 156] width 404 height 21
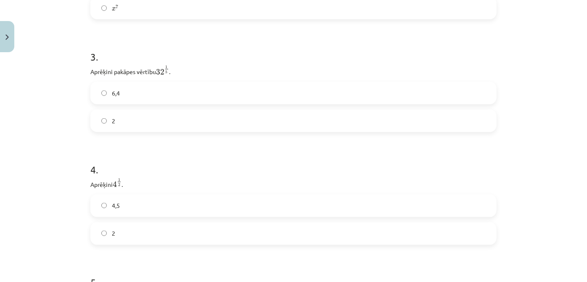
scroll to position [470, 0]
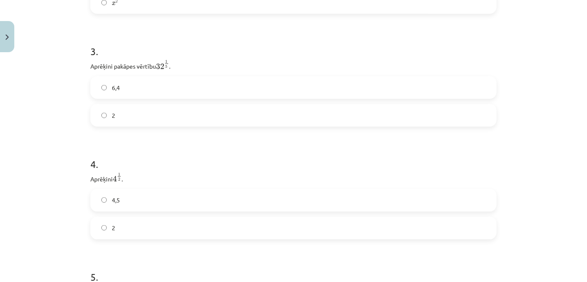
click at [247, 114] on label "2" at bounding box center [293, 115] width 404 height 21
click at [579, 88] on div "Mācību tēma: Matemātikas i - 12. klases 1. ieskaites mācību materiāls (ab) #4 📝…" at bounding box center [293, 141] width 587 height 282
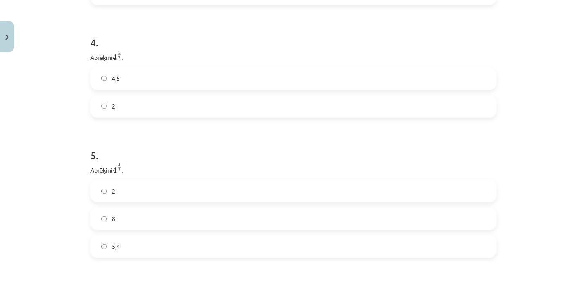
scroll to position [594, 0]
click at [266, 83] on label "4,5" at bounding box center [293, 76] width 404 height 21
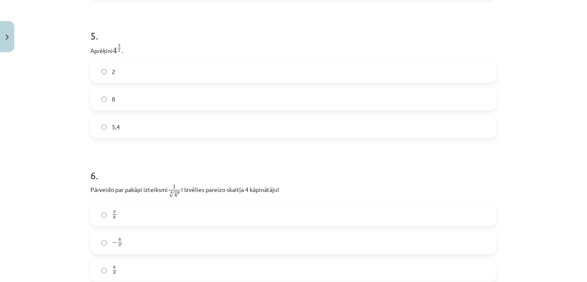
scroll to position [714, 0]
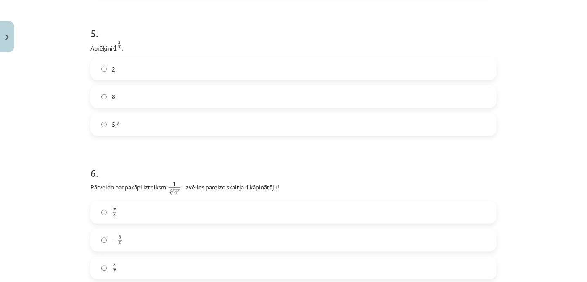
click at [217, 126] on label "5,4" at bounding box center [293, 124] width 404 height 21
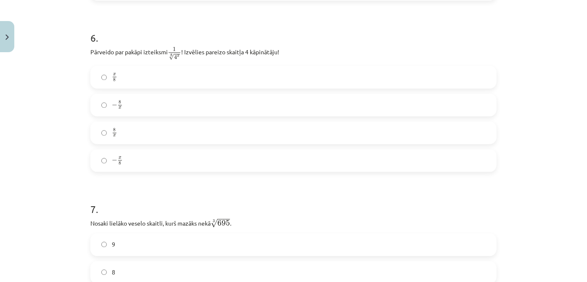
scroll to position [831, 0]
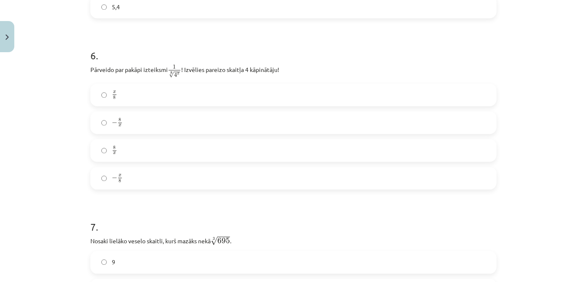
click at [111, 184] on label "− x 8 − x 8" at bounding box center [293, 177] width 404 height 21
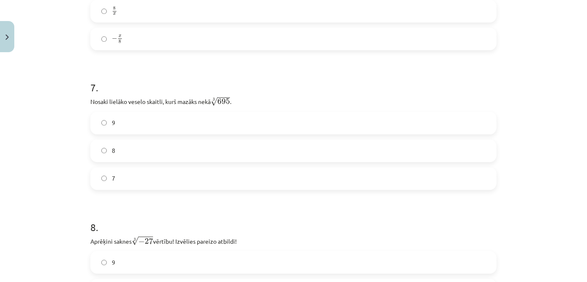
scroll to position [973, 0]
click at [330, 150] on label "8" at bounding box center [293, 147] width 404 height 21
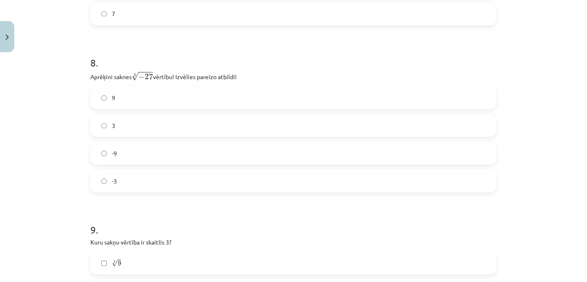
scroll to position [1132, 0]
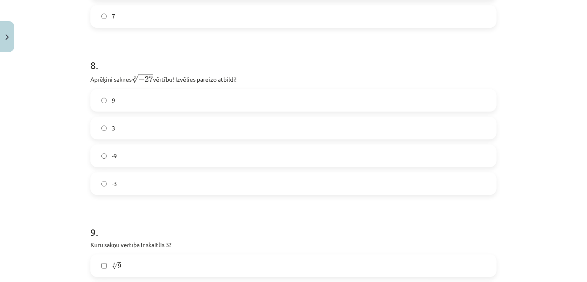
click at [192, 184] on label "-3" at bounding box center [293, 183] width 404 height 21
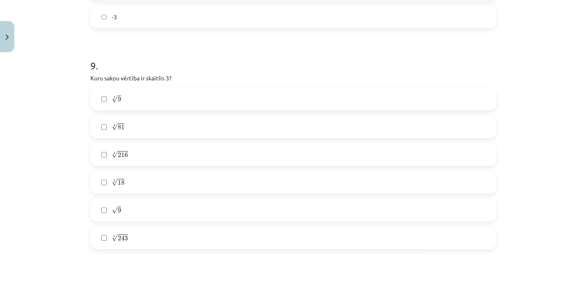
scroll to position [1301, 0]
click at [120, 160] on label "5 √ 216 216 5" at bounding box center [293, 151] width 404 height 21
click at [119, 126] on span "81" at bounding box center [121, 124] width 7 height 5
click at [129, 211] on label "√ 9 9" at bounding box center [293, 207] width 404 height 21
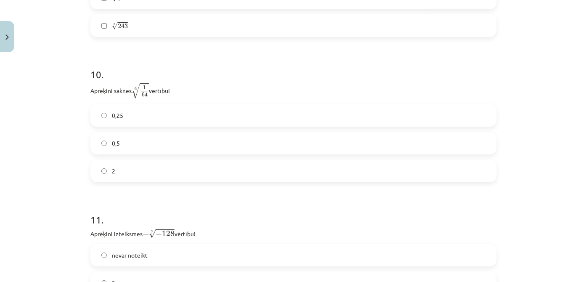
scroll to position [1523, 0]
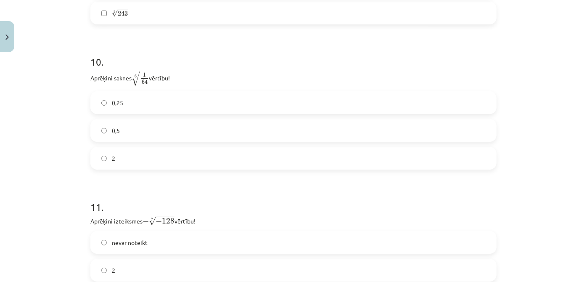
click at [153, 134] on label "0,5" at bounding box center [293, 130] width 404 height 21
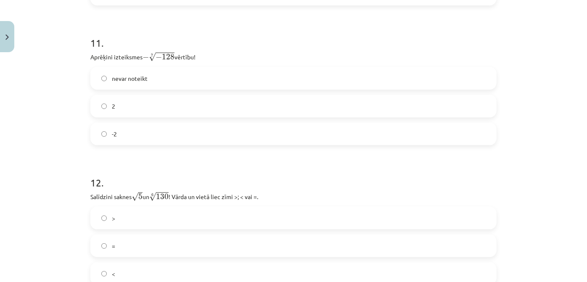
scroll to position [1690, 0]
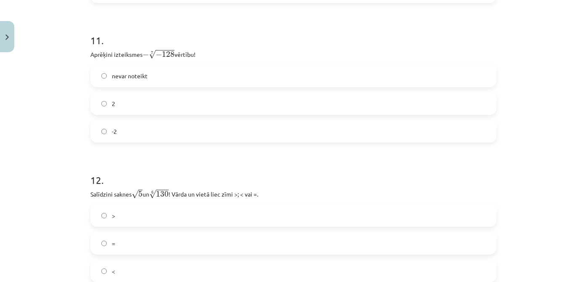
click at [153, 103] on label "2" at bounding box center [293, 103] width 404 height 21
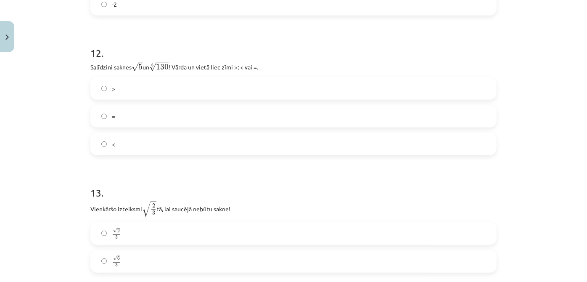
scroll to position [1819, 0]
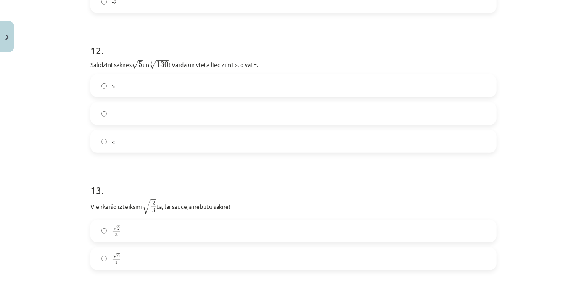
click at [368, 136] on label "<" at bounding box center [293, 141] width 404 height 21
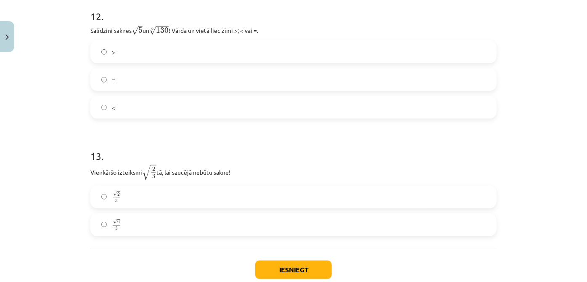
scroll to position [1878, 0]
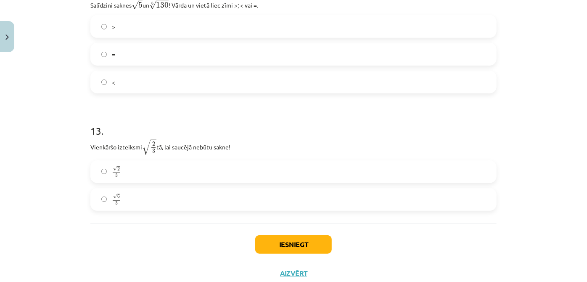
click at [357, 171] on label "√ 2 3 2 3" at bounding box center [293, 171] width 404 height 21
click at [297, 203] on label "√ 6 3 6 3" at bounding box center [293, 199] width 404 height 21
click at [298, 235] on button "Iesniegt" at bounding box center [293, 244] width 76 height 18
click at [296, 244] on button "Iesniegt" at bounding box center [293, 244] width 76 height 18
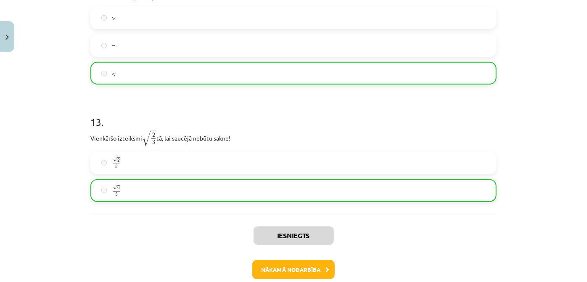
scroll to position [1931, 0]
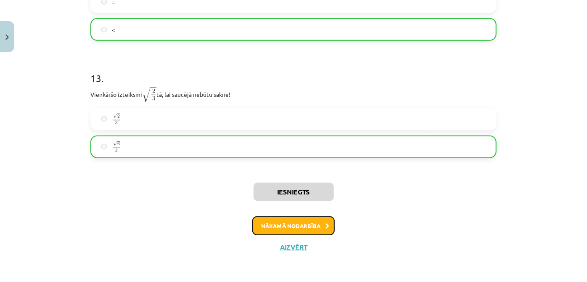
click at [313, 228] on button "Nākamā nodarbība" at bounding box center [293, 225] width 82 height 19
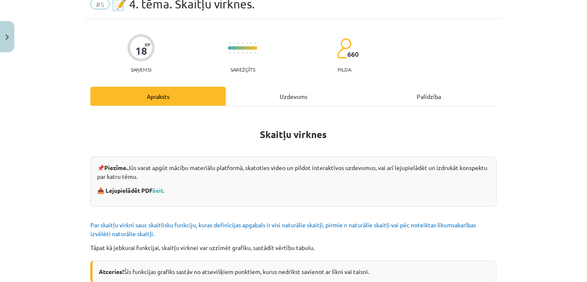
scroll to position [21, 0]
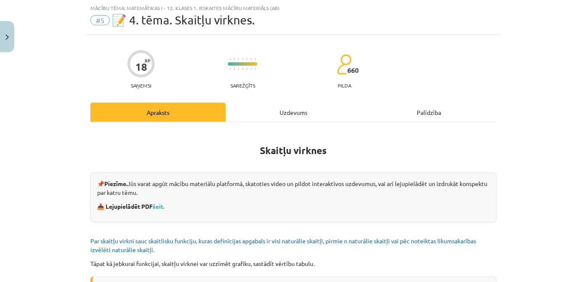
click at [290, 113] on div "Uzdevums" at bounding box center [293, 112] width 135 height 19
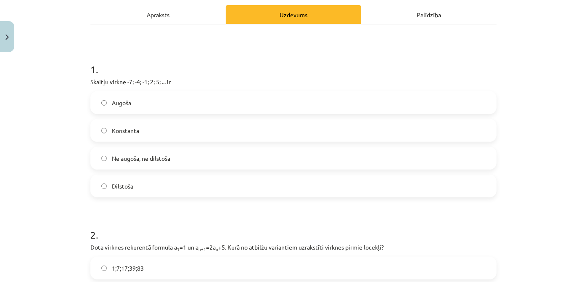
scroll to position [128, 0]
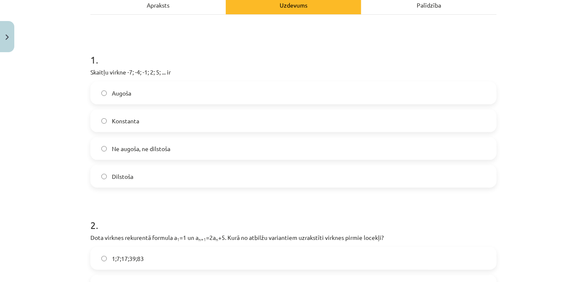
click at [290, 95] on label "Augoša" at bounding box center [293, 92] width 404 height 21
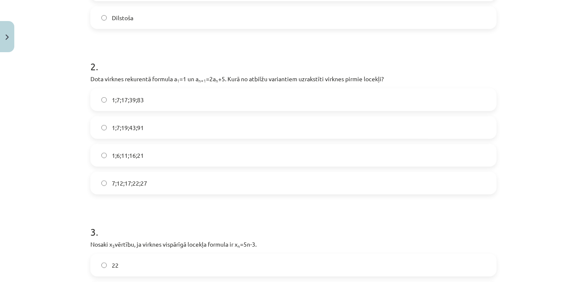
scroll to position [293, 0]
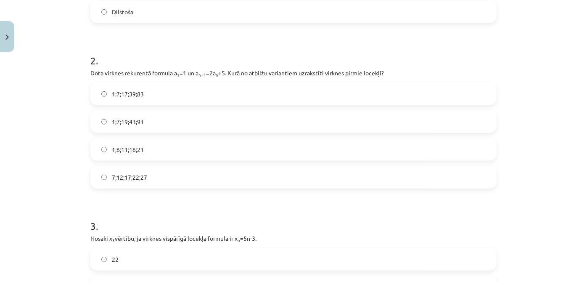
click at [240, 122] on label "1;7;19;43;91" at bounding box center [293, 121] width 404 height 21
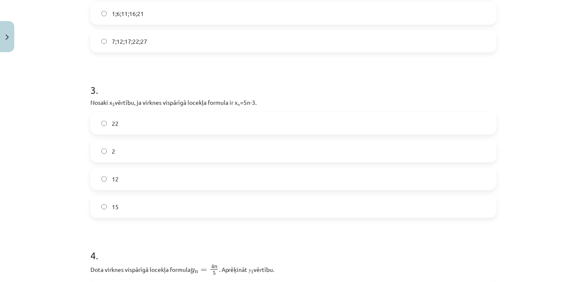
scroll to position [435, 0]
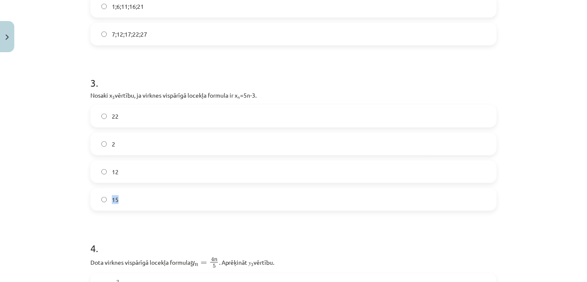
click at [264, 179] on div "22 2 12 15" at bounding box center [293, 158] width 406 height 106
click at [265, 173] on label "12" at bounding box center [293, 171] width 404 height 21
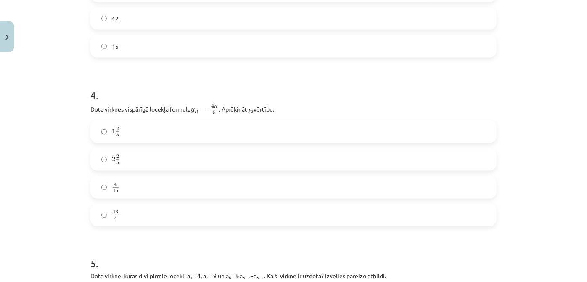
scroll to position [591, 0]
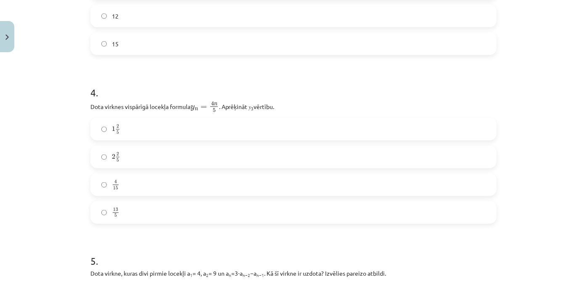
click at [174, 158] on label "2 2 5 2 2 5" at bounding box center [293, 156] width 404 height 21
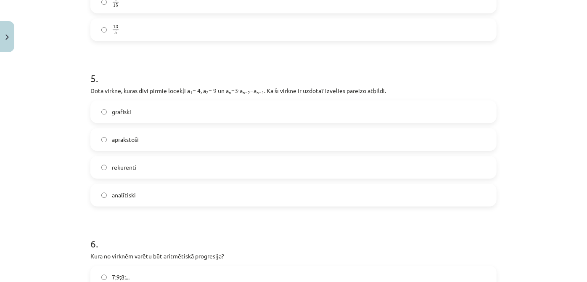
scroll to position [775, 0]
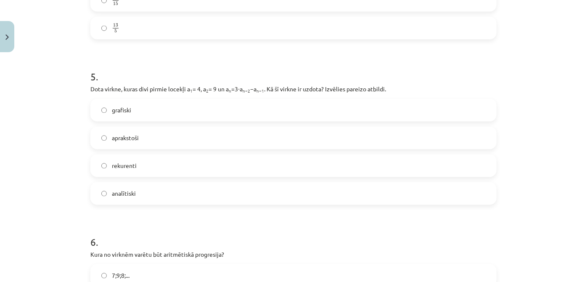
click at [296, 165] on label "rekurenti" at bounding box center [293, 165] width 404 height 21
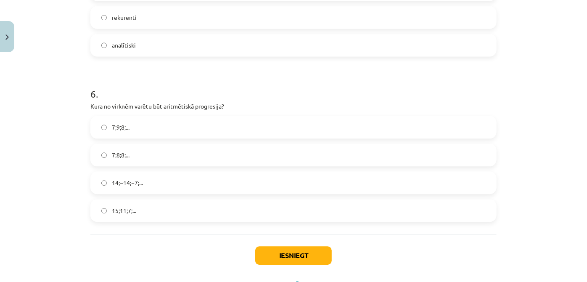
scroll to position [925, 0]
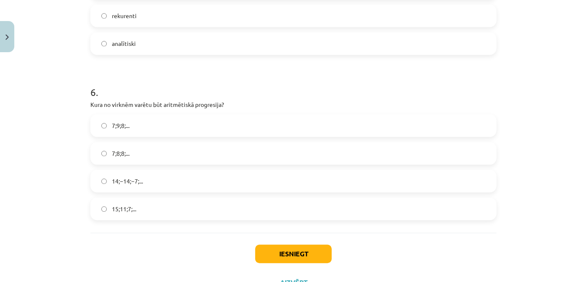
click at [290, 174] on label "14;−14;−7;..." at bounding box center [293, 180] width 404 height 21
click at [287, 248] on button "Iesniegt" at bounding box center [293, 253] width 76 height 18
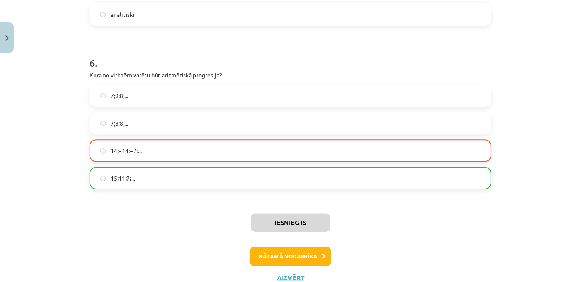
scroll to position [986, 0]
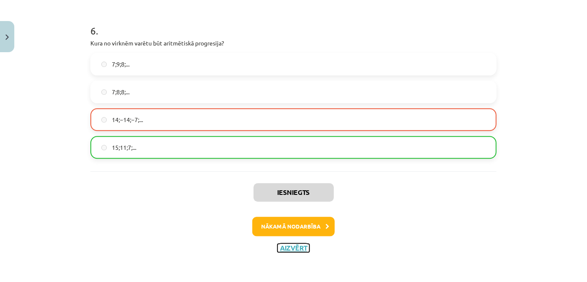
click at [278, 245] on button "Aizvērt" at bounding box center [293, 247] width 32 height 8
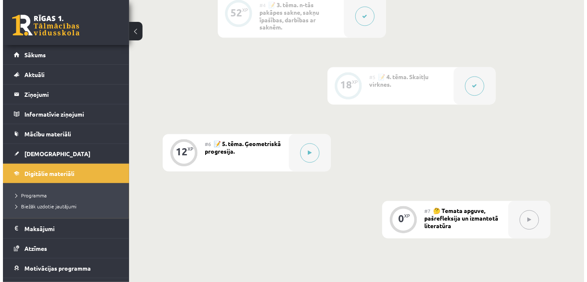
scroll to position [509, 0]
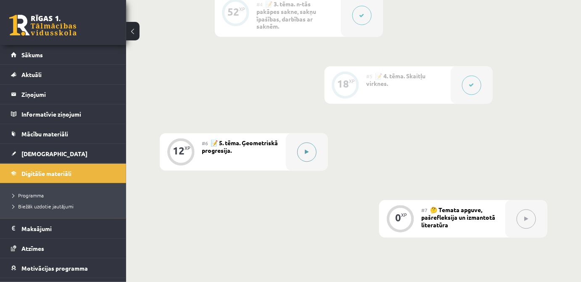
click at [306, 148] on button at bounding box center [306, 151] width 19 height 19
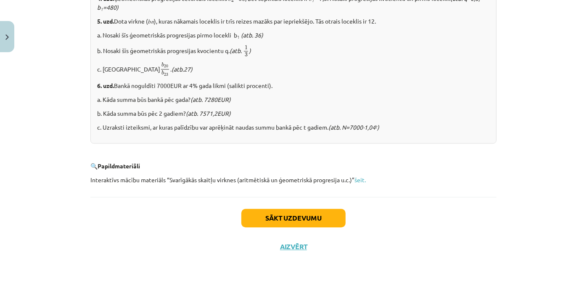
scroll to position [1080, 0]
click at [275, 229] on div "Sākt uzdevumu Aizvērt" at bounding box center [293, 226] width 406 height 59
click at [272, 219] on button "Sākt uzdevumu" at bounding box center [293, 217] width 104 height 18
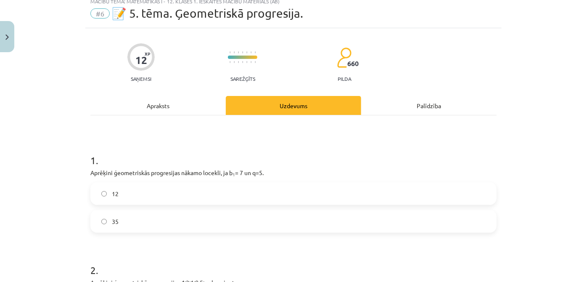
scroll to position [21, 0]
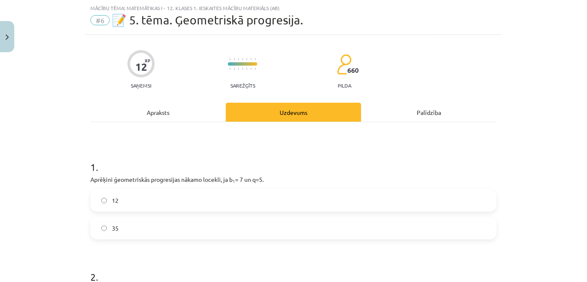
click at [268, 222] on label "35" at bounding box center [293, 227] width 404 height 21
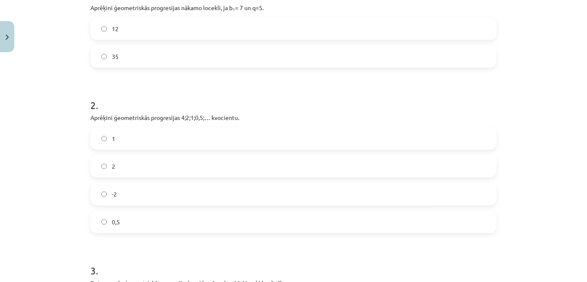
scroll to position [200, 0]
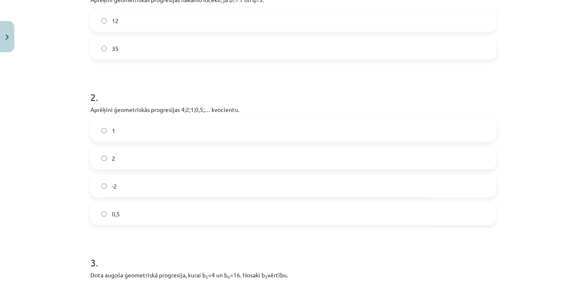
click at [160, 161] on label "2" at bounding box center [293, 158] width 404 height 21
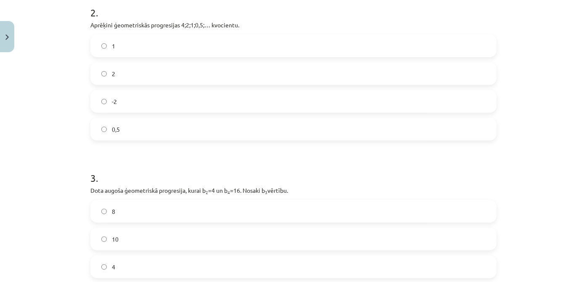
scroll to position [285, 0]
click at [161, 126] on label "0,5" at bounding box center [293, 129] width 404 height 21
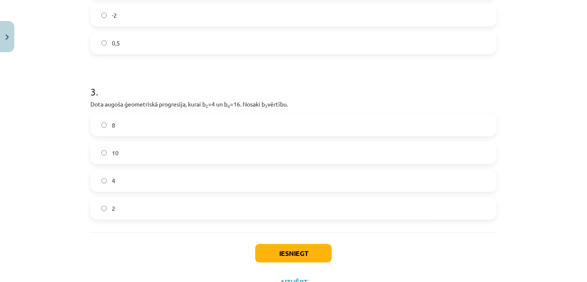
scroll to position [372, 0]
click at [282, 124] on label "8" at bounding box center [293, 123] width 404 height 21
click at [303, 253] on button "Iesniegt" at bounding box center [293, 252] width 76 height 18
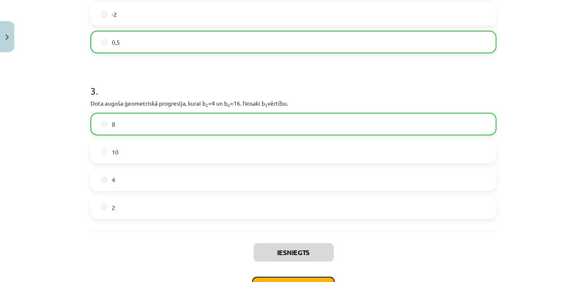
click at [310, 279] on button "Nākamā nodarbība" at bounding box center [293, 286] width 82 height 19
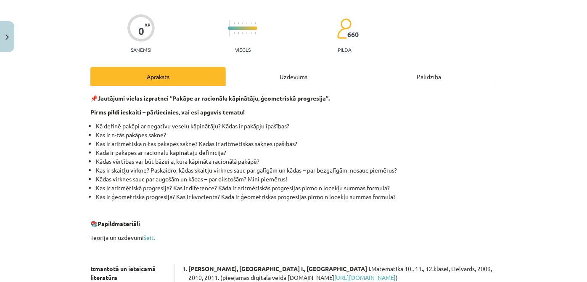
scroll to position [58, 0]
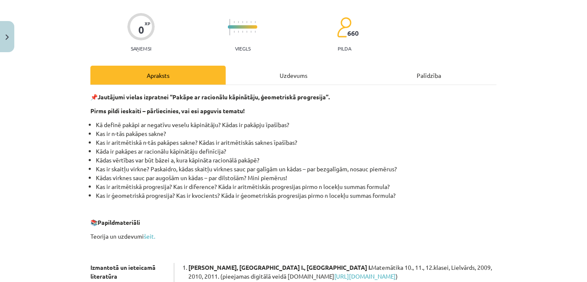
click at [293, 77] on div "Uzdevums" at bounding box center [293, 75] width 135 height 19
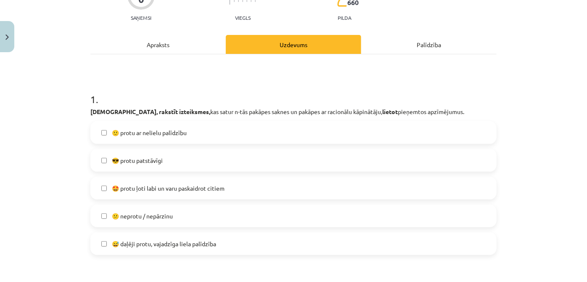
scroll to position [171, 0]
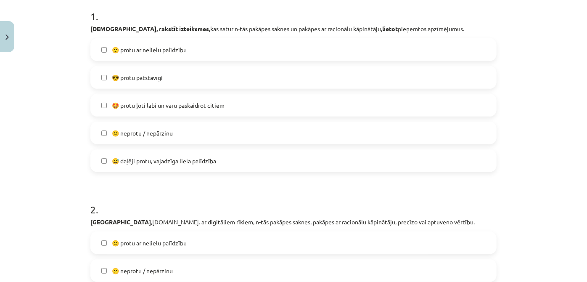
click at [426, 51] on label "🙂 protu ar nelielu palīdzību" at bounding box center [293, 49] width 404 height 21
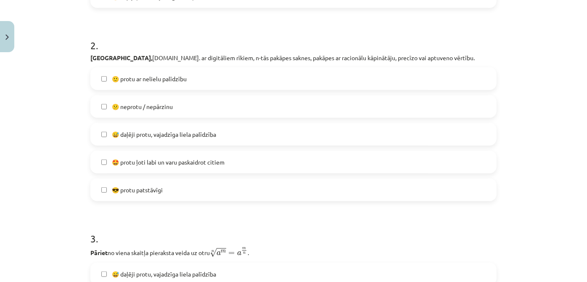
scroll to position [350, 0]
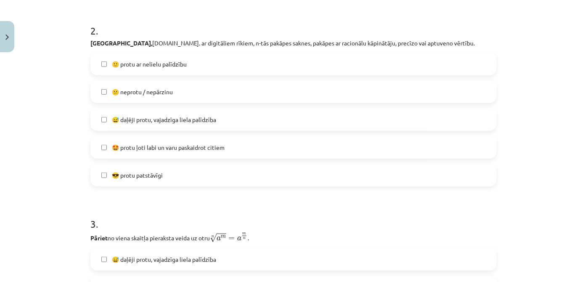
click at [200, 96] on label "😕 neprotu / nepārzinu" at bounding box center [293, 91] width 404 height 21
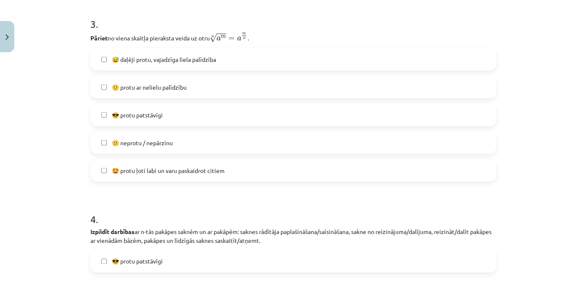
scroll to position [553, 0]
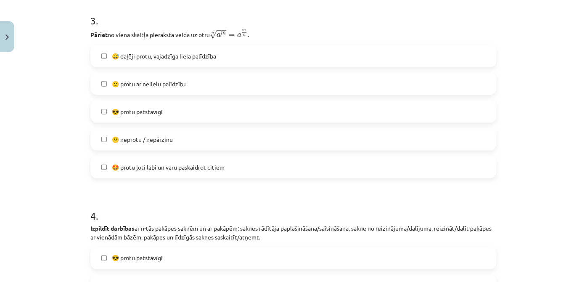
click at [267, 80] on label "🙂 protu ar nelielu palīdzību" at bounding box center [293, 83] width 404 height 21
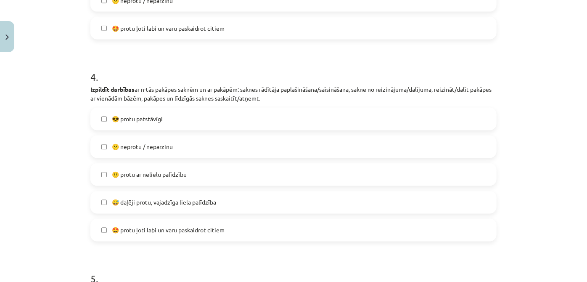
scroll to position [700, 0]
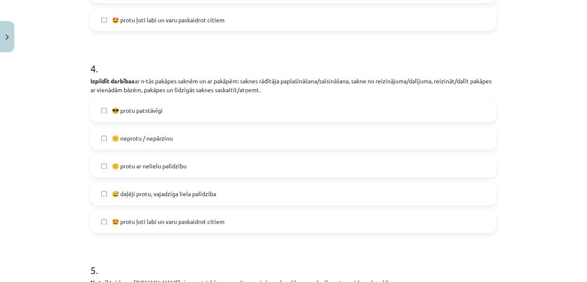
click at [490, 134] on label "😕 neprotu / nepārzinu" at bounding box center [293, 138] width 404 height 21
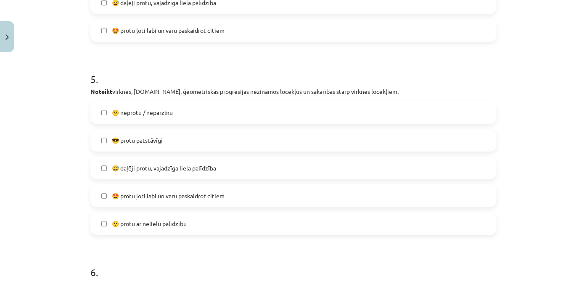
scroll to position [893, 0]
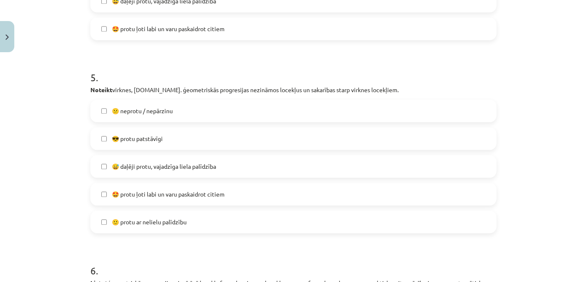
click at [307, 118] on label "😕 neprotu / nepārzinu" at bounding box center [293, 110] width 404 height 21
click at [279, 159] on label "😅 daļēji protu, vajadzīga liela palīdzība" at bounding box center [293, 166] width 404 height 21
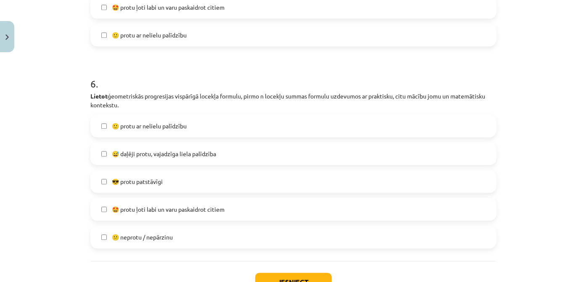
scroll to position [1081, 0]
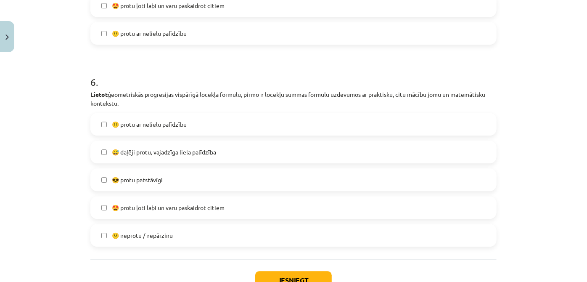
click at [193, 145] on label "😅 daļēji protu, vajadzīga liela palīdzība" at bounding box center [293, 151] width 404 height 21
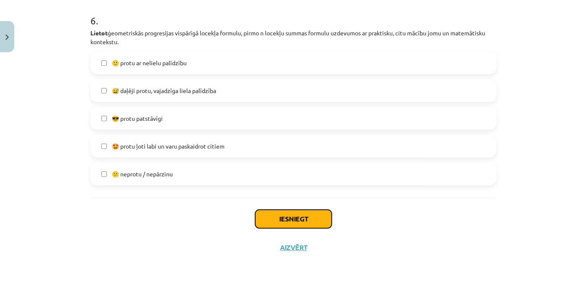
click at [296, 217] on button "Iesniegt" at bounding box center [293, 218] width 76 height 18
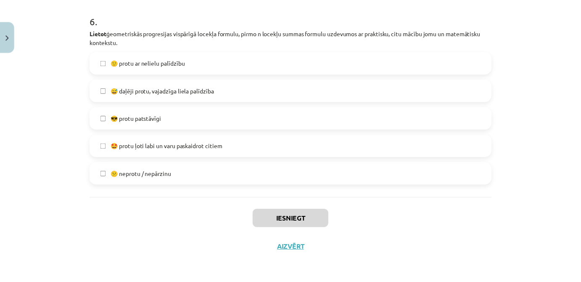
scroll to position [509, 0]
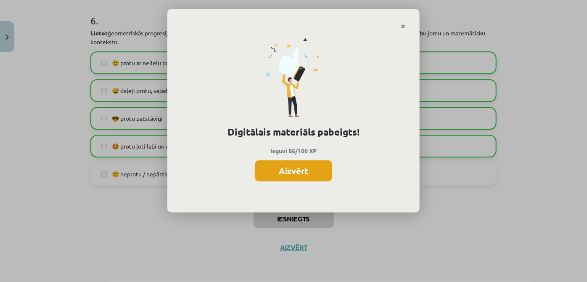
click at [288, 175] on button "Aizvērt" at bounding box center [293, 170] width 77 height 21
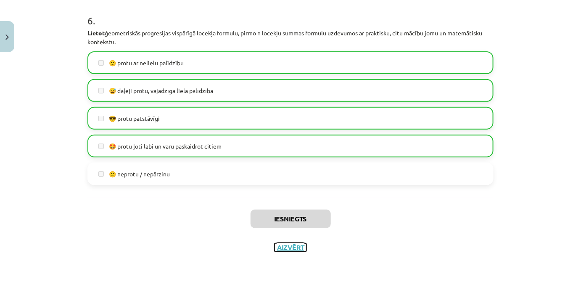
click at [290, 248] on button "Aizvērt" at bounding box center [290, 247] width 32 height 8
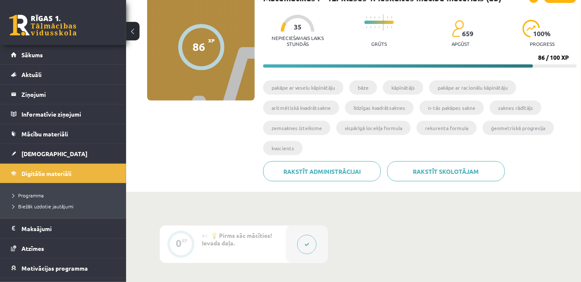
scroll to position [49, 0]
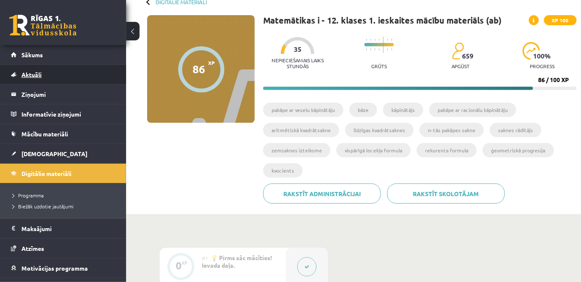
click at [28, 69] on link "Aktuāli" at bounding box center [63, 74] width 105 height 19
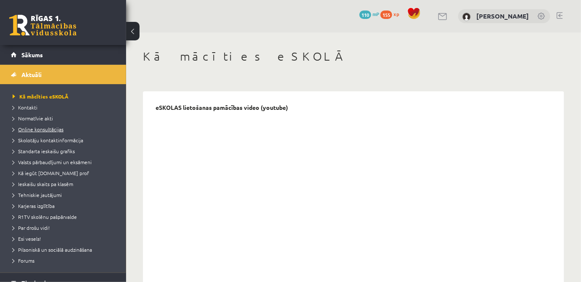
click at [54, 129] on span "Online konsultācijas" at bounding box center [38, 129] width 51 height 7
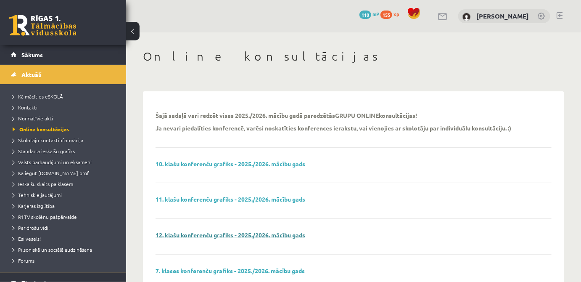
click at [294, 232] on link "12. klašu konferenču grafiks - 2025./2026. mācību gads" at bounding box center [231, 235] width 150 height 8
click at [61, 161] on span "Valsts pārbaudījumi un eksāmeni" at bounding box center [52, 161] width 79 height 7
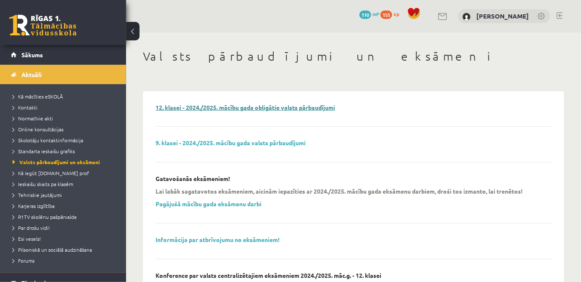
click at [207, 105] on link "12. klasei - 2024./2025. mācību gada obligātie valsts pārbaudījumi" at bounding box center [245, 107] width 179 height 8
click at [59, 182] on span "Ieskaišu skaits pa klasēm" at bounding box center [43, 183] width 61 height 7
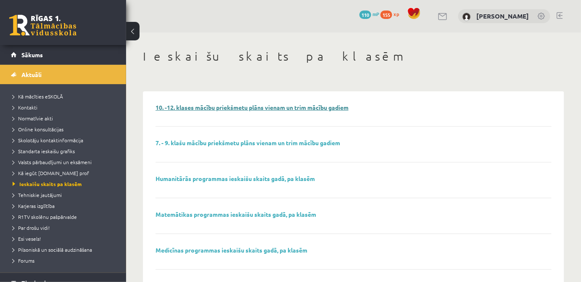
click at [197, 110] on link "10. -12. klases mācību priekšmetu plāns vienam un trim mācību gadiem" at bounding box center [252, 107] width 193 height 8
click at [49, 141] on span "Skolotāju kontaktinformācija" at bounding box center [48, 140] width 71 height 7
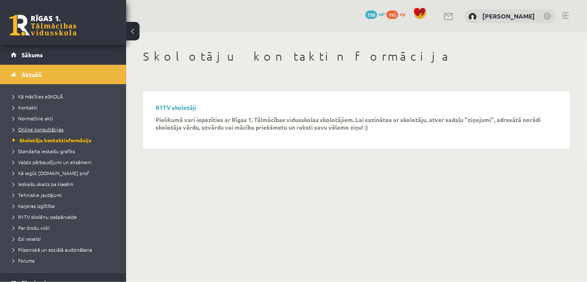
click at [42, 127] on span "Online konsultācijas" at bounding box center [38, 129] width 51 height 7
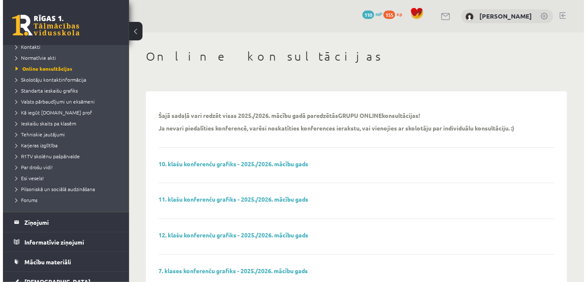
scroll to position [63, 0]
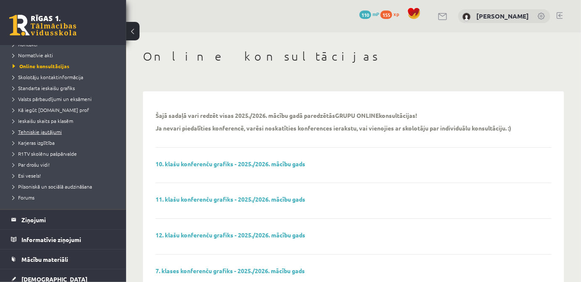
click at [38, 134] on link "Tehniskie jautājumi" at bounding box center [65, 132] width 105 height 8
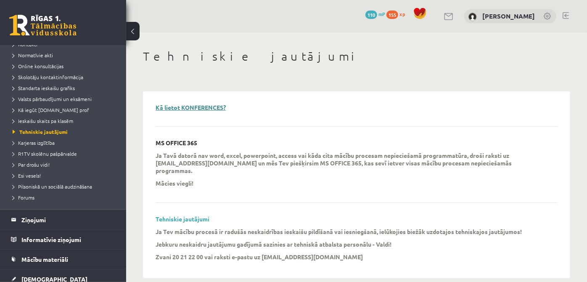
click at [178, 109] on link "Kā lietot KONFERENCES?" at bounding box center [191, 107] width 70 height 8
drag, startPoint x: 120, startPoint y: 169, endPoint x: 121, endPoint y: 190, distance: 20.2
click at [121, 190] on div "[PERSON_NAME] Sākums Aktuāli Kā mācīties eSKOLĀ Kontakti Normatīvie akti Online…" at bounding box center [63, 163] width 126 height 237
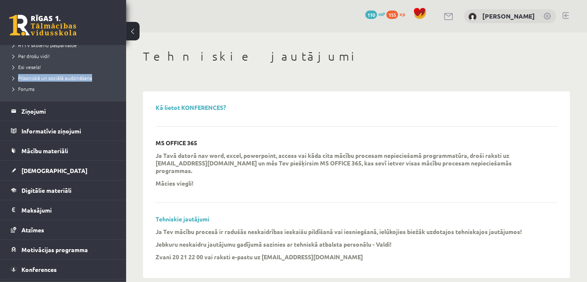
scroll to position [176, 0]
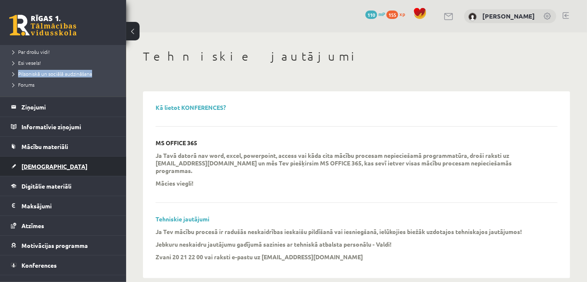
click at [40, 162] on span "[DEMOGRAPHIC_DATA]" at bounding box center [54, 166] width 66 height 8
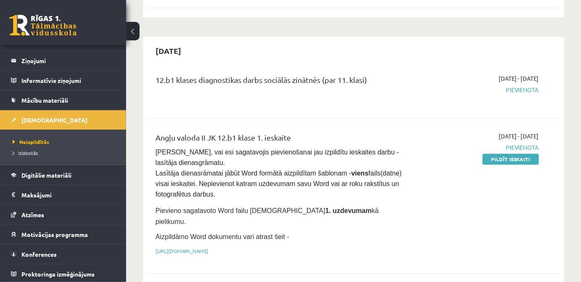
scroll to position [540, 0]
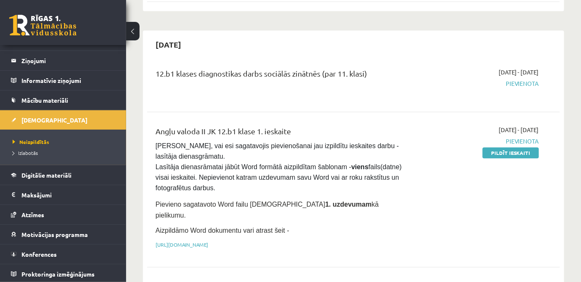
click at [309, 240] on p "[URL][DOMAIN_NAME]" at bounding box center [281, 244] width 251 height 8
click at [208, 241] on link "[URL][DOMAIN_NAME]" at bounding box center [182, 244] width 53 height 7
